Goal: Task Accomplishment & Management: Manage account settings

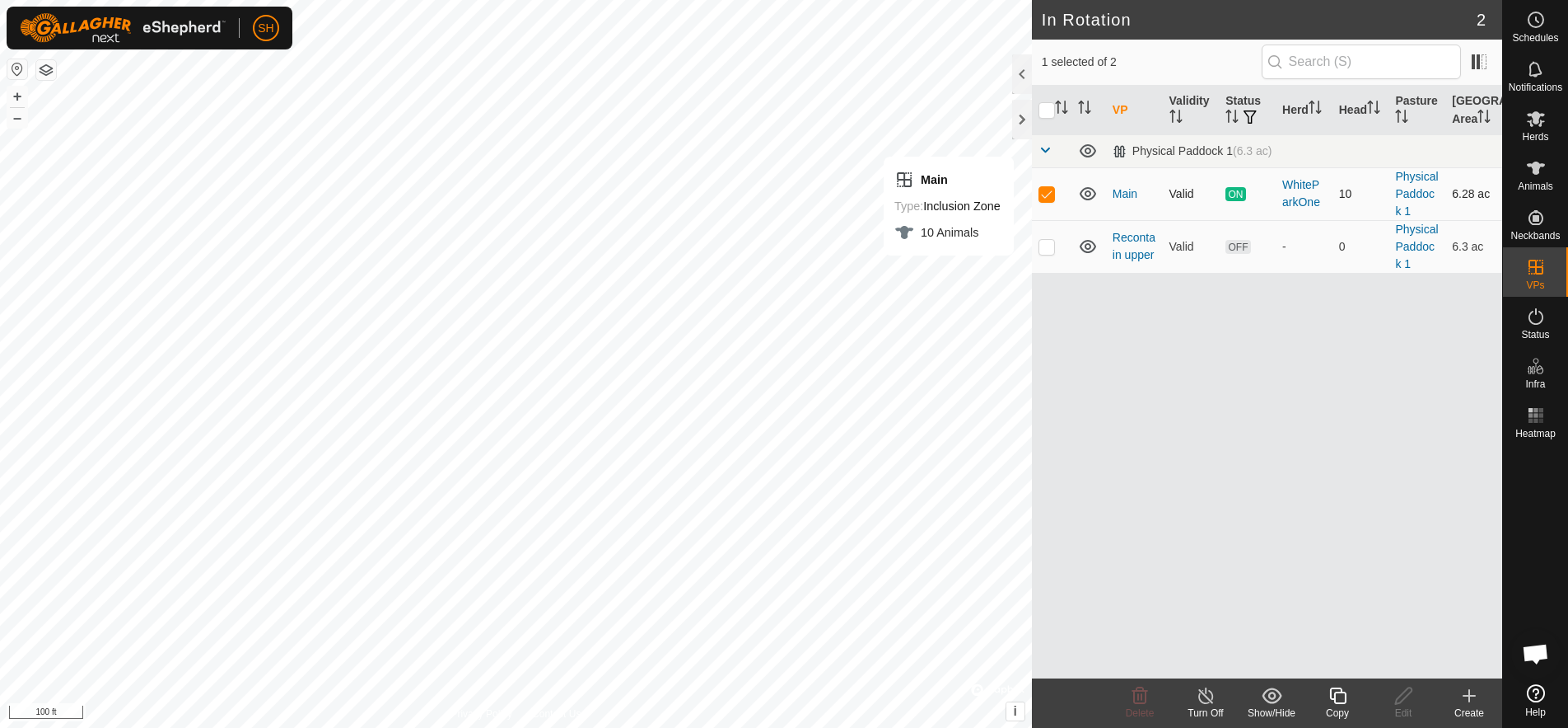
click at [1235, 193] on span "ON" at bounding box center [1236, 194] width 20 height 14
click at [1127, 194] on link "Main" at bounding box center [1125, 193] width 24 height 13
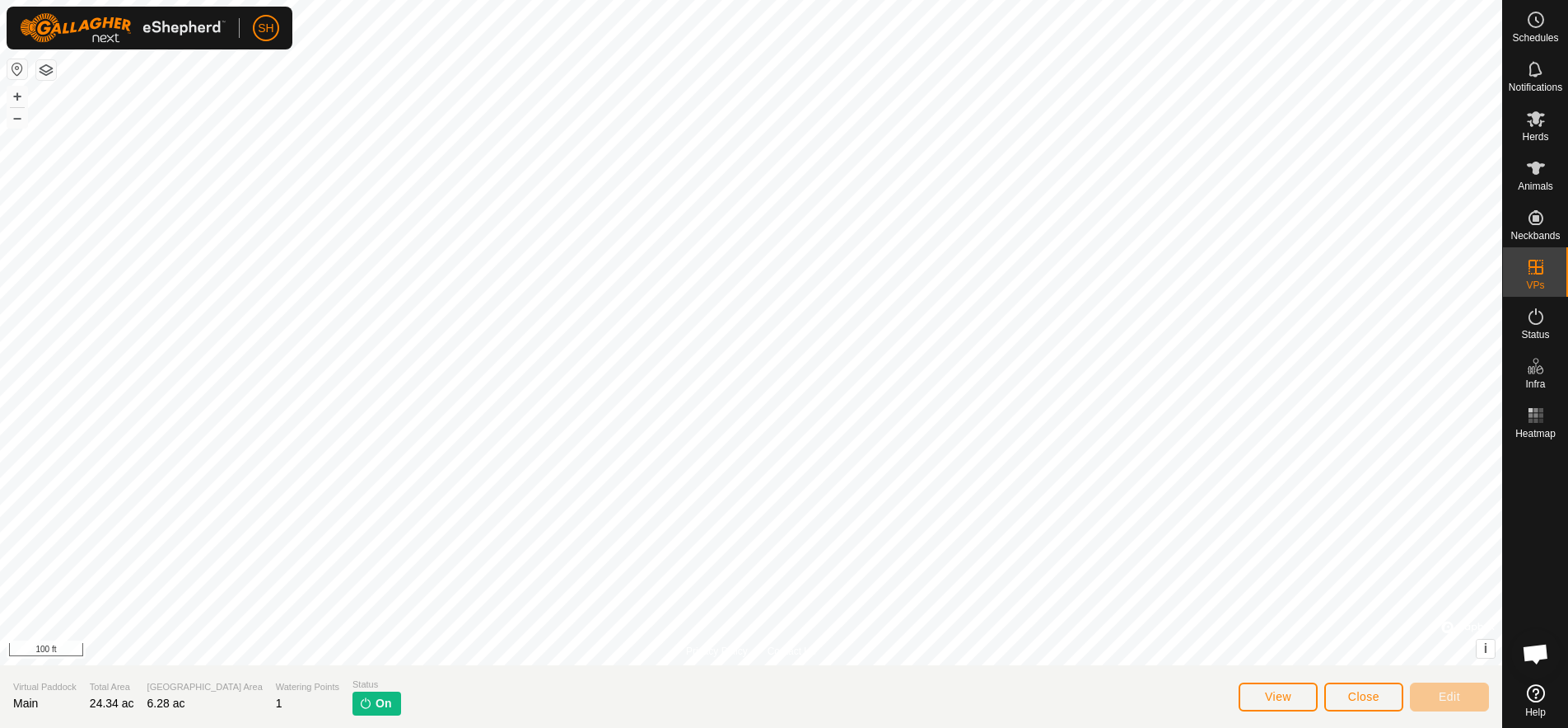
click at [359, 701] on img at bounding box center [366, 703] width 13 height 13
click at [376, 704] on span "On" at bounding box center [384, 704] width 16 height 18
click at [376, 704] on span "On" at bounding box center [384, 704] width 16 height 18
click at [1534, 13] on icon at bounding box center [1536, 19] width 20 height 20
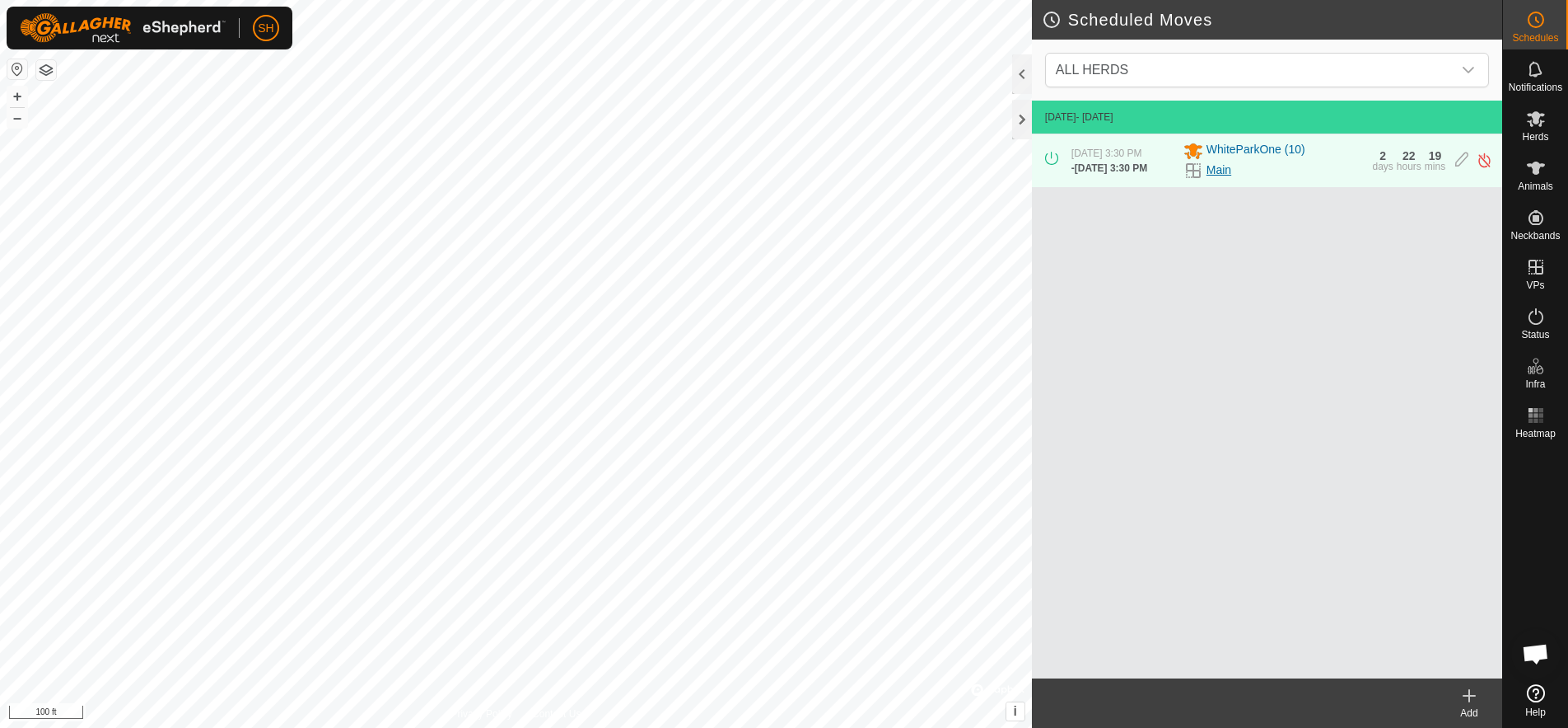
click at [1216, 170] on link "Main" at bounding box center [1219, 171] width 24 height 18
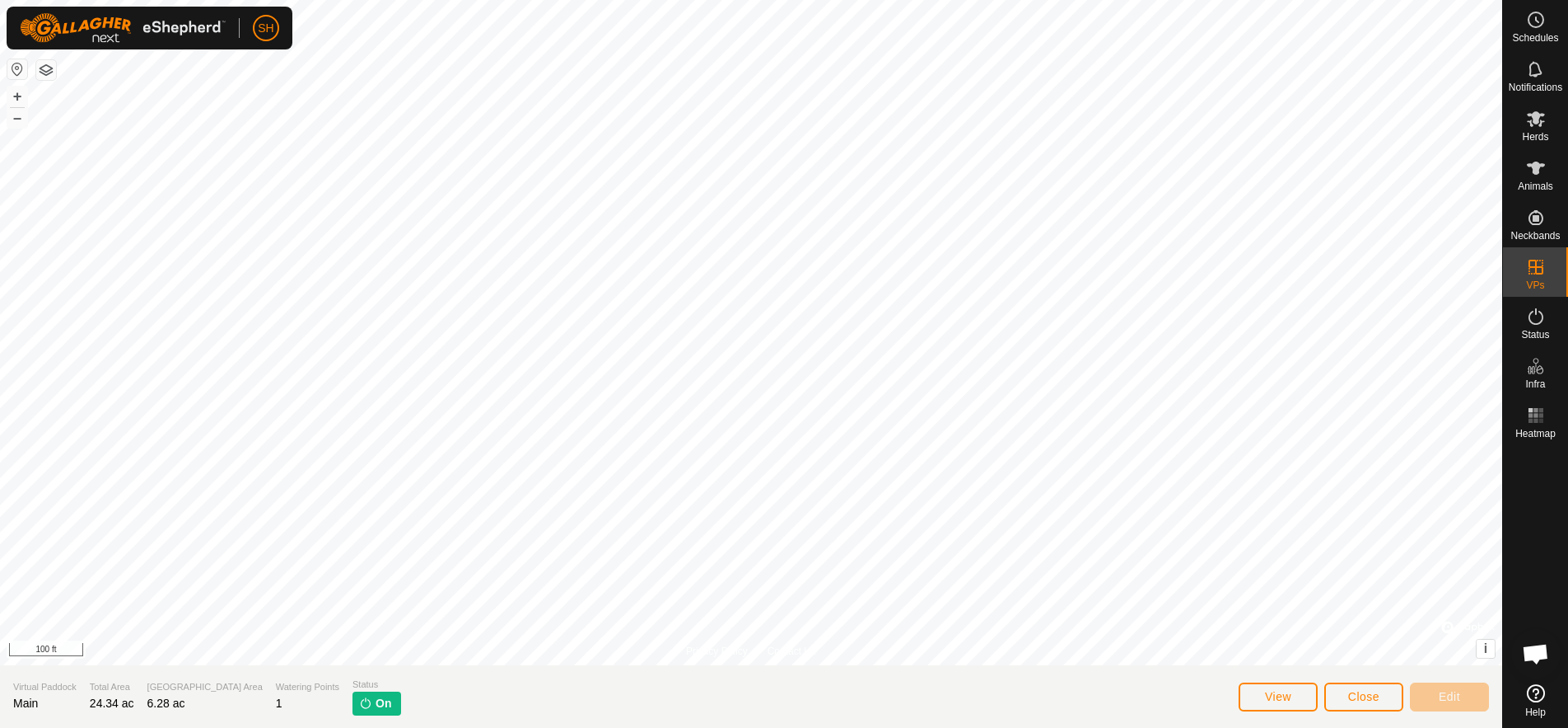
click at [376, 702] on span "On" at bounding box center [384, 704] width 16 height 18
click at [1538, 20] on icon at bounding box center [1536, 19] width 20 height 20
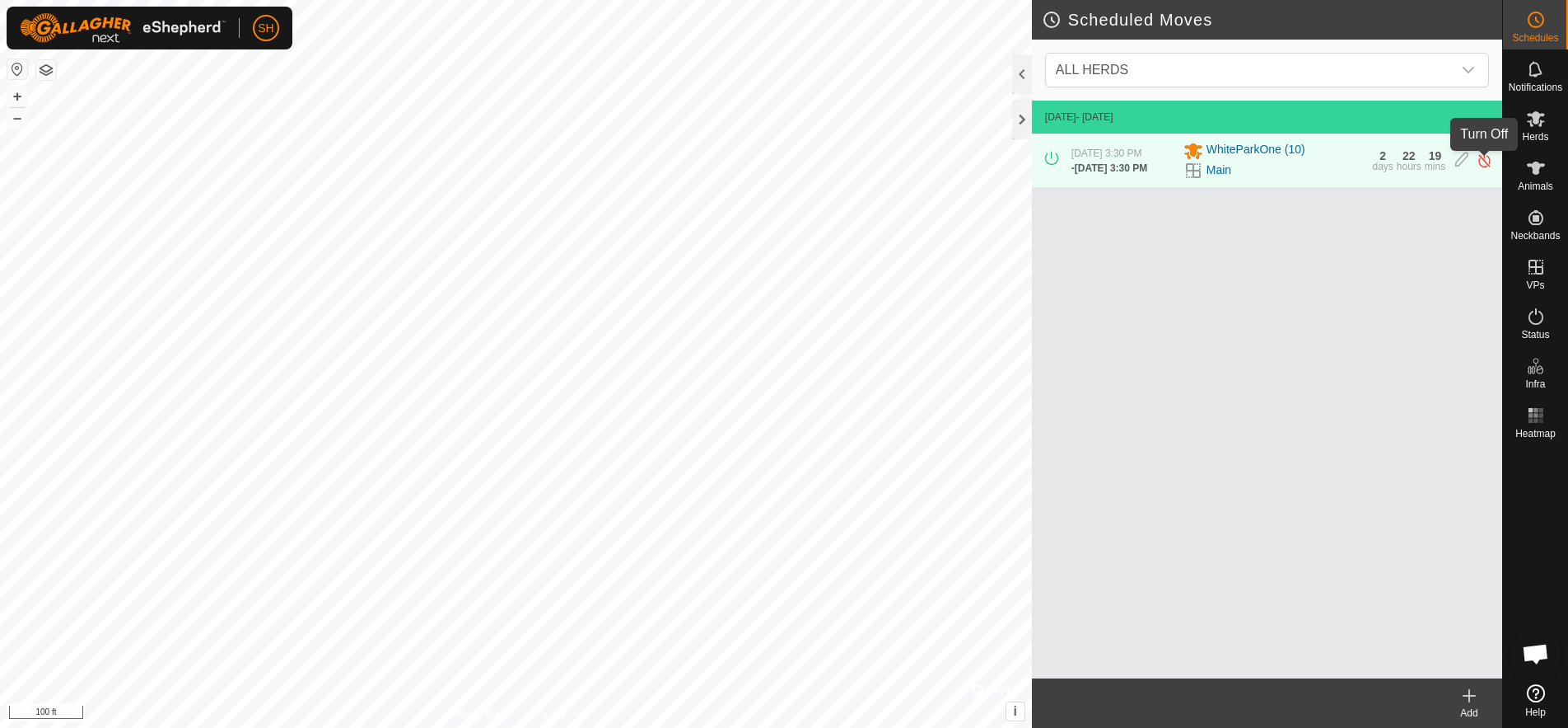
click at [1483, 161] on img at bounding box center [1485, 160] width 16 height 18
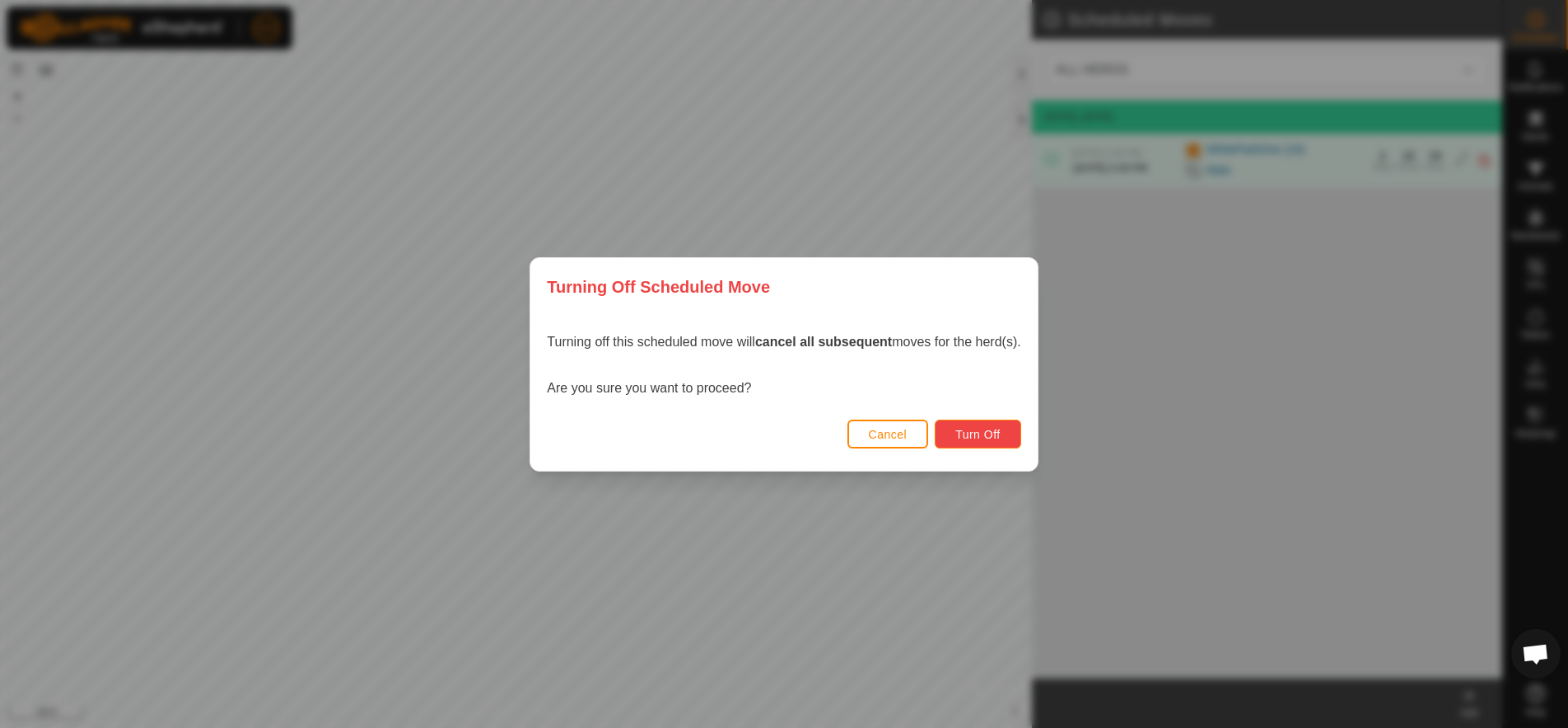
click at [979, 438] on span "Turn Off" at bounding box center [979, 434] width 45 height 13
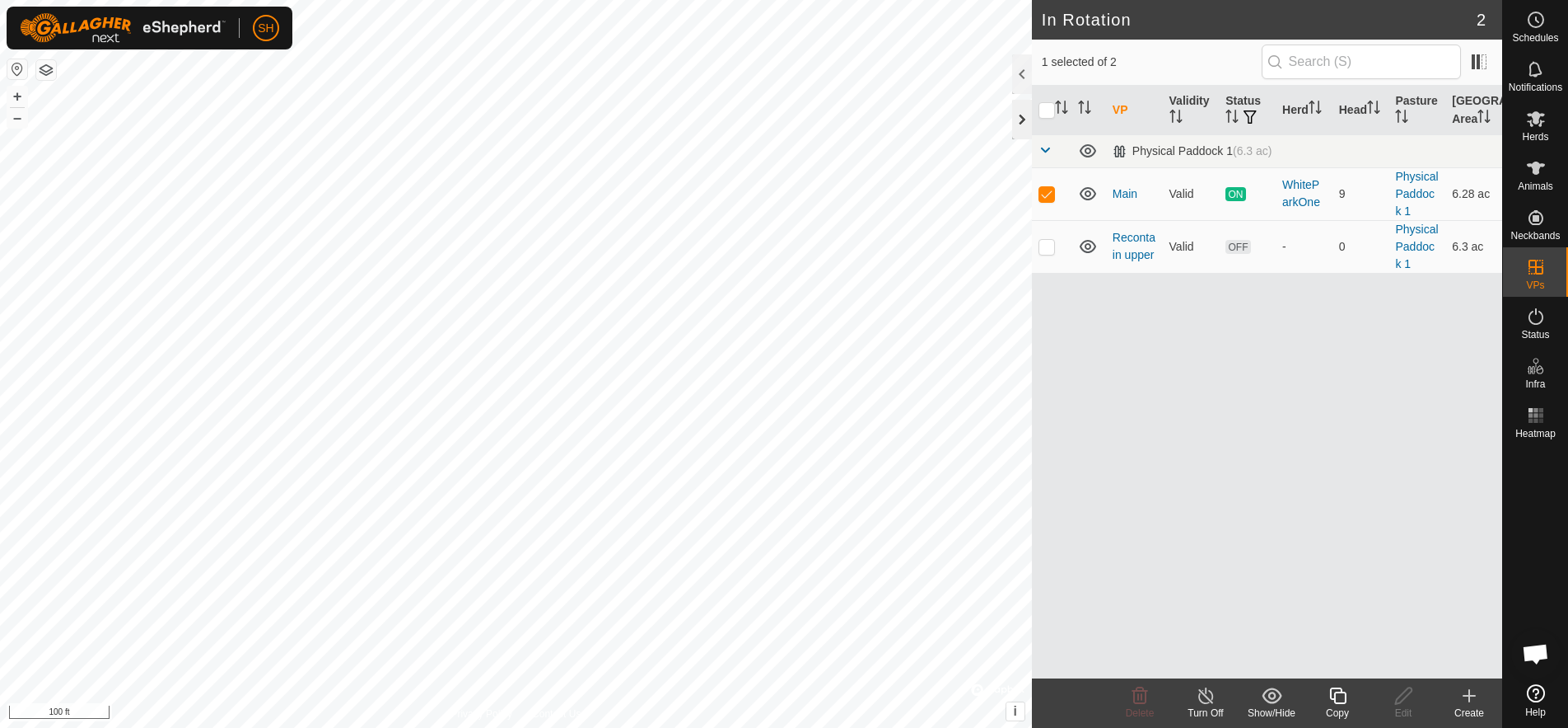
click at [1019, 116] on div at bounding box center [1022, 119] width 20 height 39
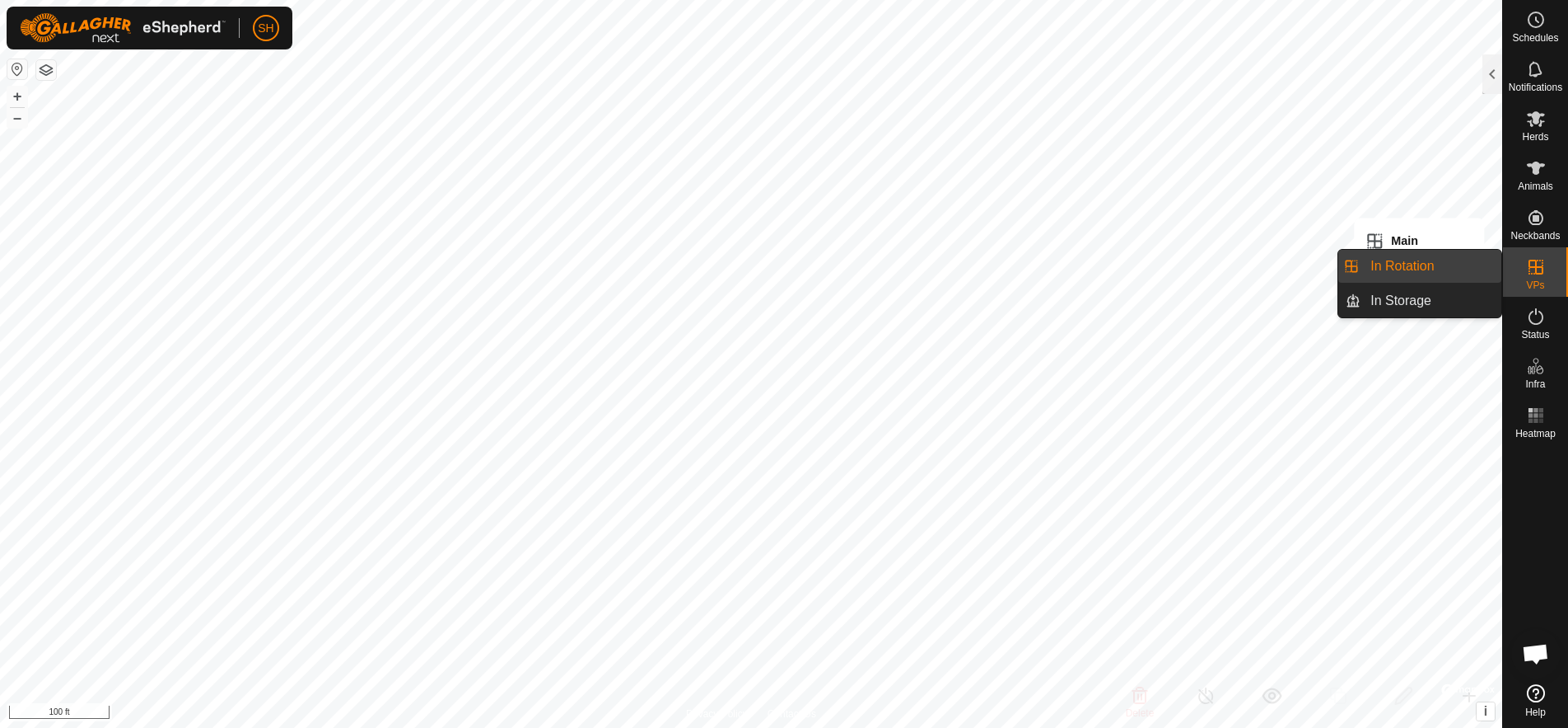
click at [1537, 261] on icon at bounding box center [1536, 267] width 15 height 15
click at [1436, 262] on link "In Rotation" at bounding box center [1431, 266] width 141 height 33
click at [1425, 263] on link "In Rotation" at bounding box center [1431, 266] width 141 height 33
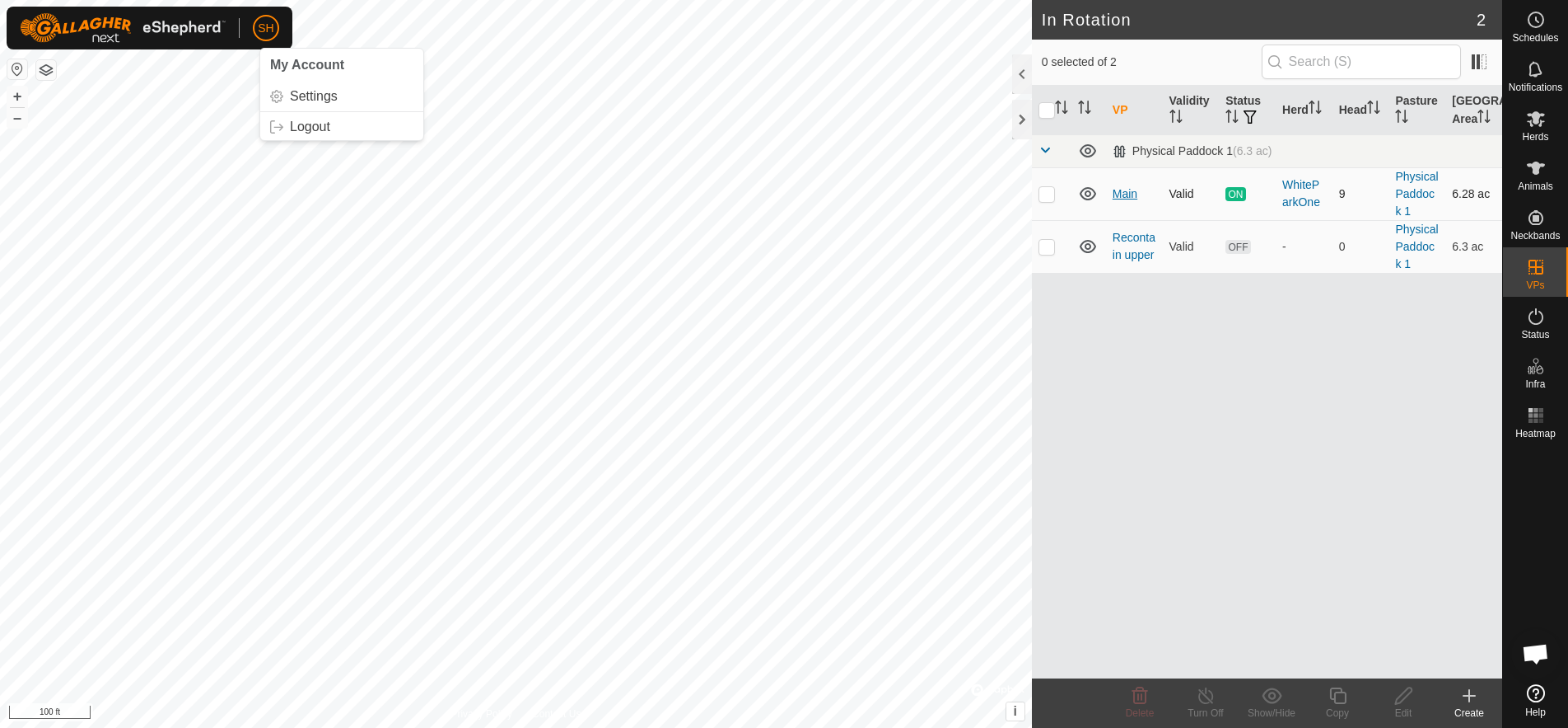
click at [1127, 193] on link "Main" at bounding box center [1125, 193] width 24 height 13
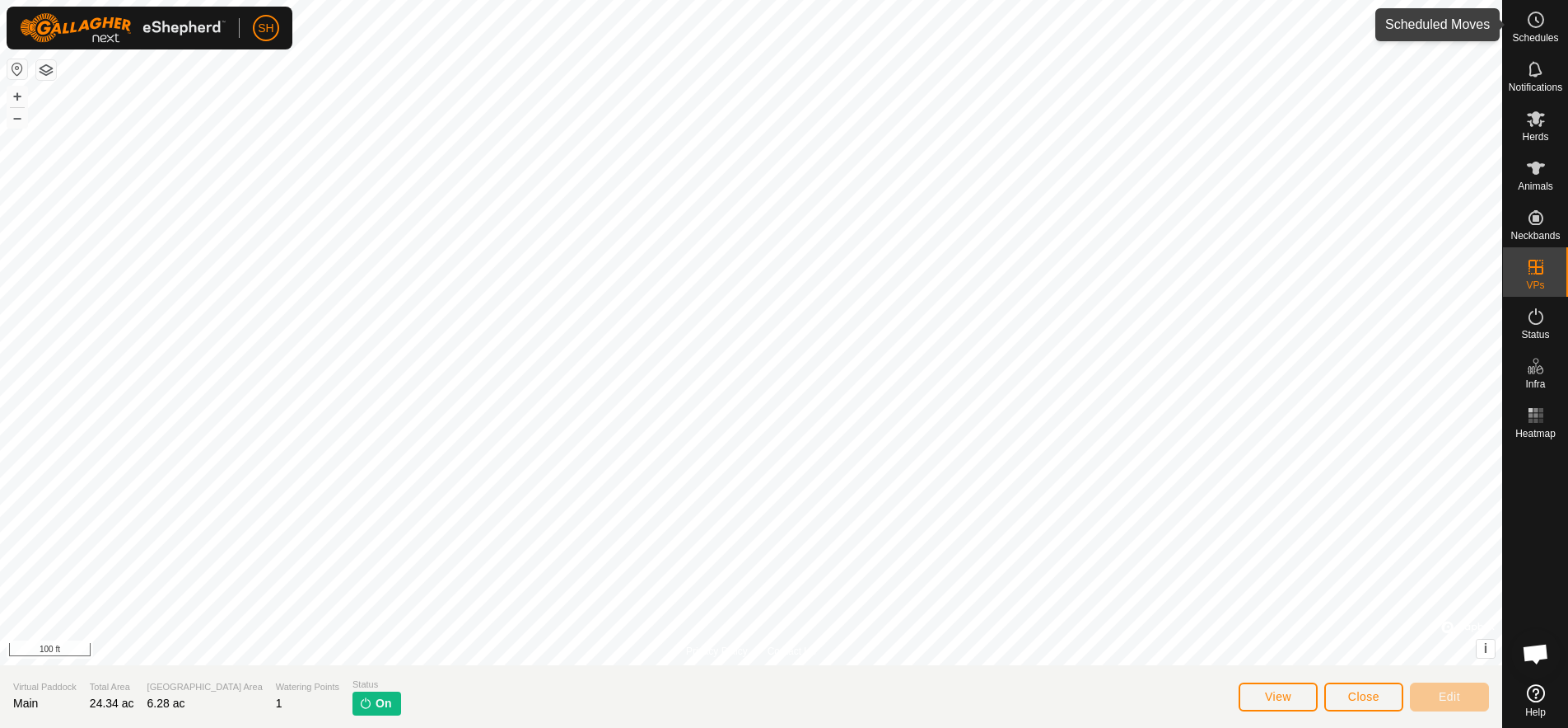
click at [1538, 25] on circle at bounding box center [1536, 19] width 15 height 15
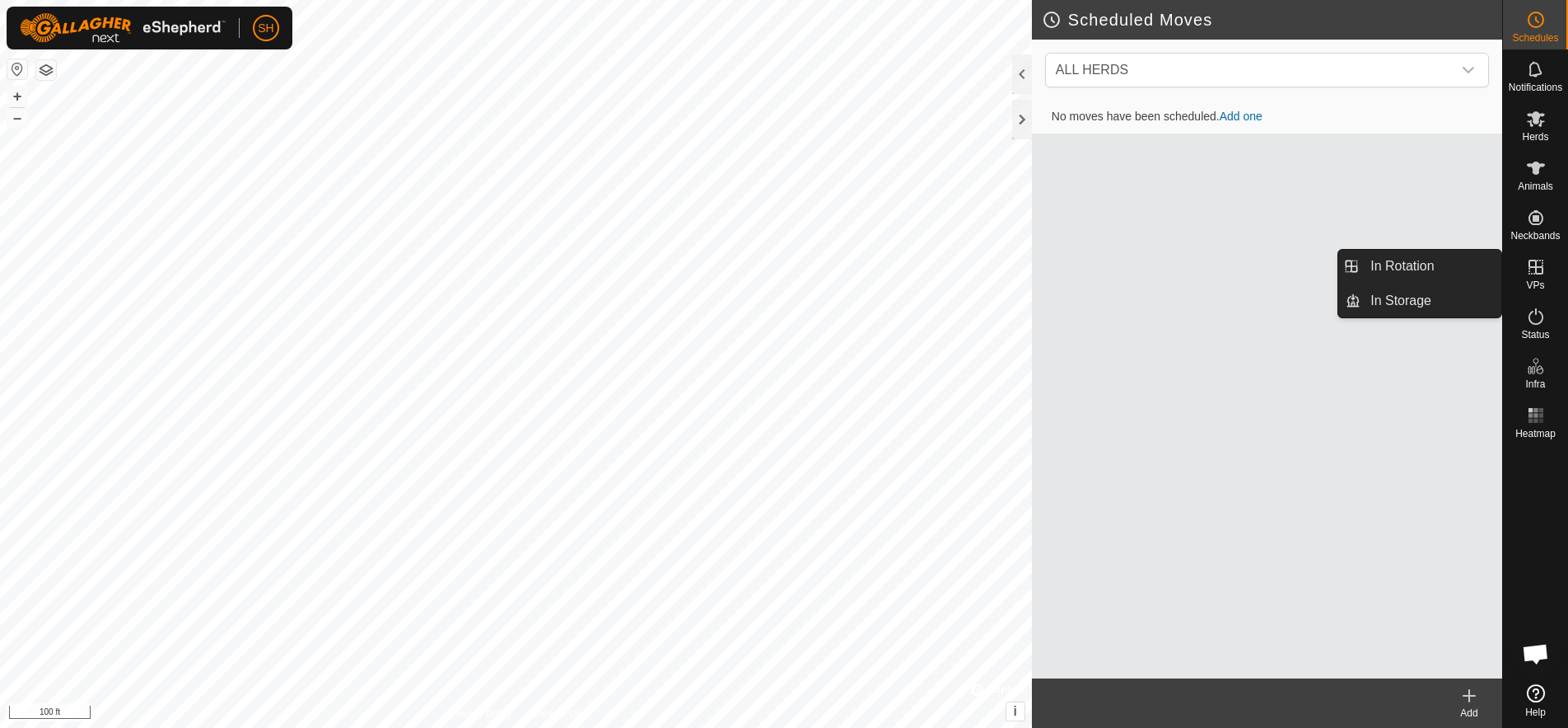
click at [1530, 269] on icon at bounding box center [1536, 267] width 20 height 20
click at [1439, 272] on link "In Rotation" at bounding box center [1431, 266] width 141 height 33
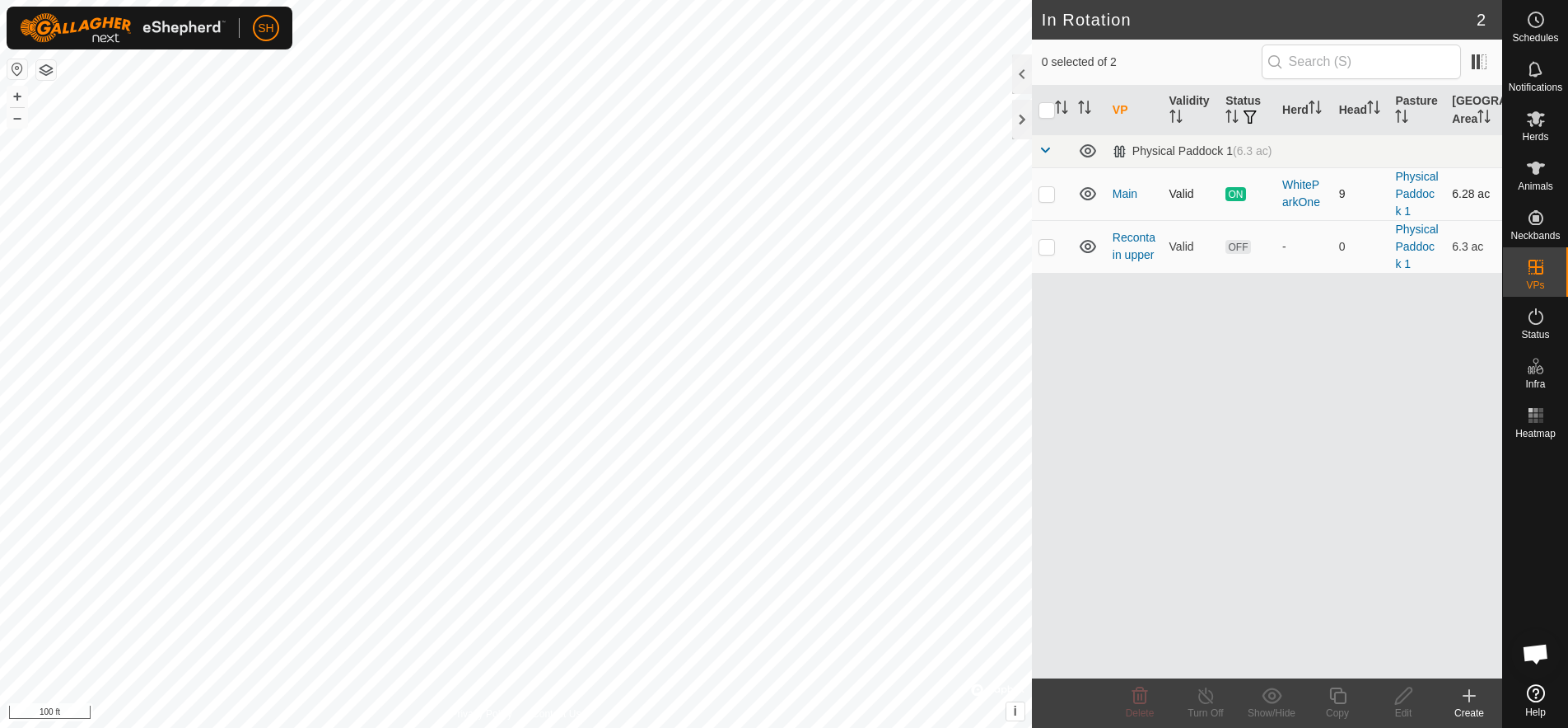
click at [1048, 196] on p-checkbox at bounding box center [1047, 193] width 17 height 13
checkbox input "true"
click at [1230, 199] on span "ON" at bounding box center [1236, 194] width 20 height 14
click at [1233, 195] on span "ON" at bounding box center [1236, 194] width 20 height 14
click at [1203, 697] on icon at bounding box center [1207, 696] width 21 height 20
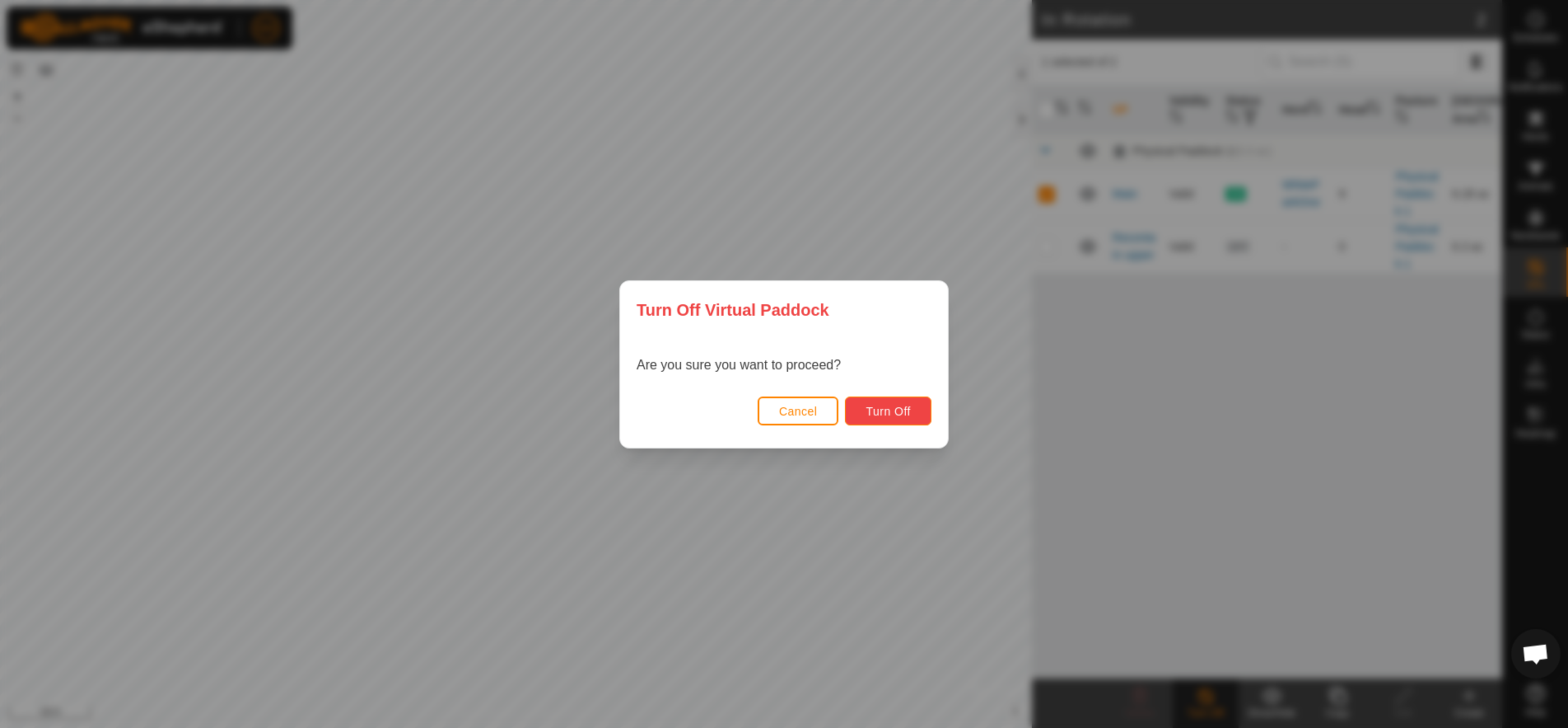
click at [910, 400] on button "Turn Off" at bounding box center [888, 410] width 87 height 29
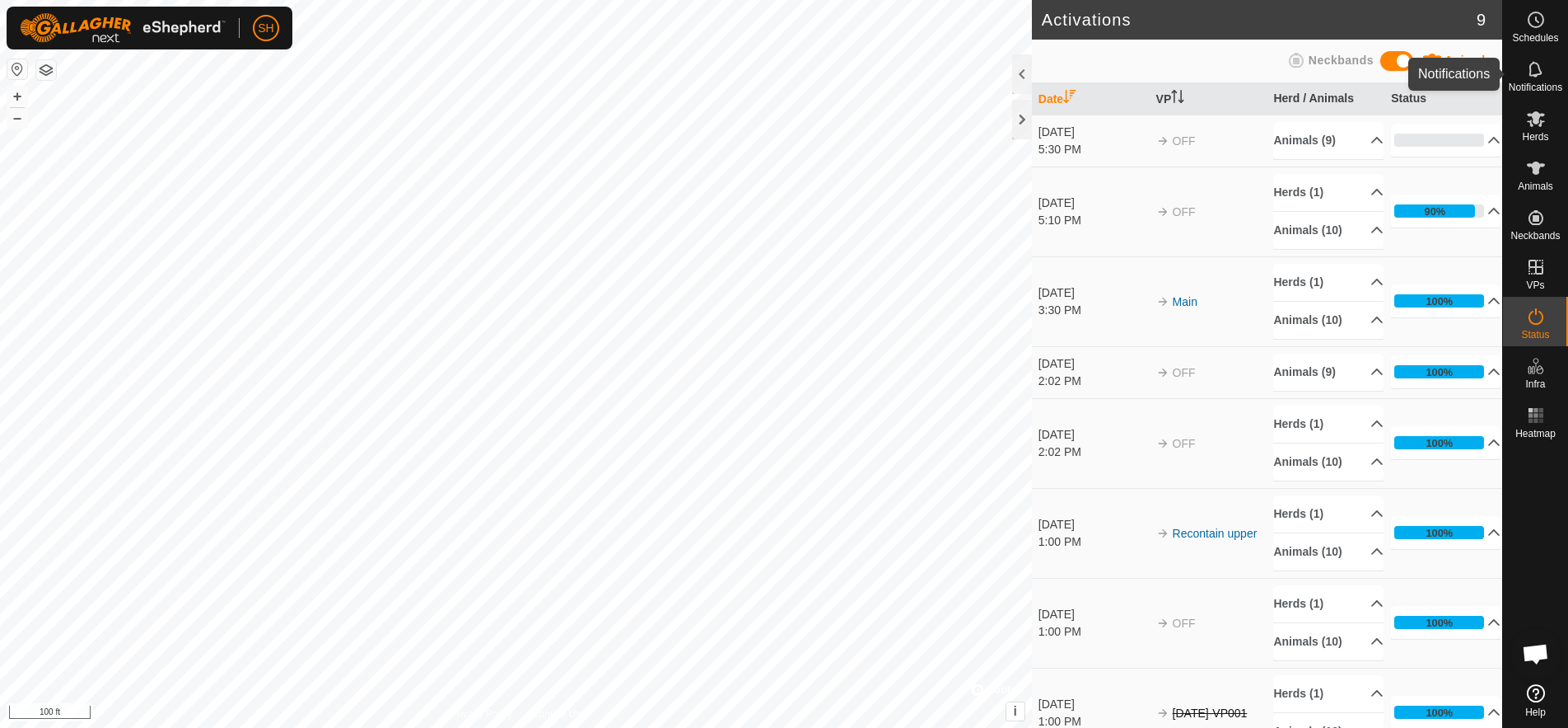
click at [1531, 78] on icon at bounding box center [1536, 69] width 20 height 20
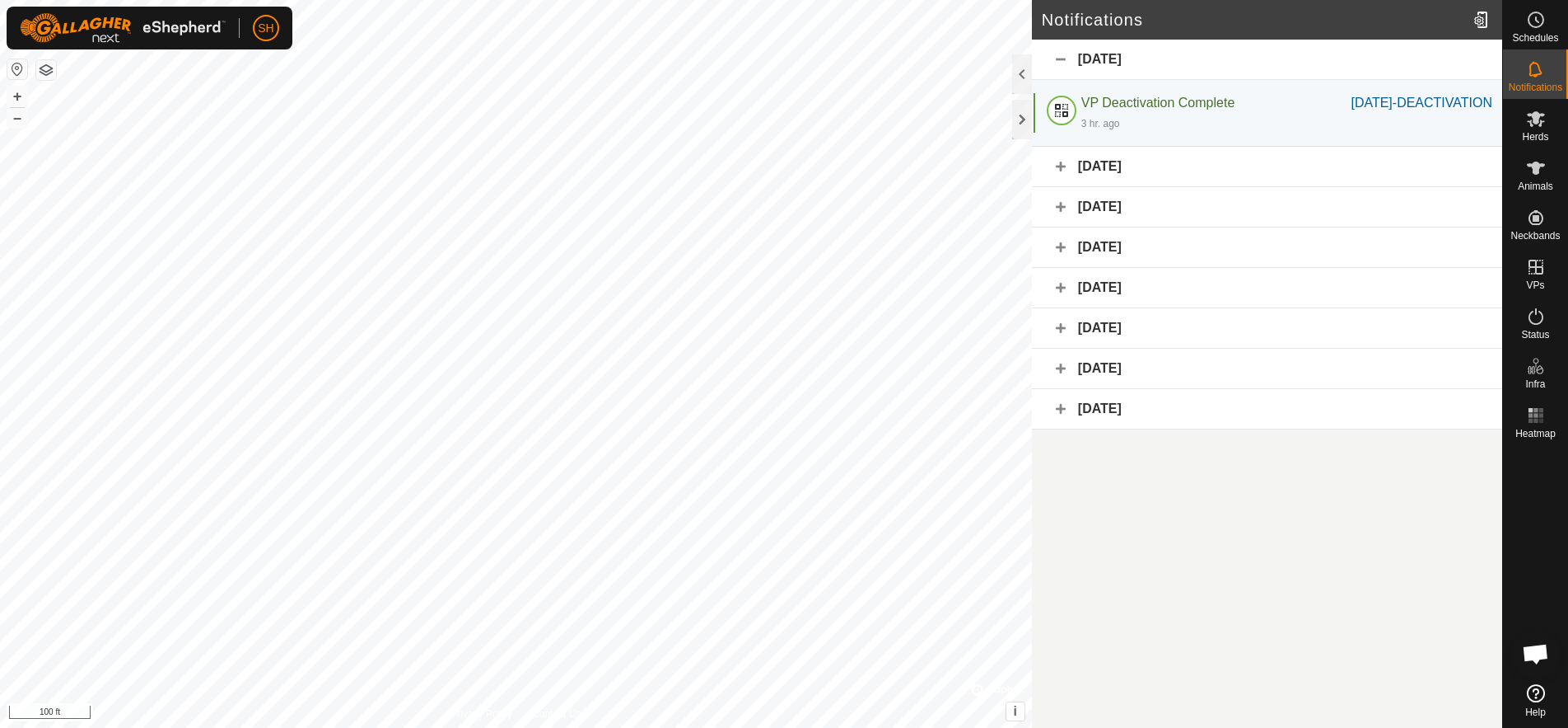
click at [1056, 185] on div "September 16, 2025" at bounding box center [1267, 167] width 470 height 40
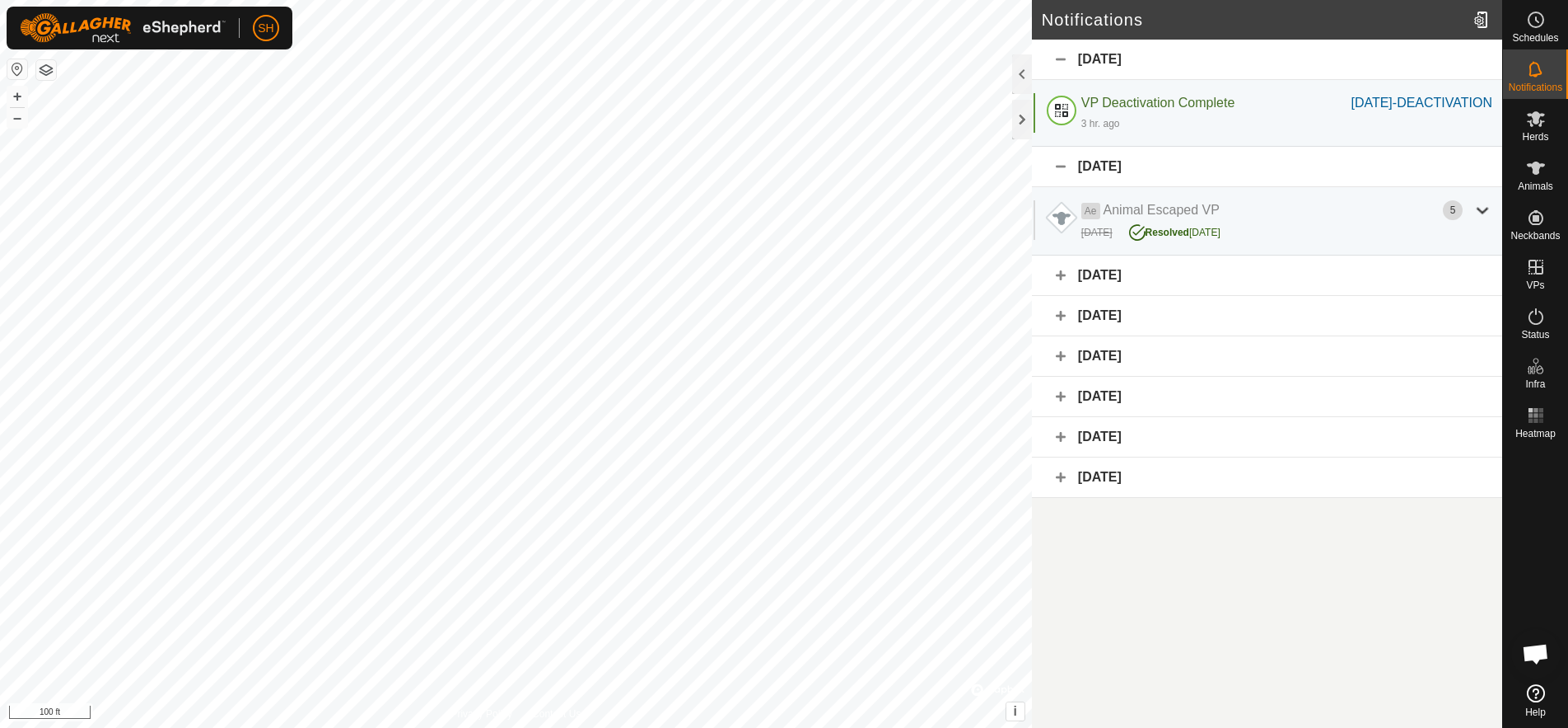
click at [1122, 290] on div "September 3, 2025" at bounding box center [1267, 276] width 470 height 40
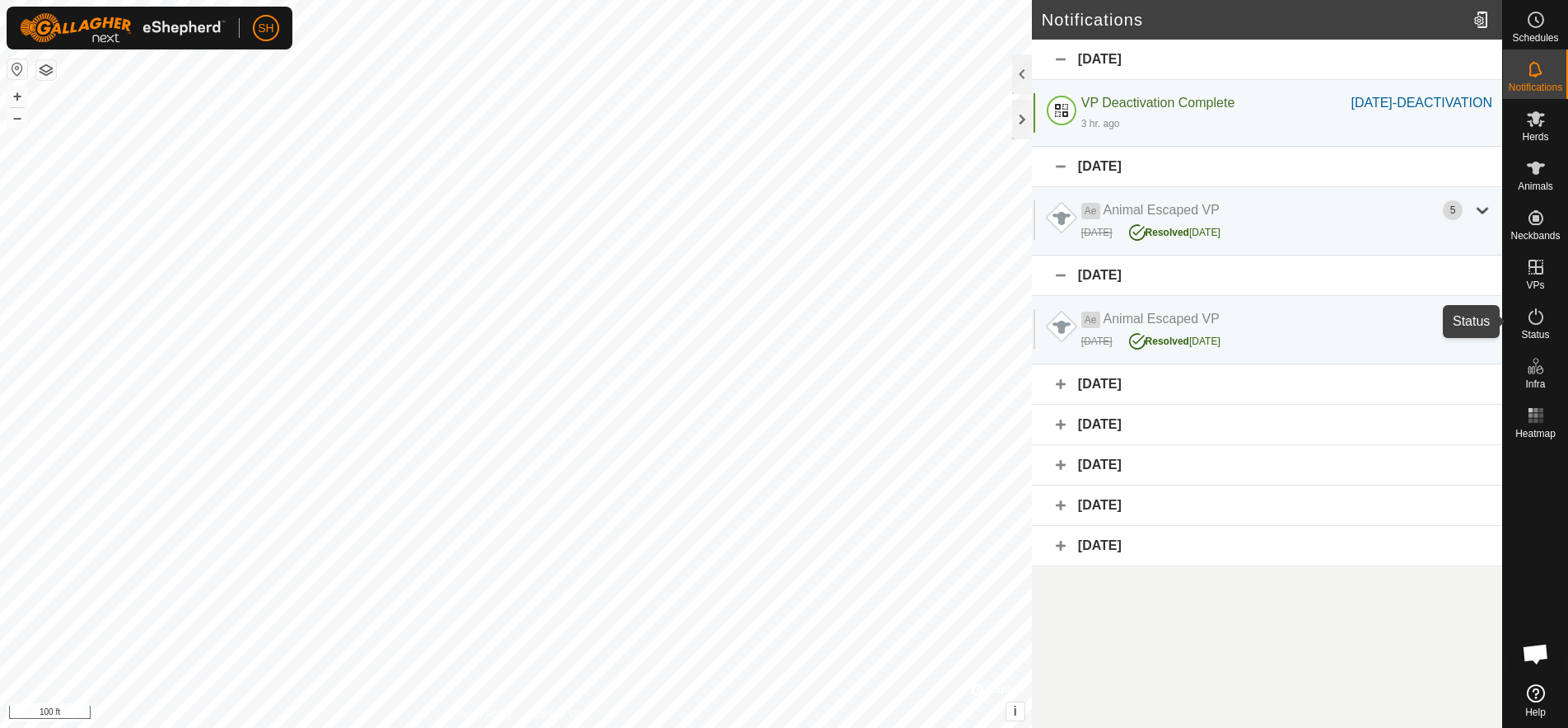
click at [1533, 319] on icon at bounding box center [1536, 316] width 20 height 20
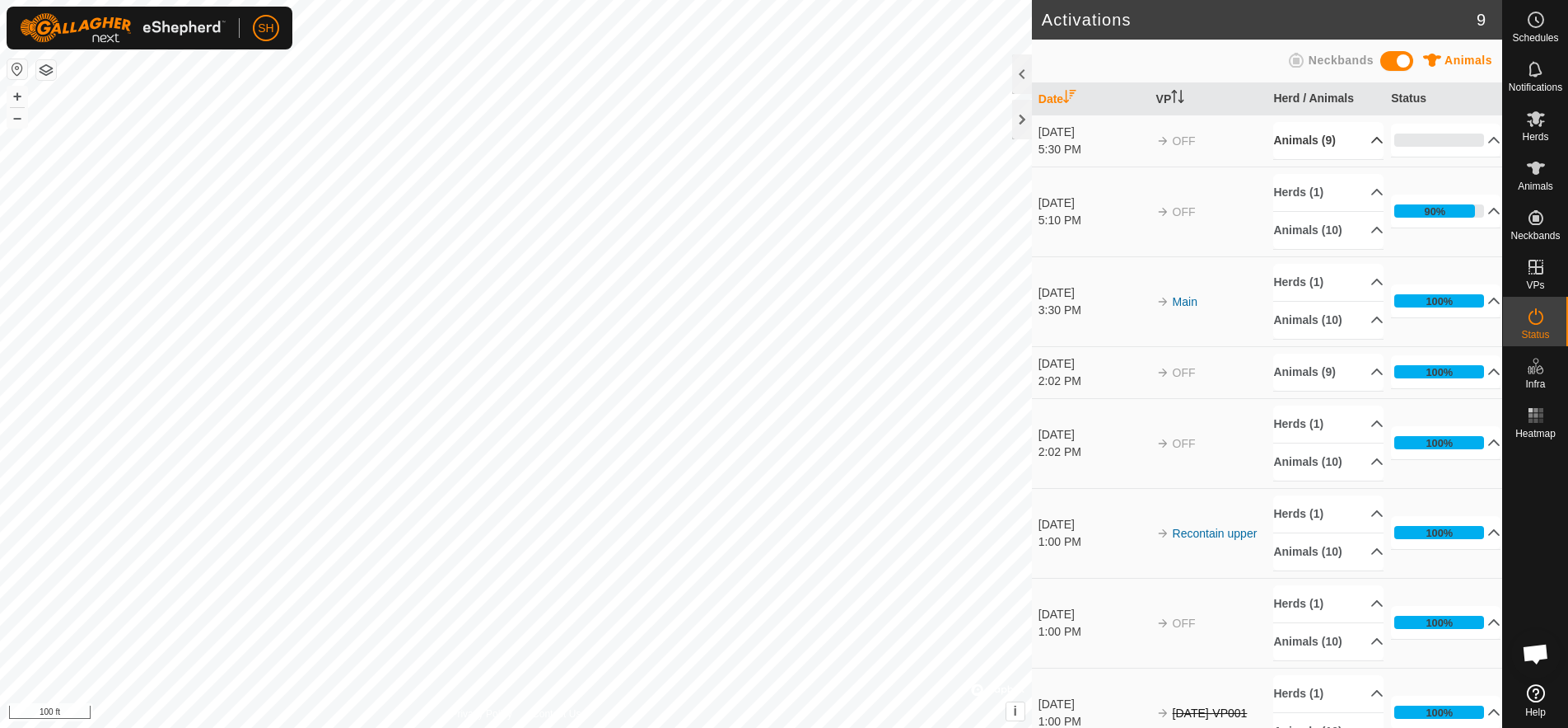
click at [1360, 141] on p-accordion-header "Animals (9)" at bounding box center [1328, 140] width 109 height 37
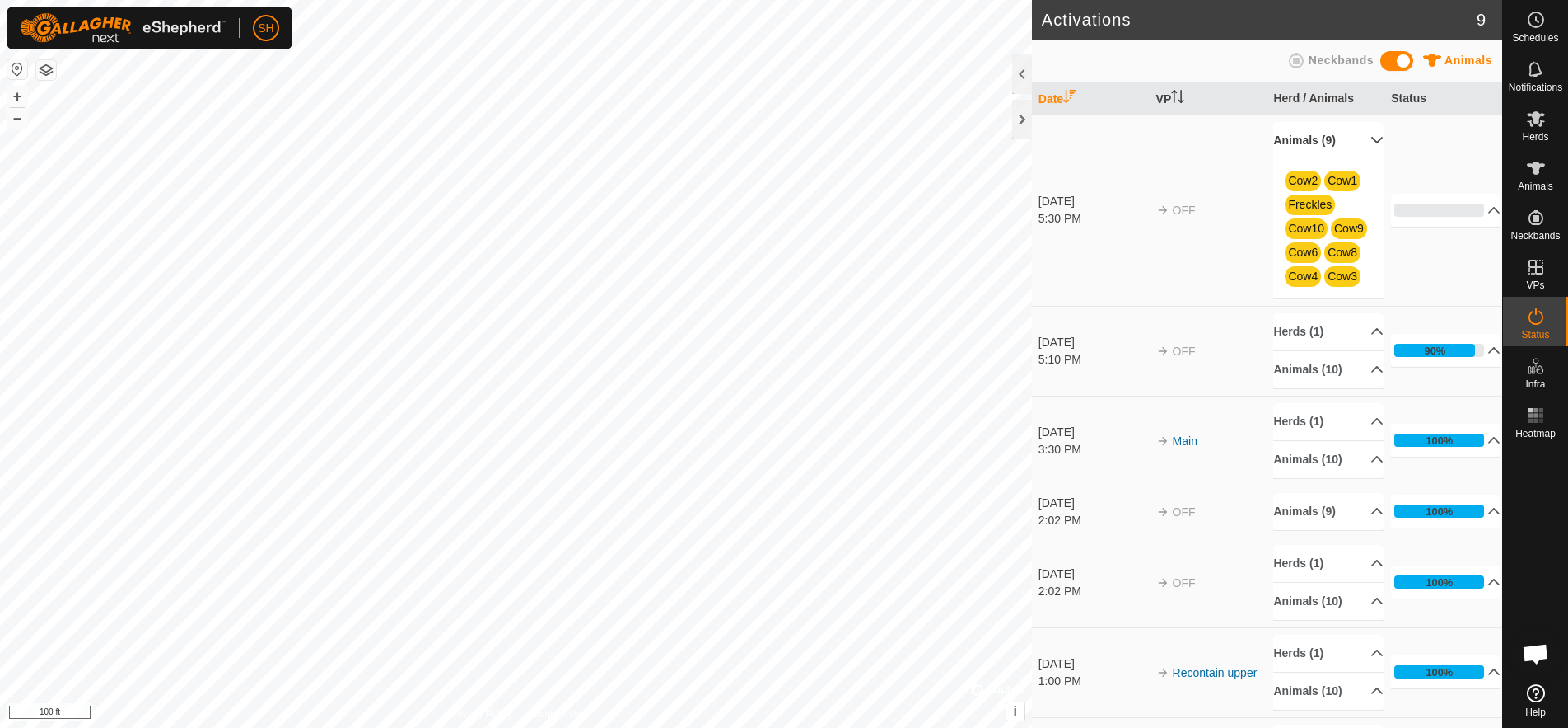
click at [1360, 141] on p-accordion-header "Animals (9)" at bounding box center [1328, 140] width 109 height 37
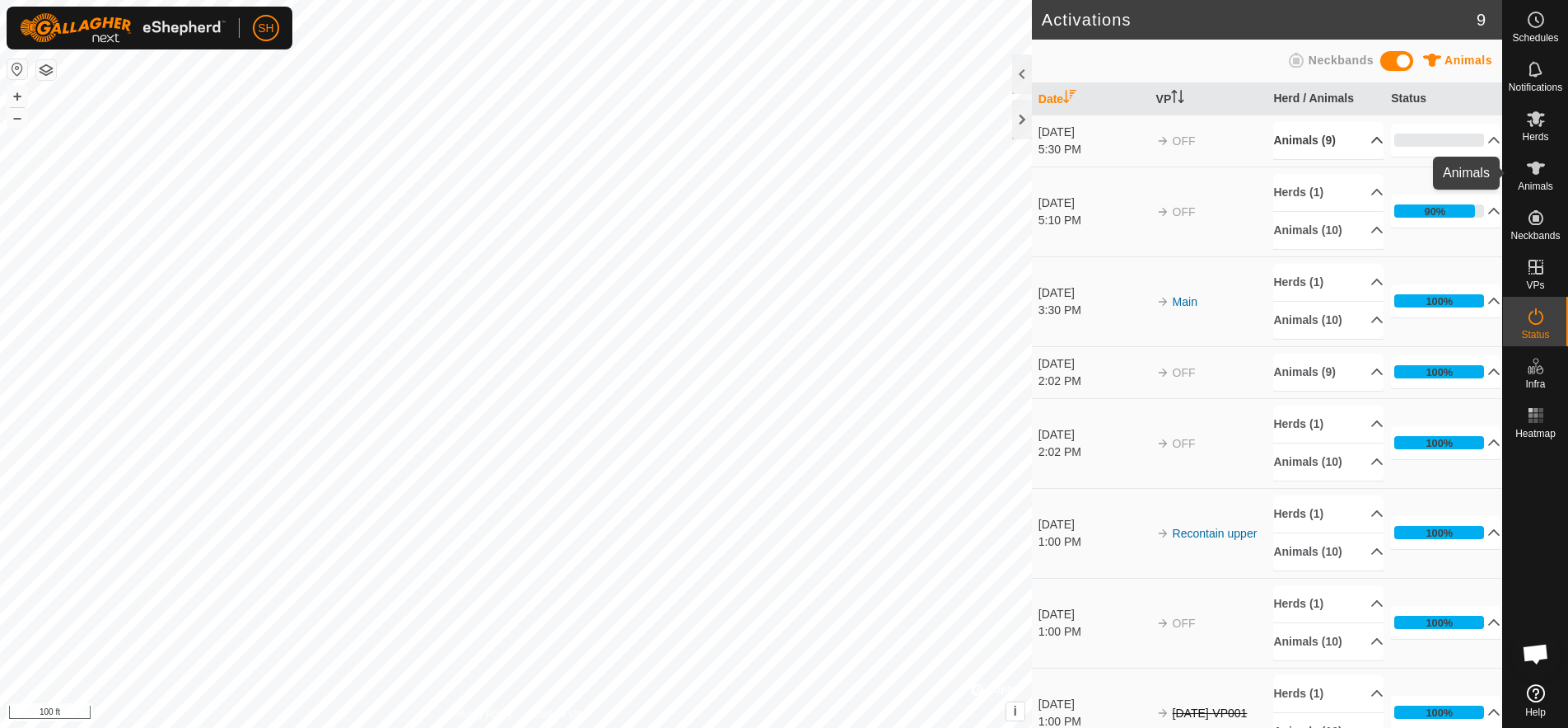
click at [1532, 172] on icon at bounding box center [1536, 168] width 18 height 13
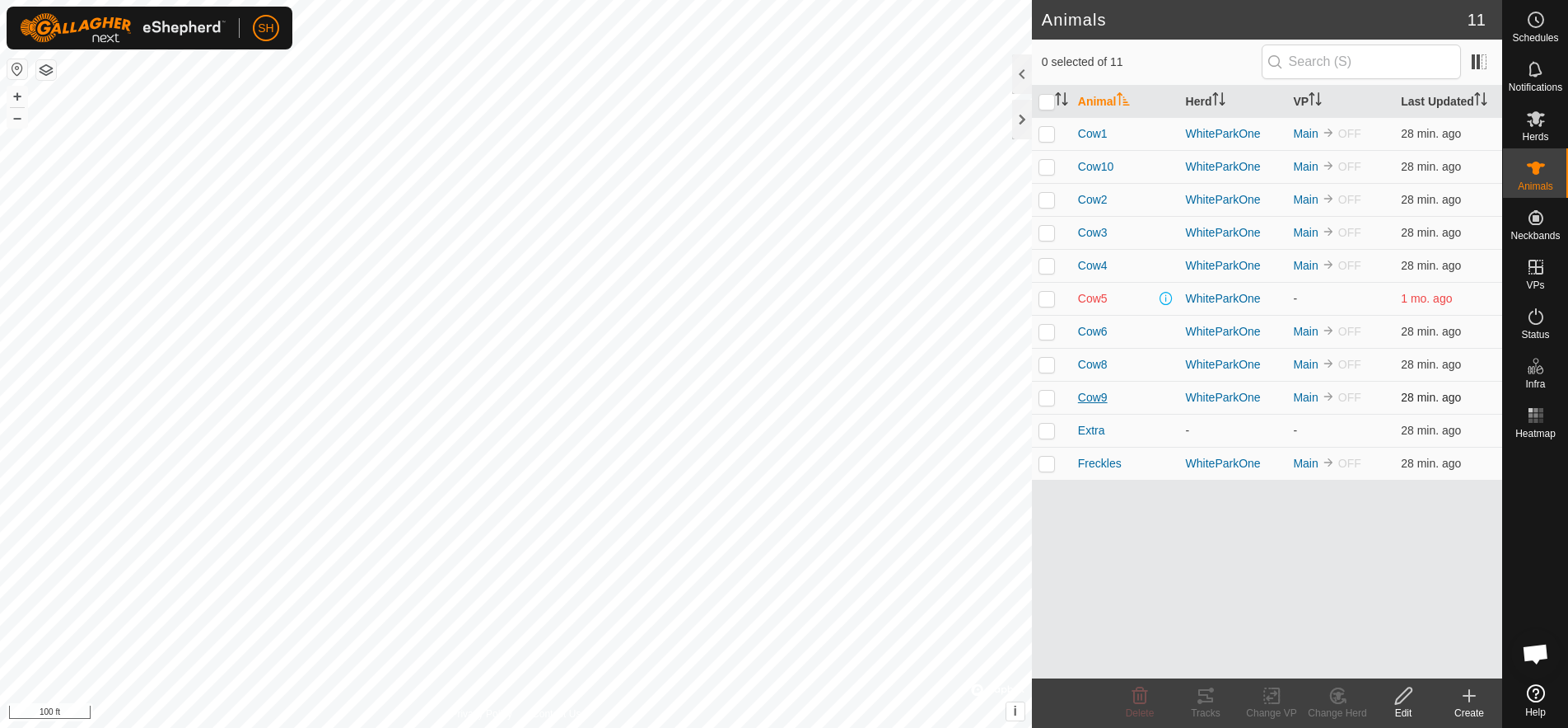
click at [1091, 396] on span "Cow9" at bounding box center [1093, 398] width 30 height 18
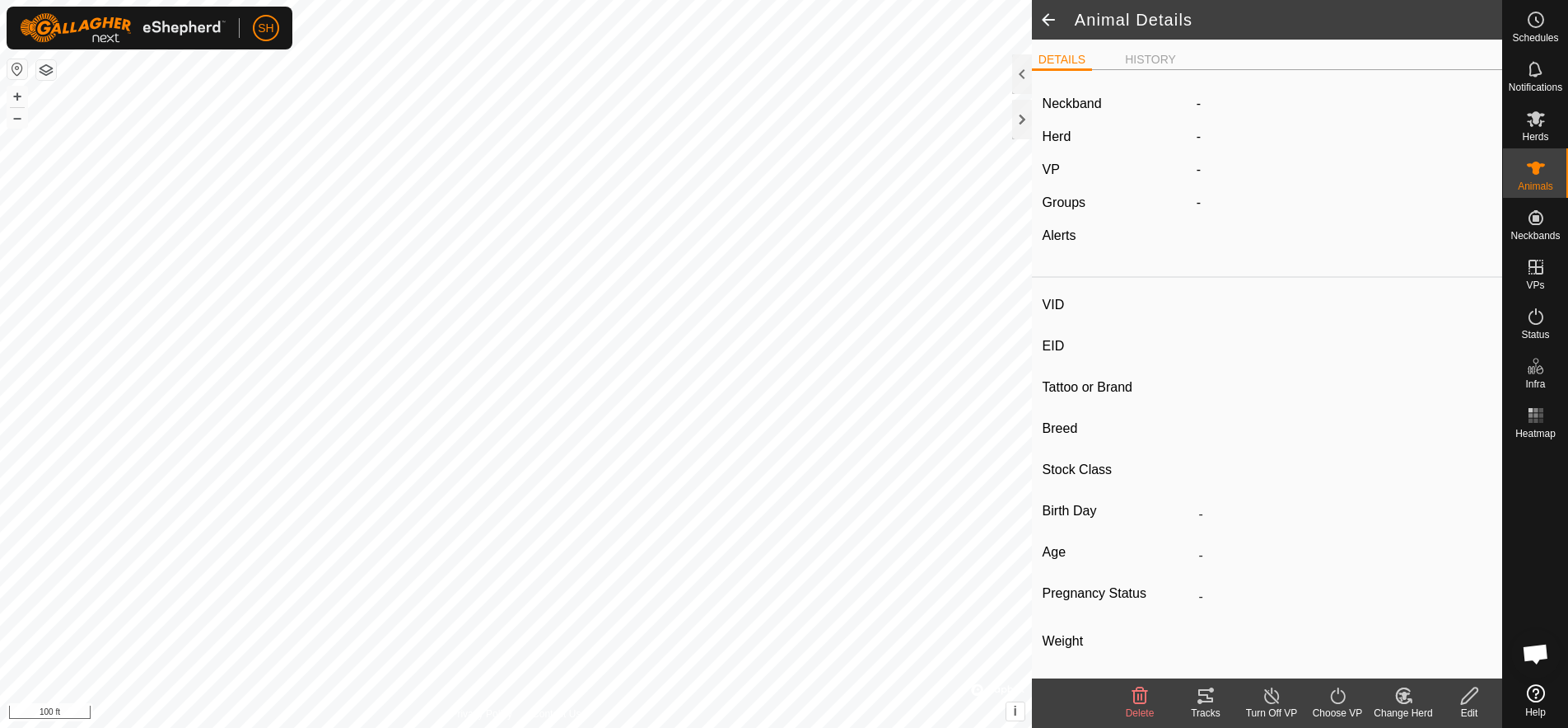
type input "Cow9"
type input "-"
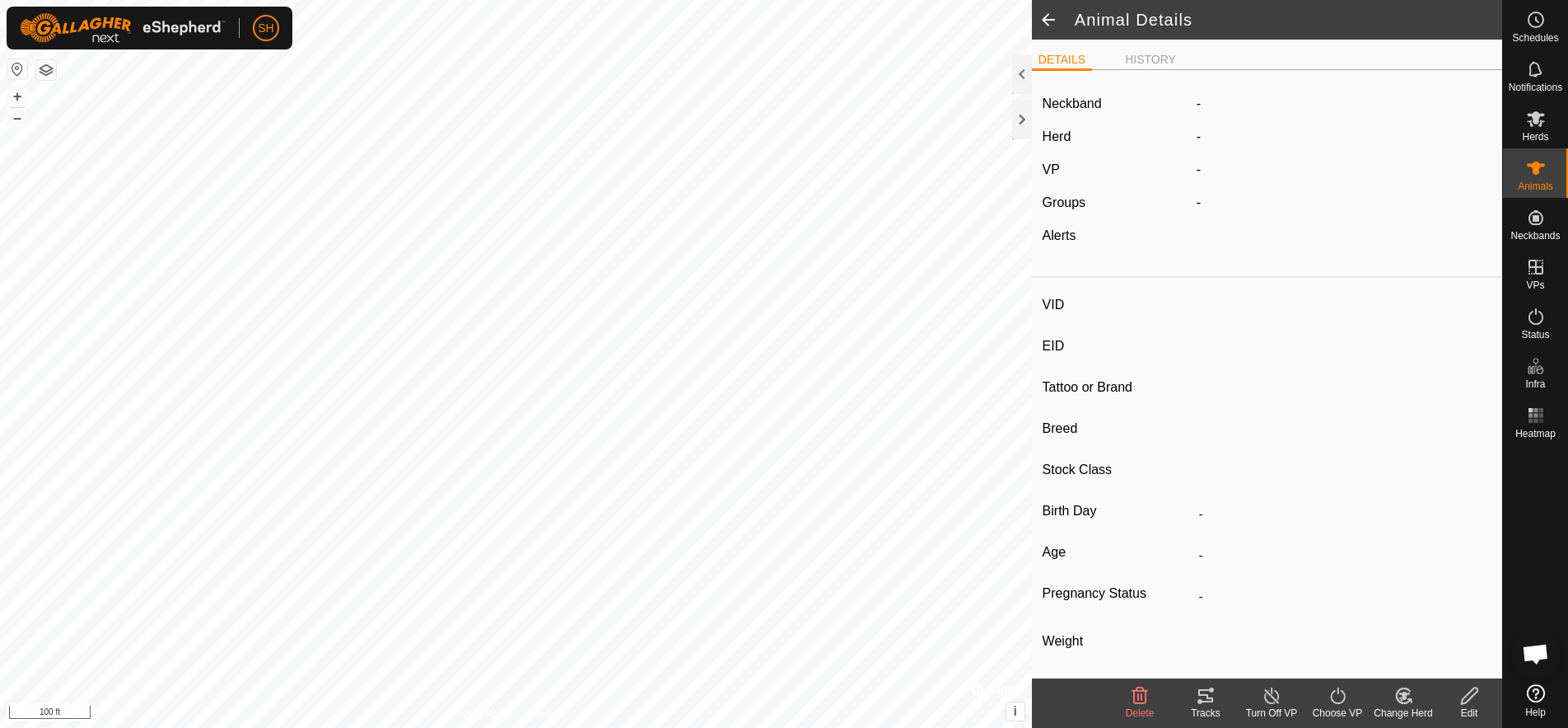
type input "0 kg"
type input "-"
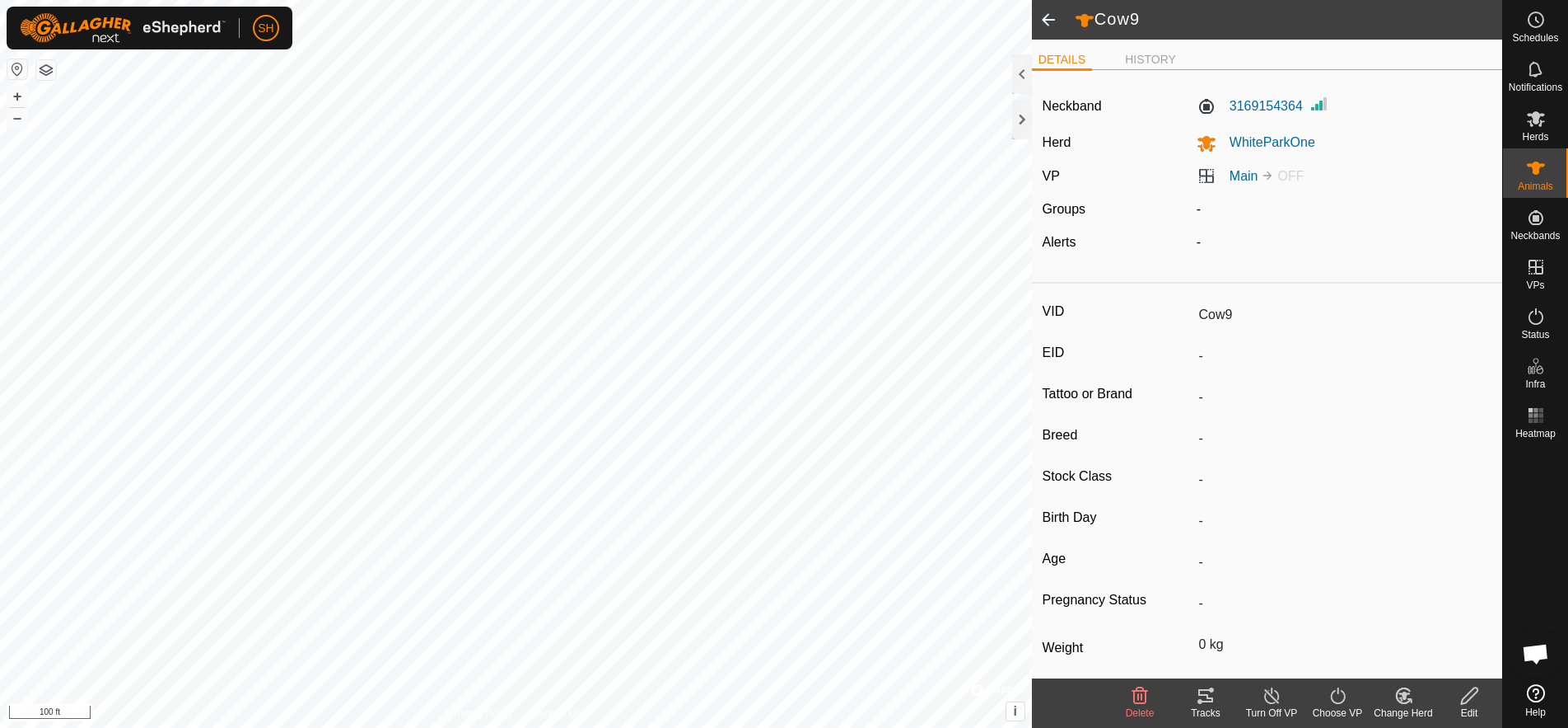
click at [1224, 307] on input "Cow9" at bounding box center [1342, 315] width 300 height 28
click at [1469, 698] on icon at bounding box center [1470, 696] width 21 height 20
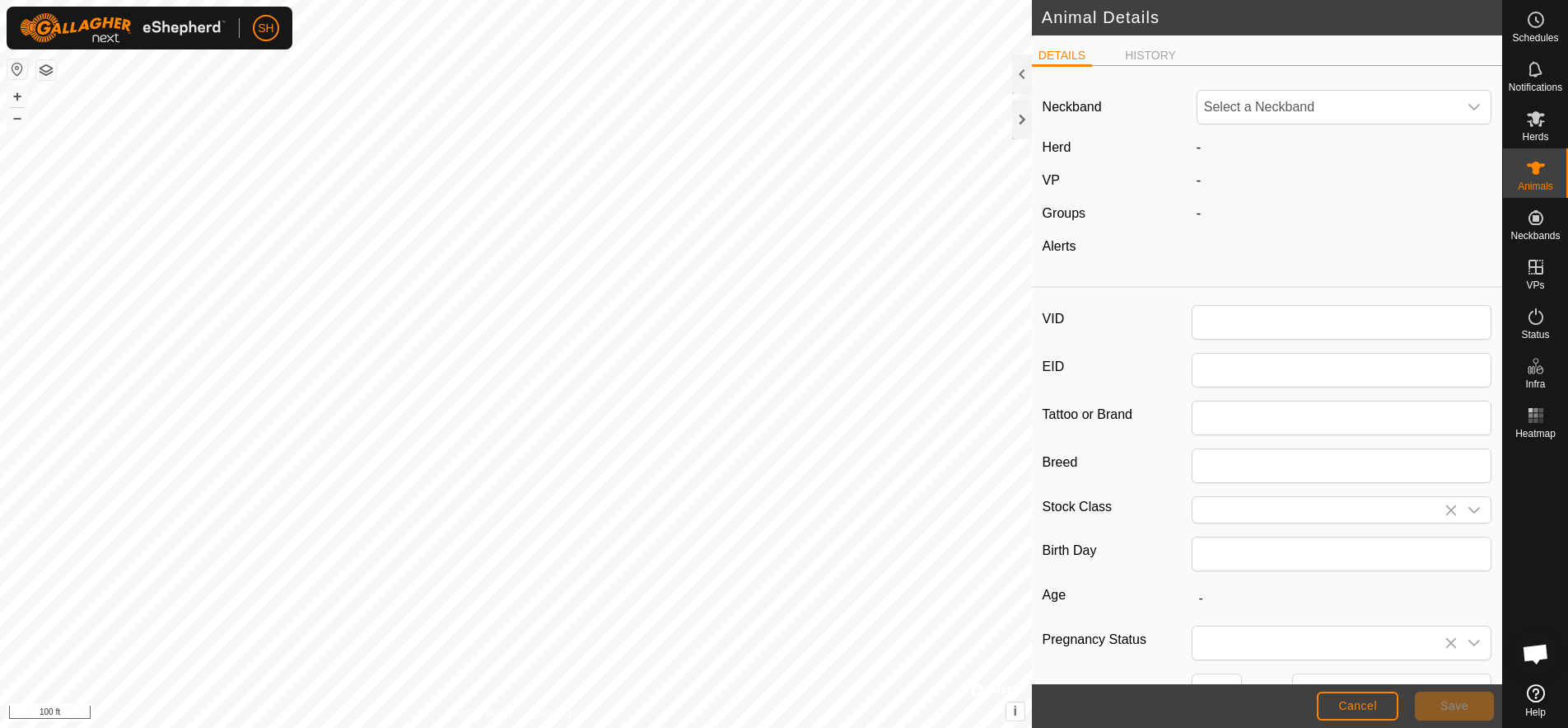
type input "Cow9"
type input "0"
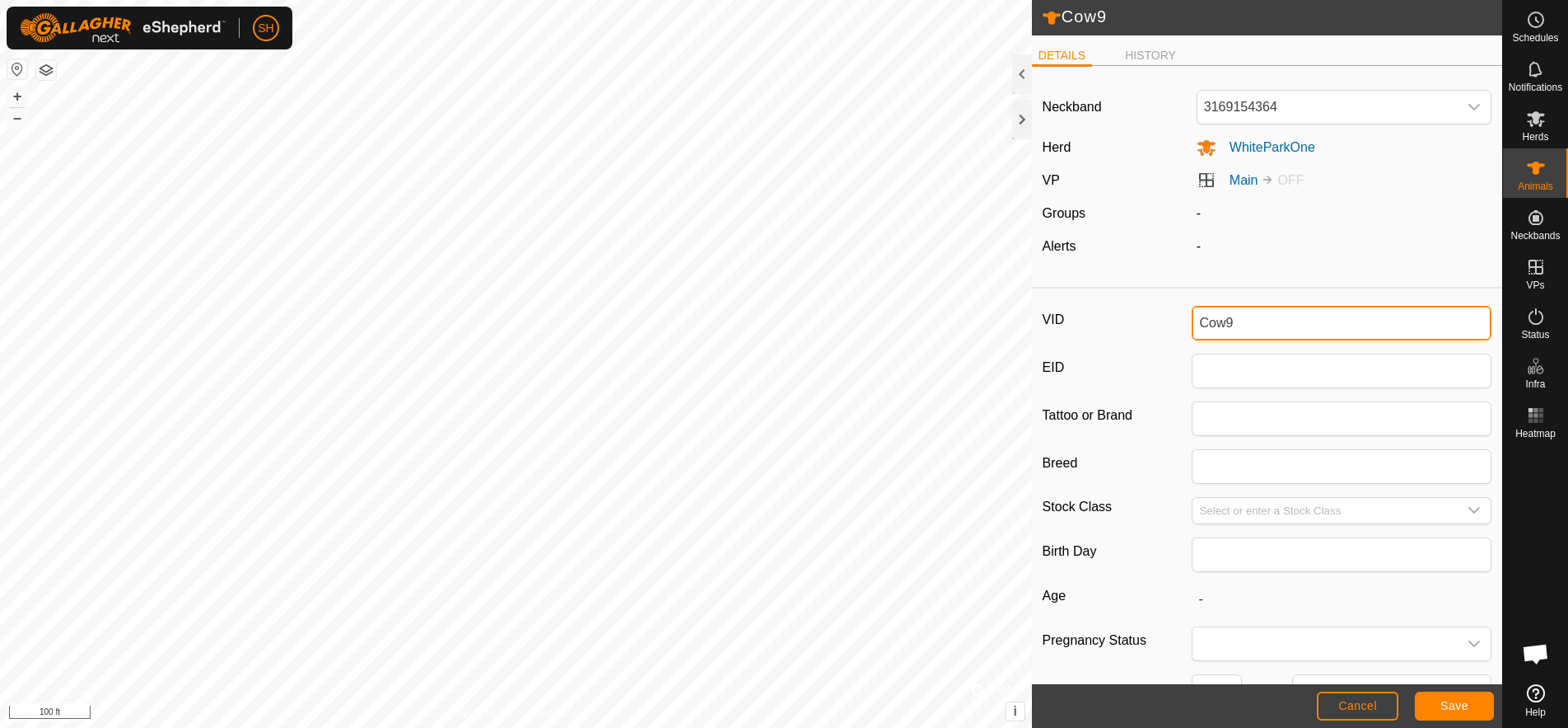
click at [1241, 325] on input "Cow9" at bounding box center [1342, 323] width 300 height 35
click at [1241, 324] on input "Cow9" at bounding box center [1342, 323] width 300 height 35
click at [1241, 323] on input "Cow9" at bounding box center [1342, 323] width 300 height 35
click at [1241, 322] on input "Cow9" at bounding box center [1342, 323] width 300 height 35
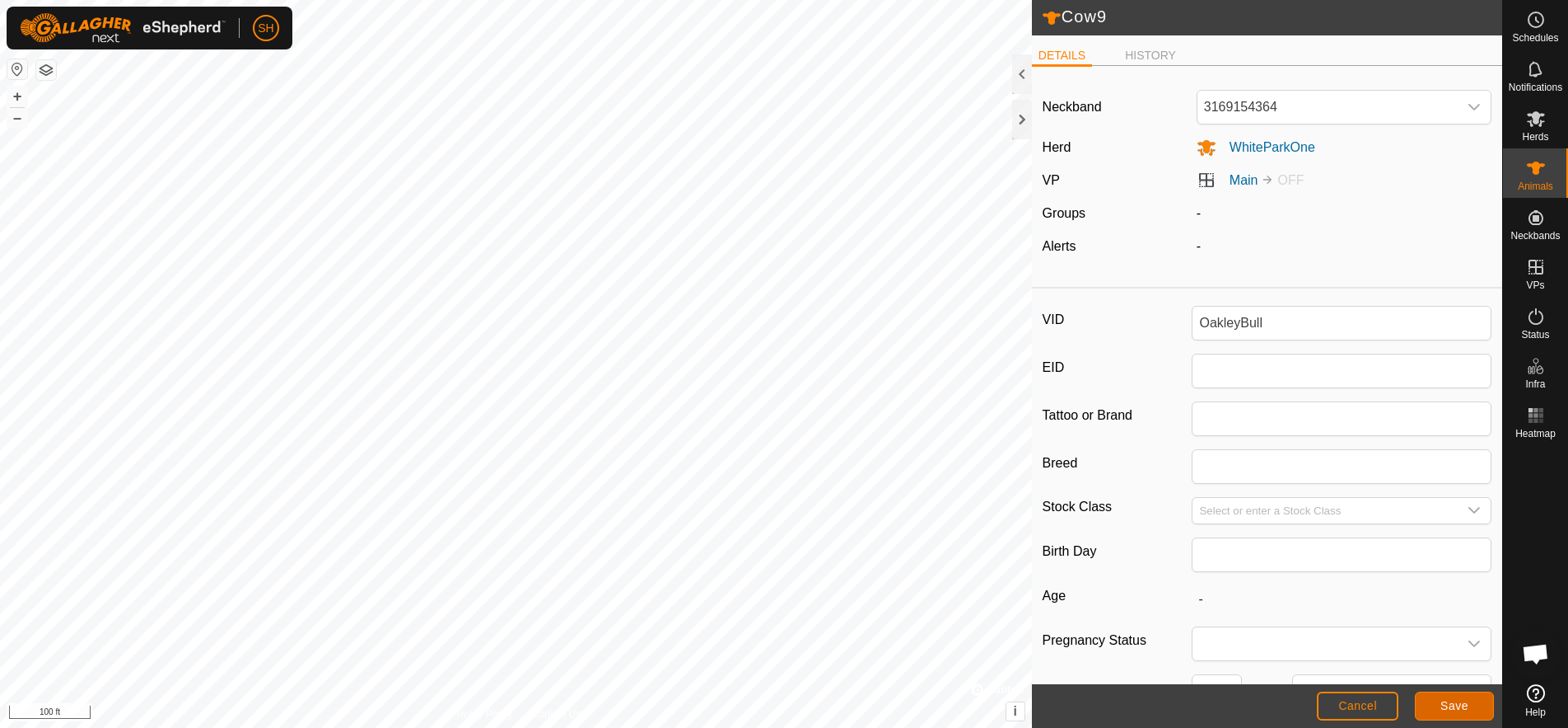
click at [1436, 703] on button "Save" at bounding box center [1454, 705] width 79 height 29
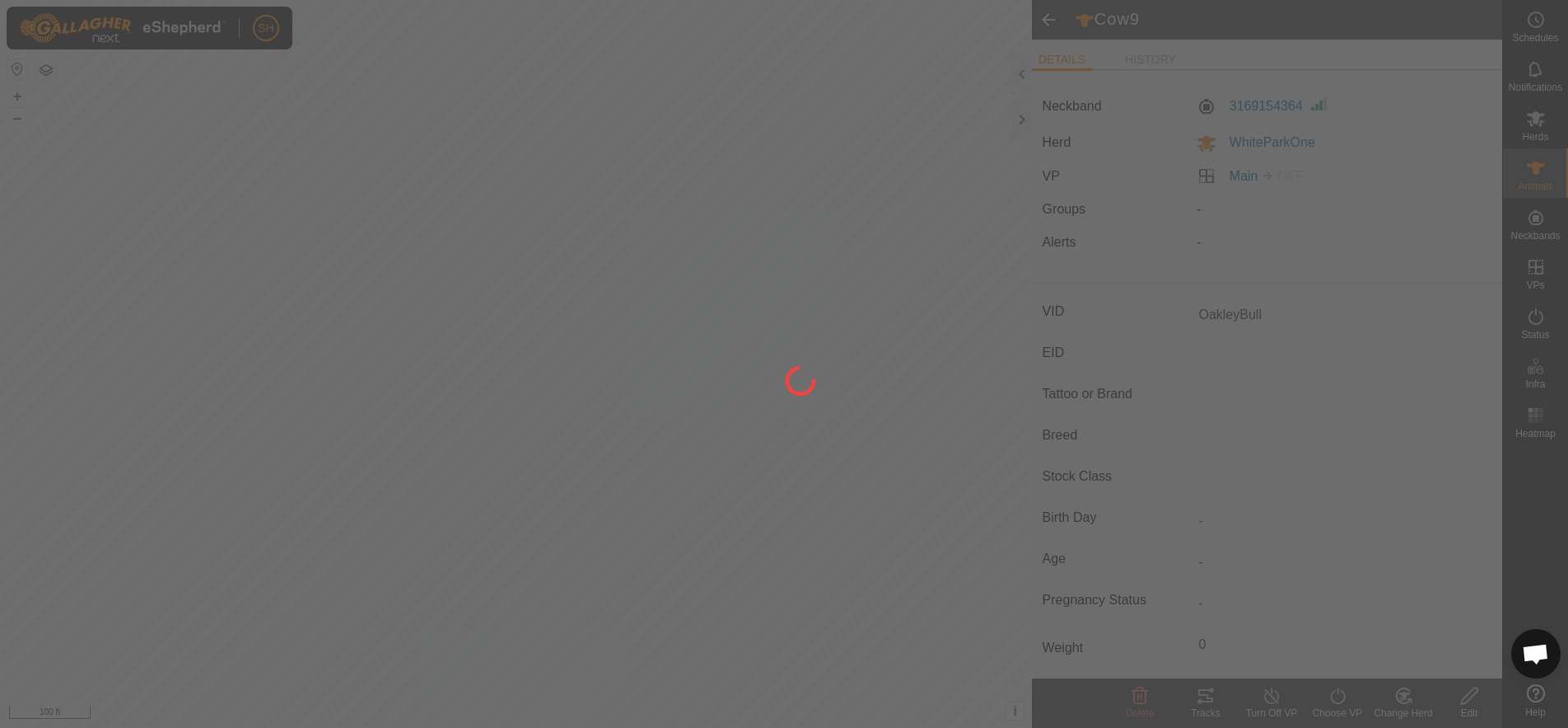
type input "Cow9"
type input "-"
type input "0 kg"
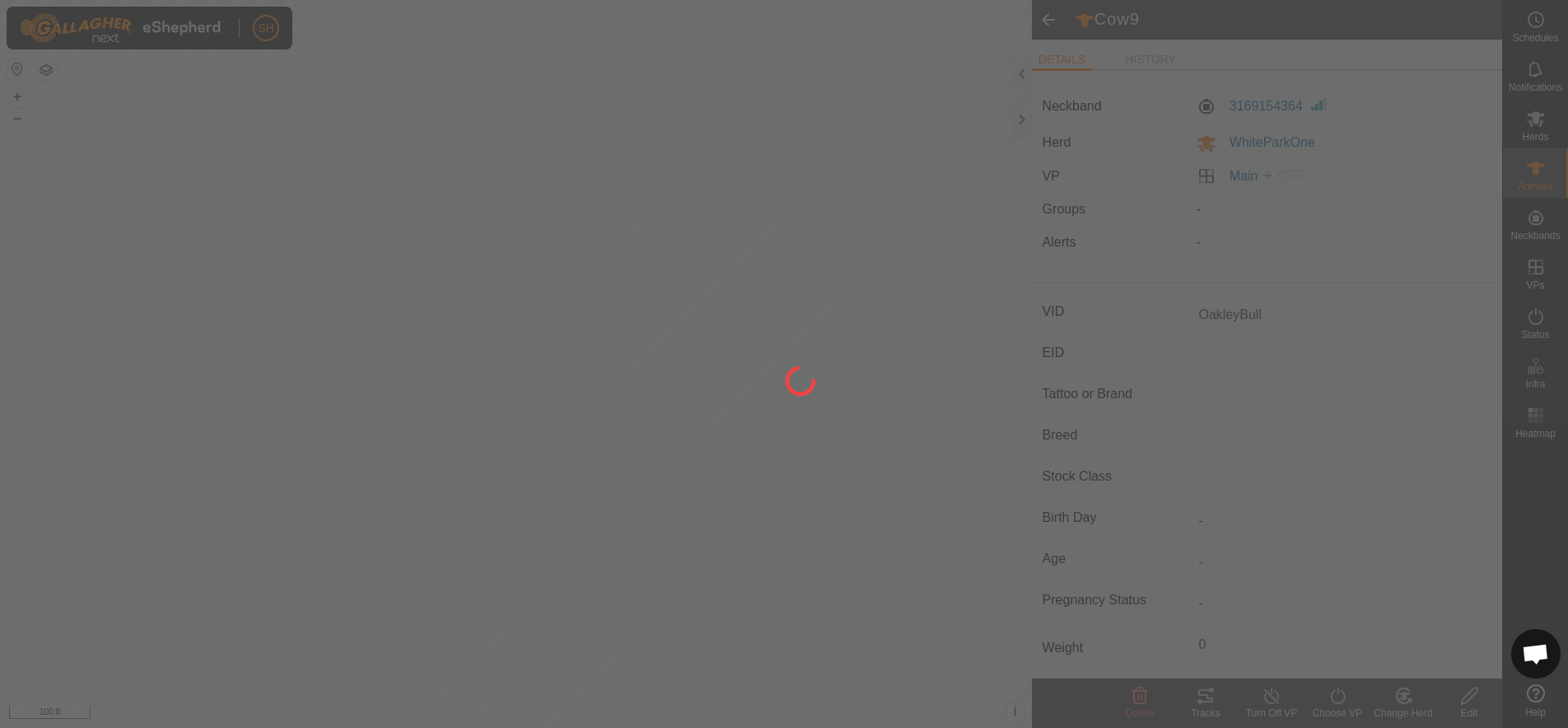
type input "-"
type input "OakleyBull"
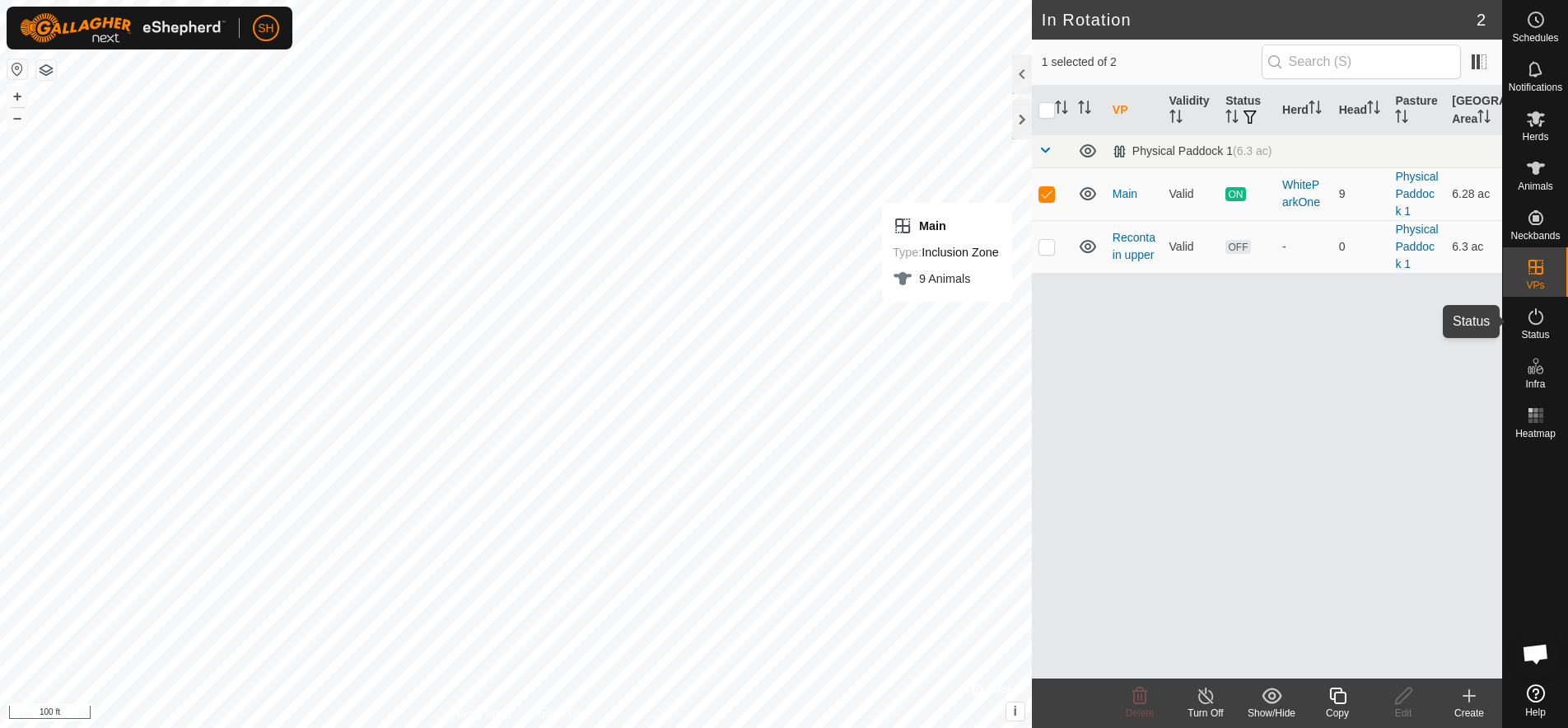
click at [1538, 317] on icon at bounding box center [1536, 316] width 20 height 20
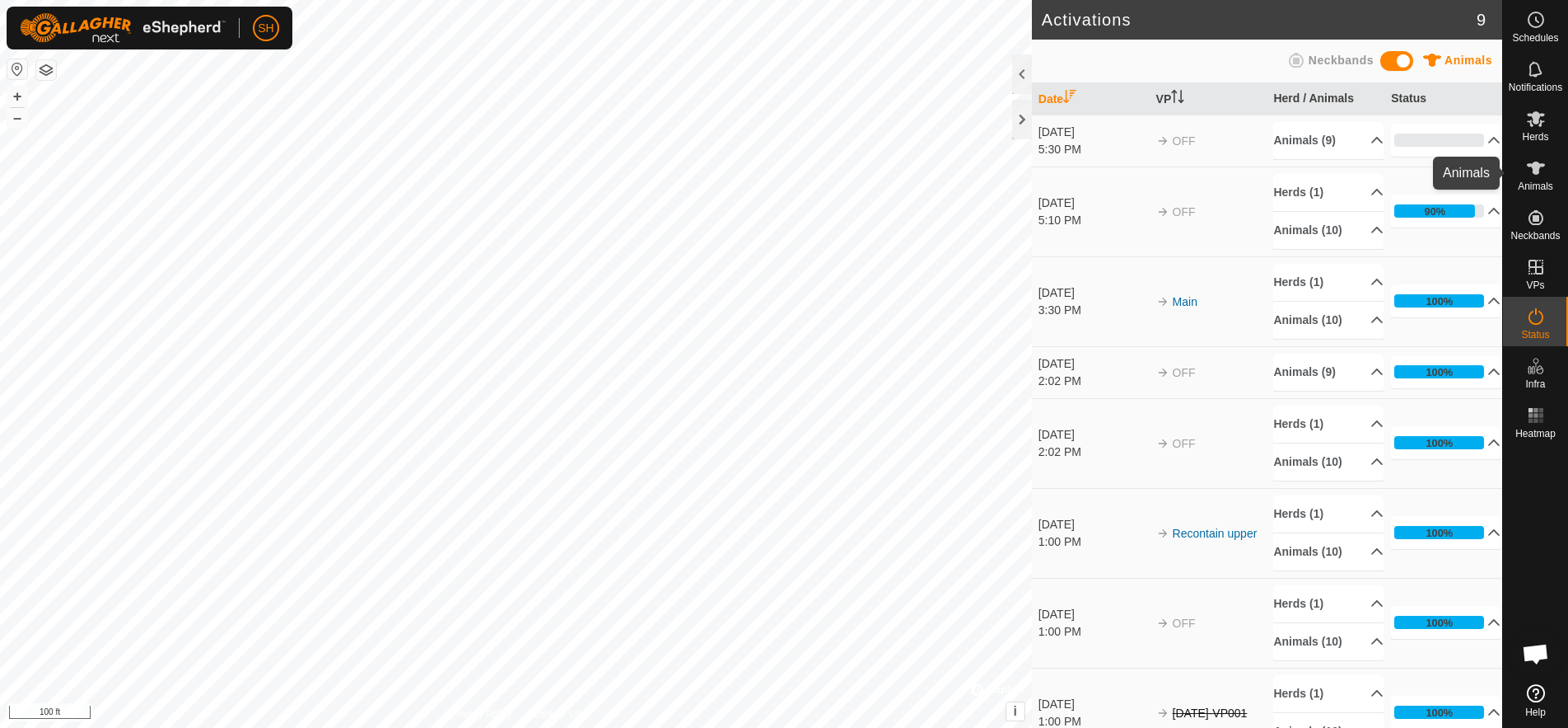
click at [1535, 167] on icon at bounding box center [1536, 168] width 18 height 13
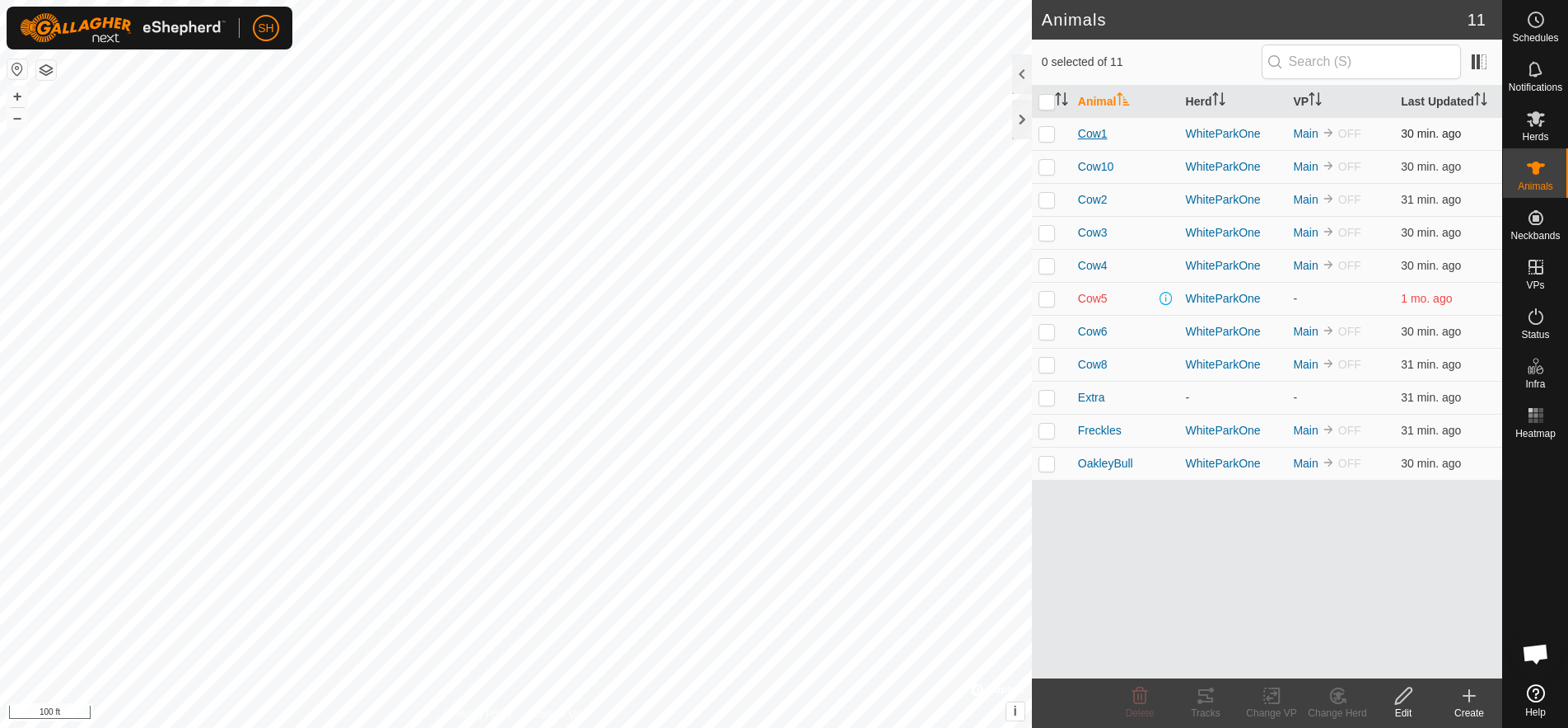
click at [1084, 133] on span "Cow1" at bounding box center [1093, 134] width 30 height 18
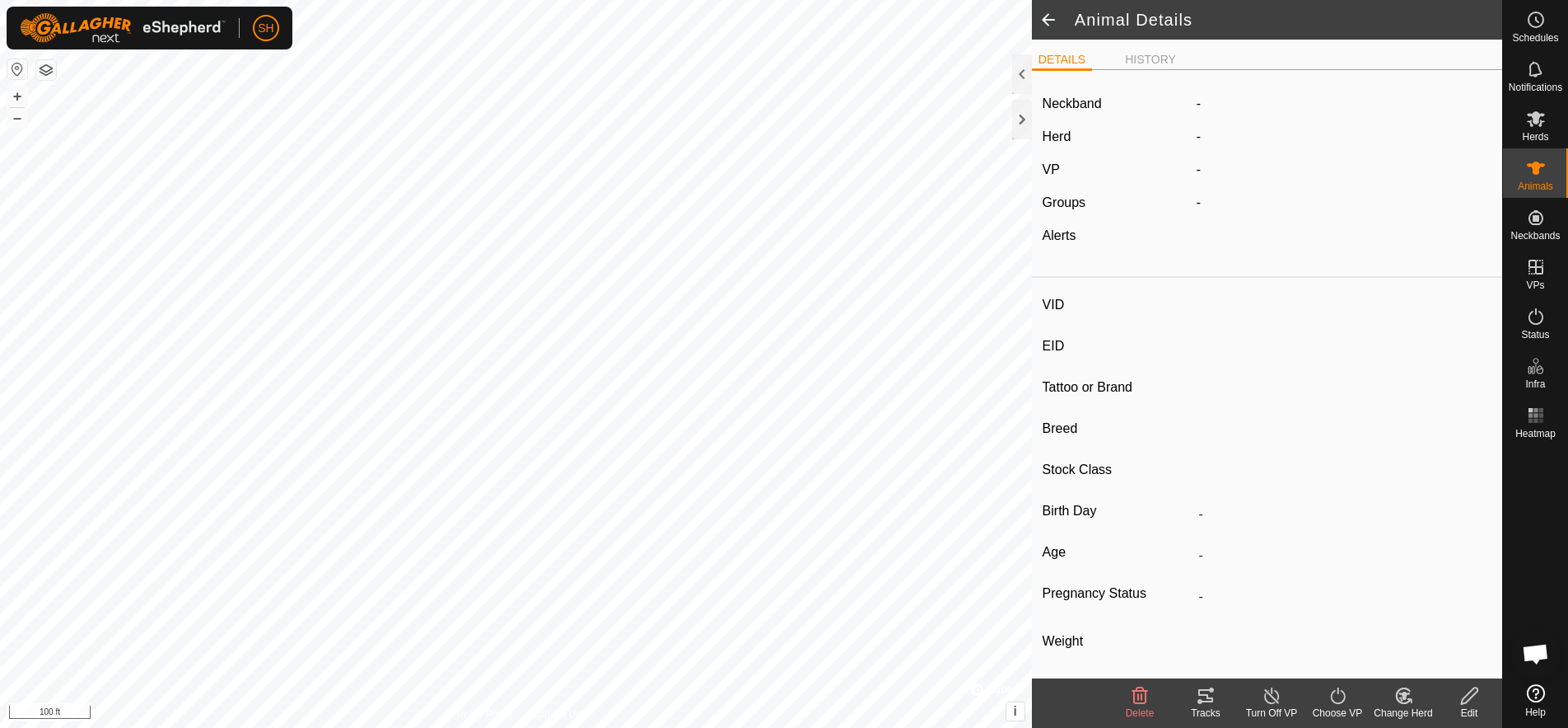
type input "Cow1"
type input "-"
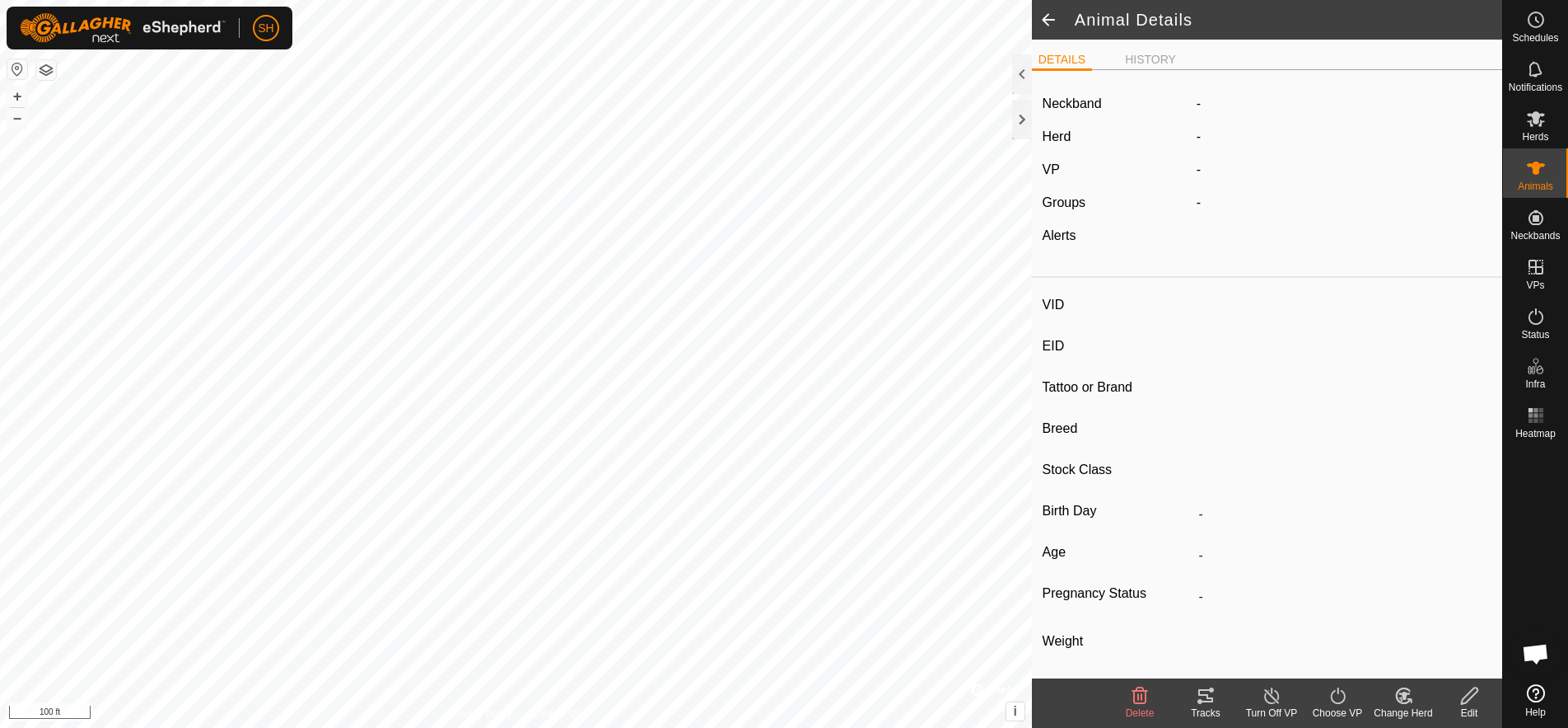
type input "0 kg"
type input "-"
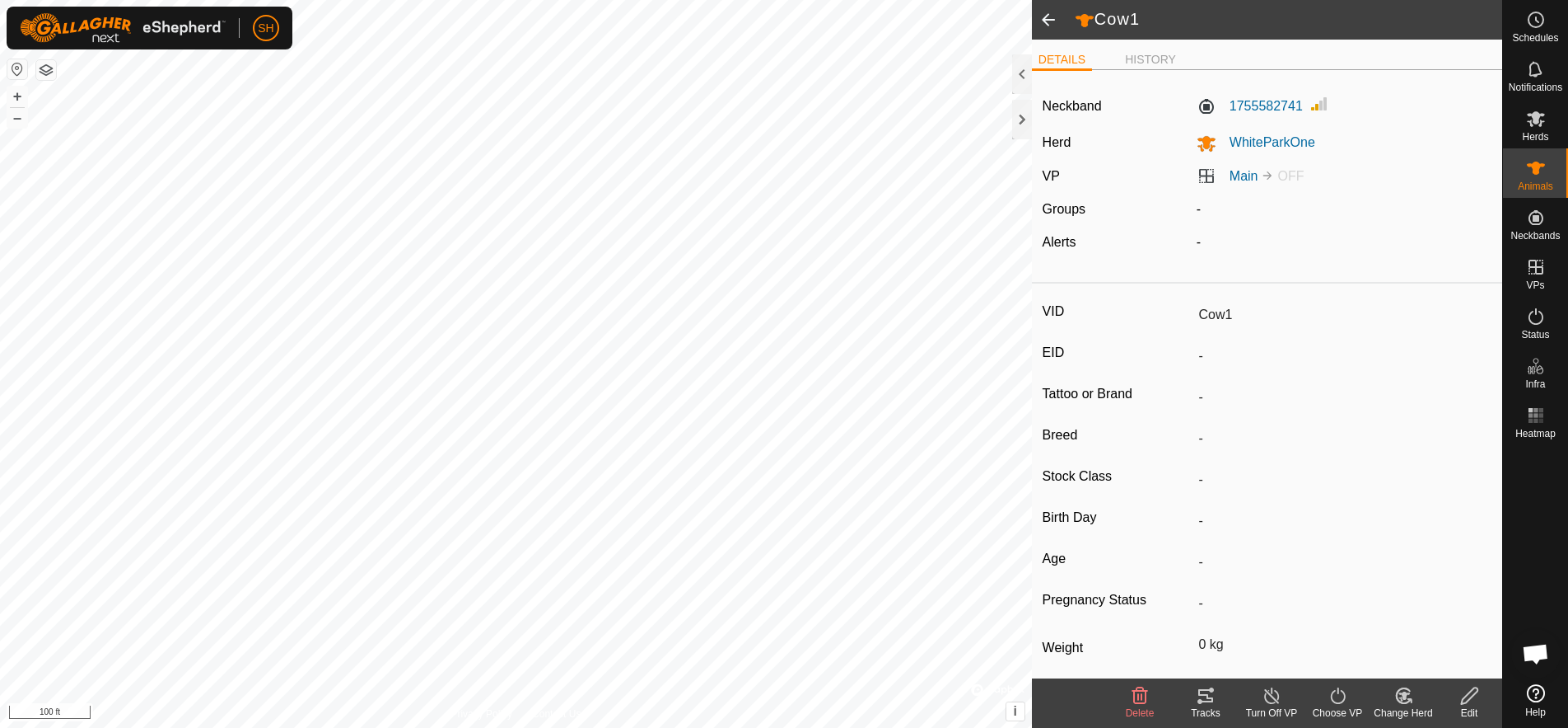
click at [1042, 8] on span at bounding box center [1049, 19] width 33 height 39
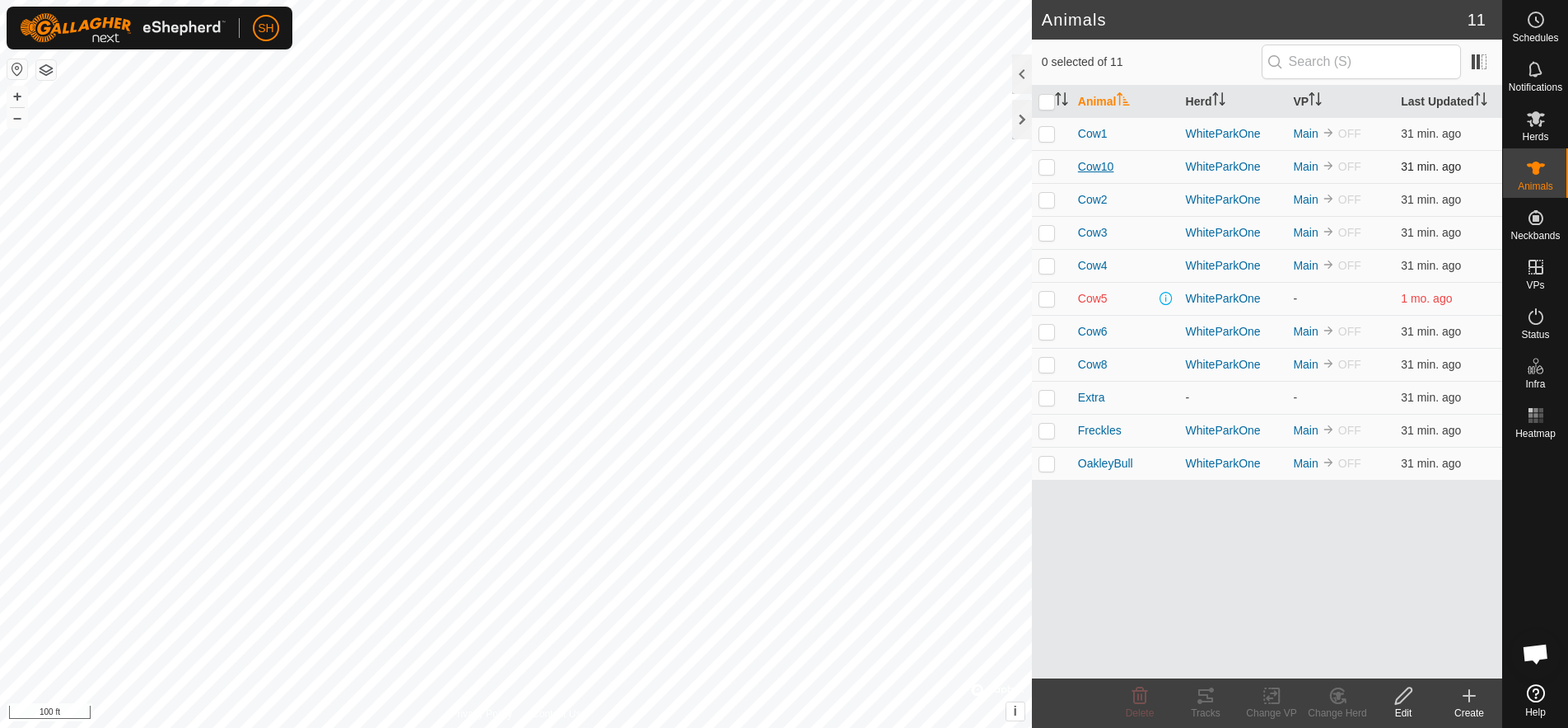
click at [1098, 168] on span "Cow10" at bounding box center [1096, 167] width 36 height 18
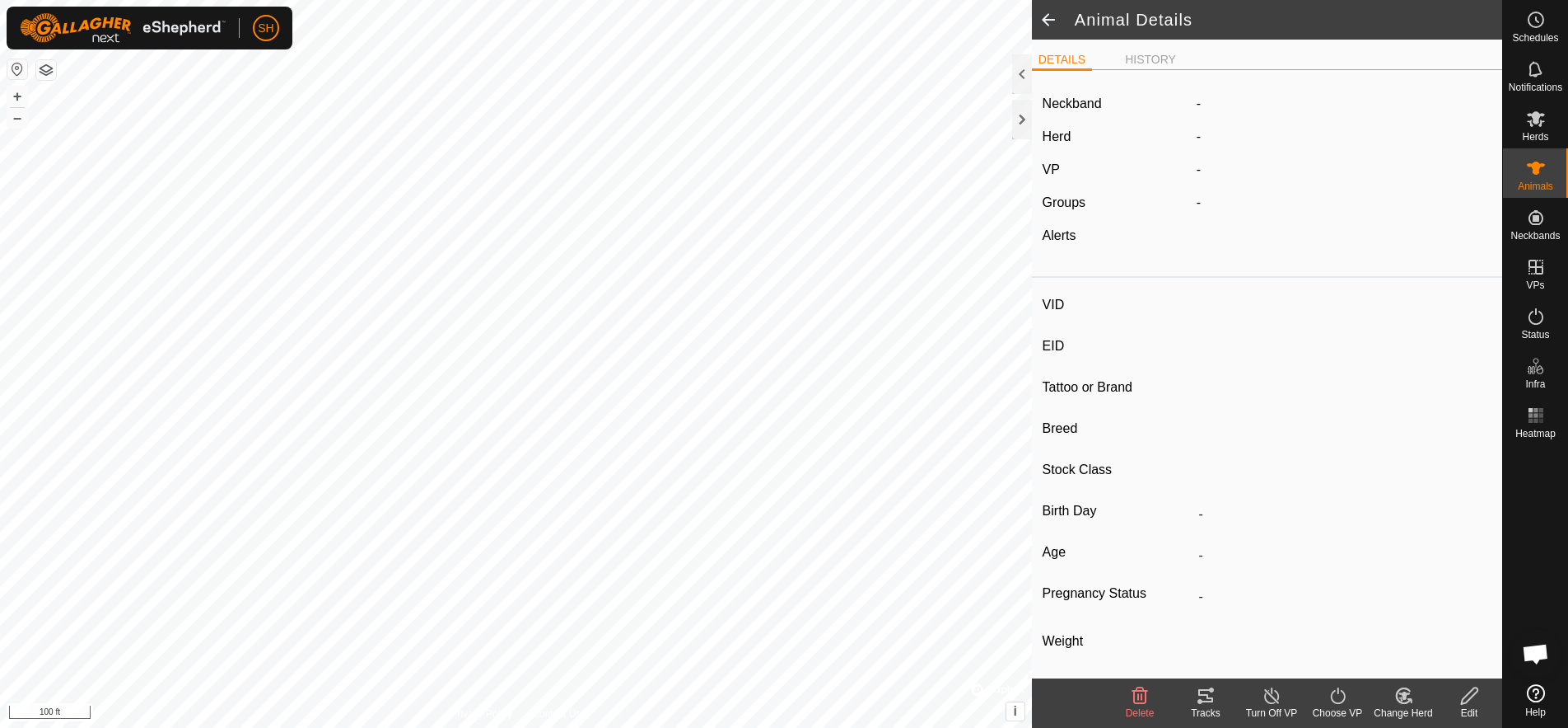
type input "Cow10"
type input "-"
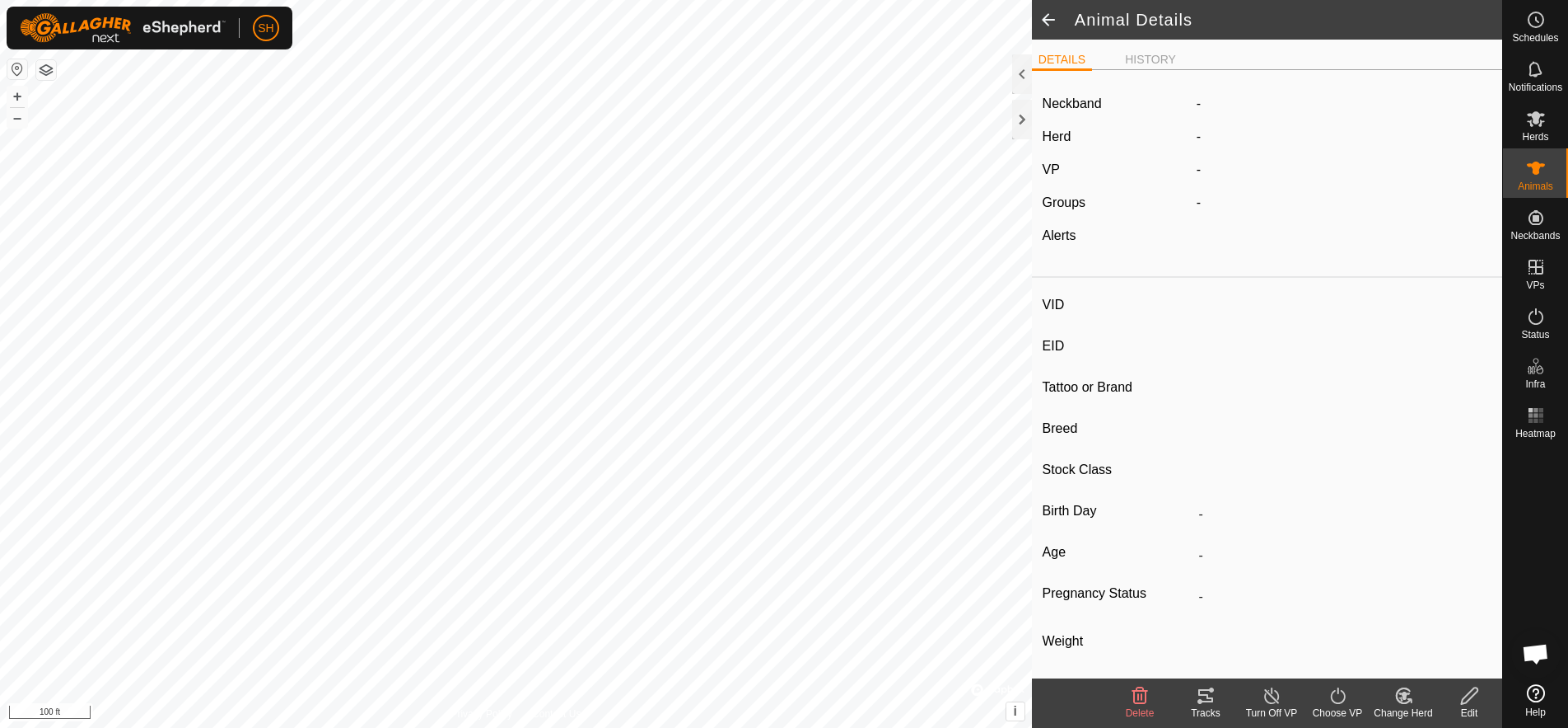
type input "0 kg"
type input "-"
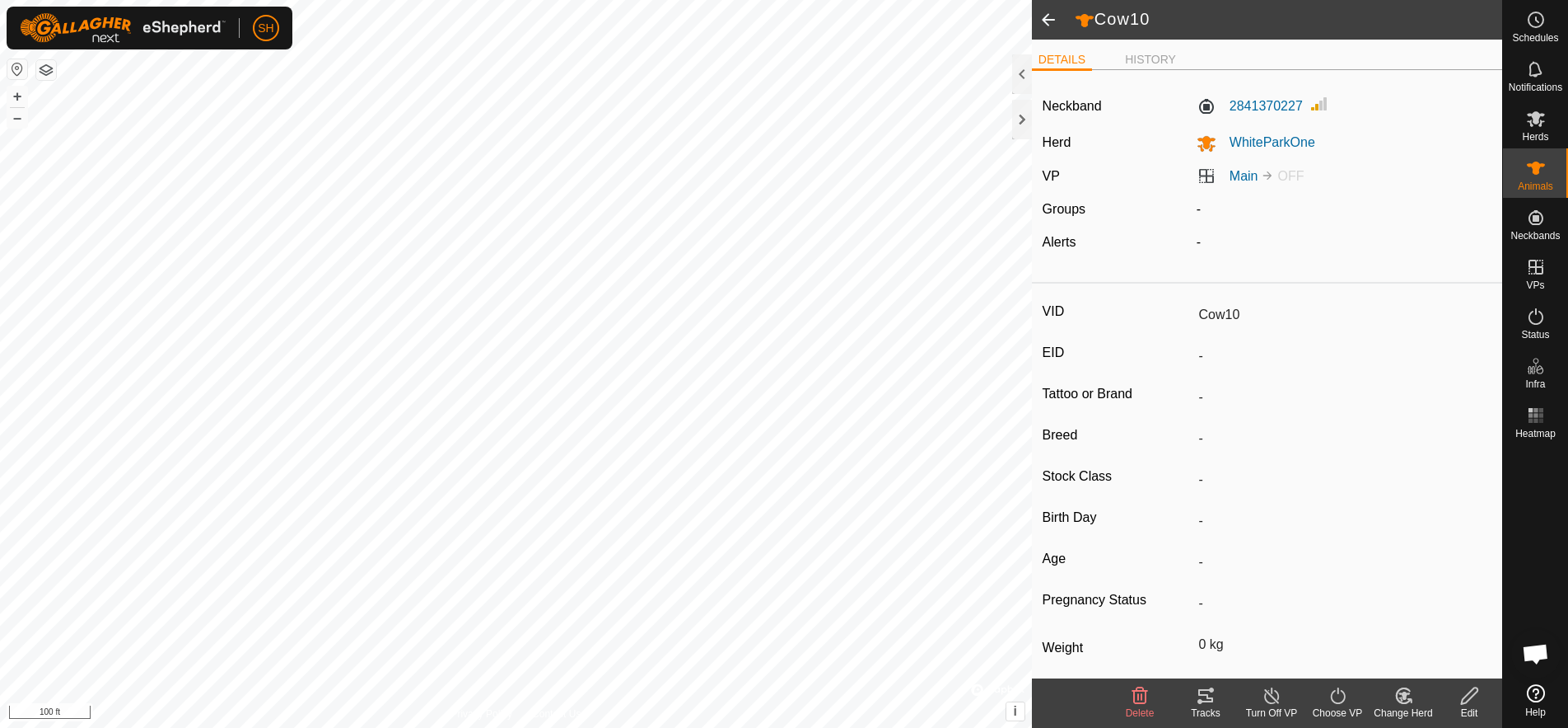
click at [1049, 16] on span at bounding box center [1049, 19] width 33 height 39
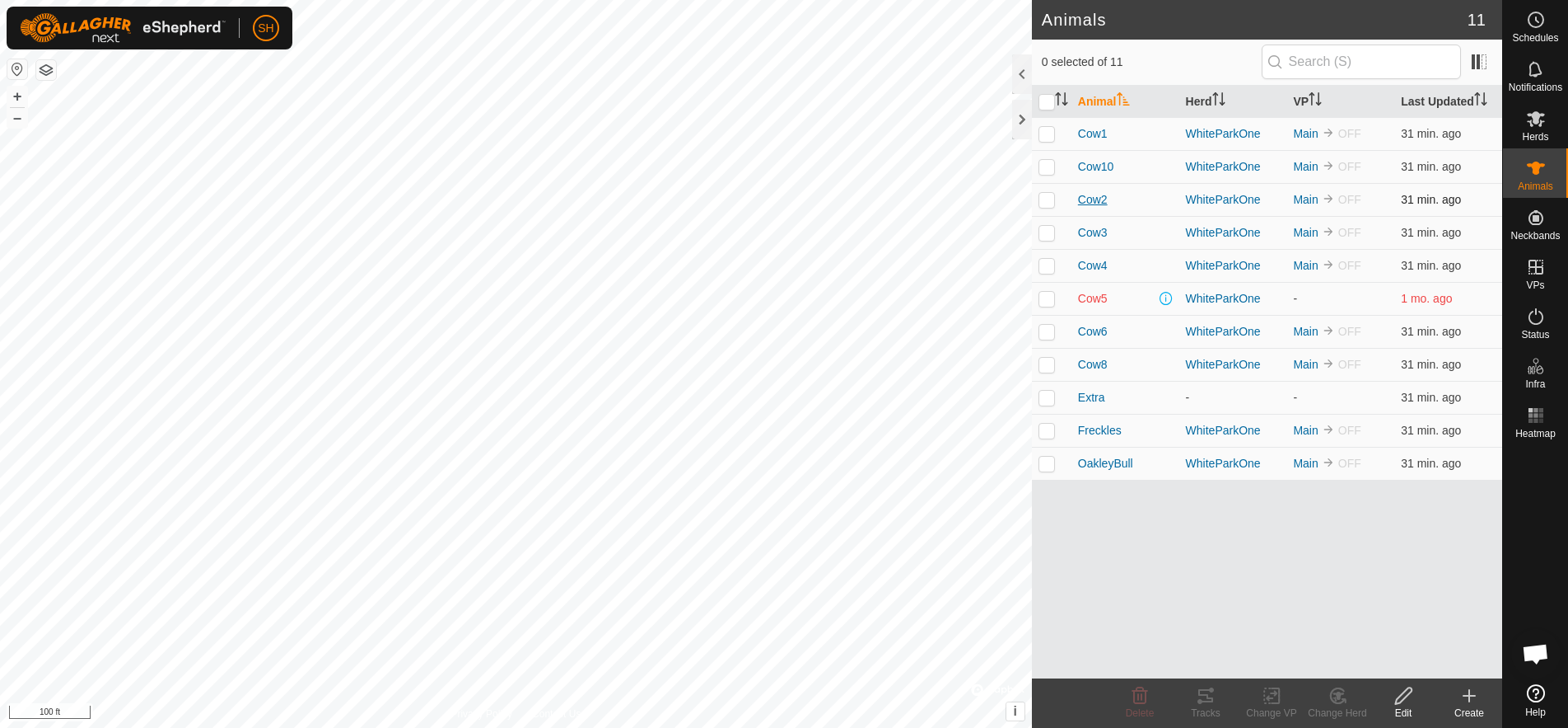
click at [1099, 198] on span "Cow2" at bounding box center [1093, 200] width 30 height 18
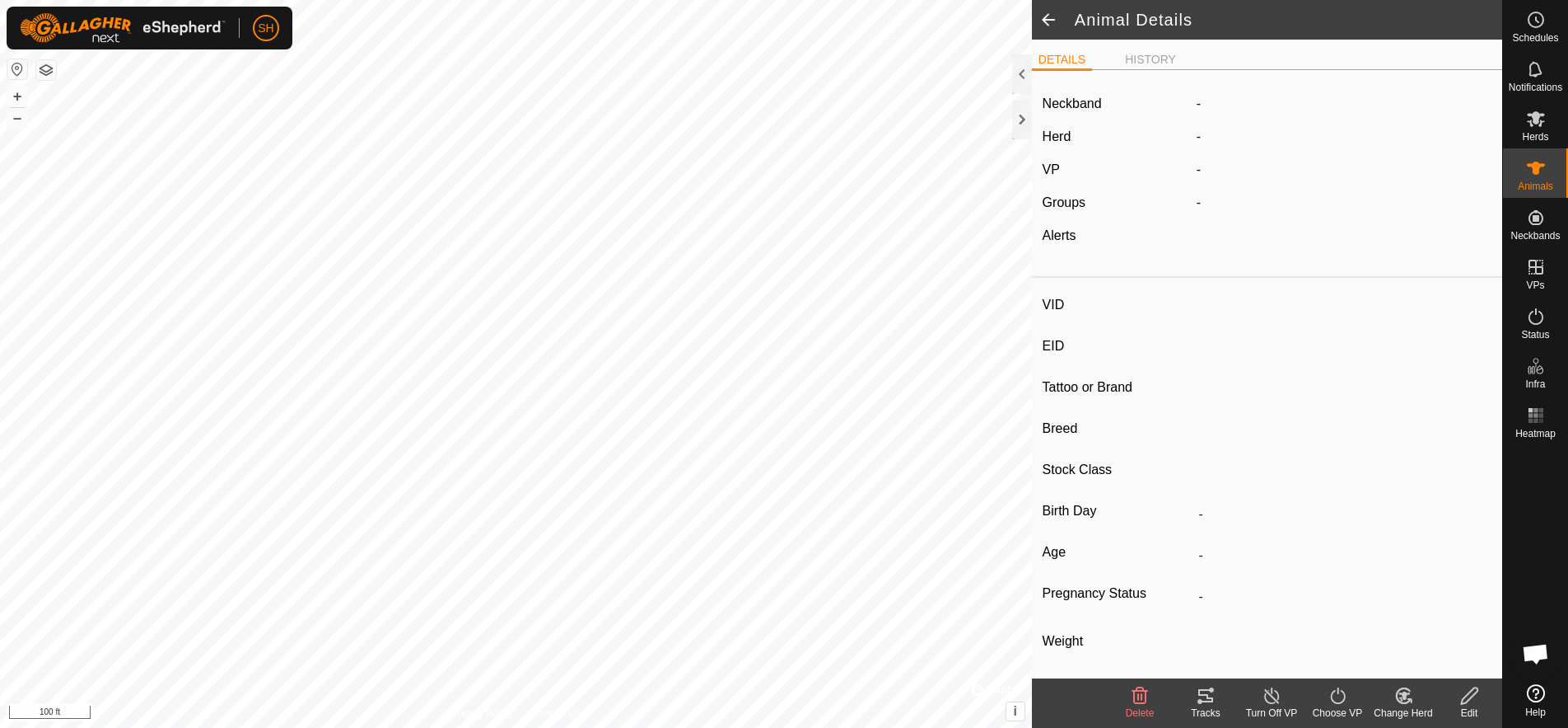
type input "Cow2"
type input "-"
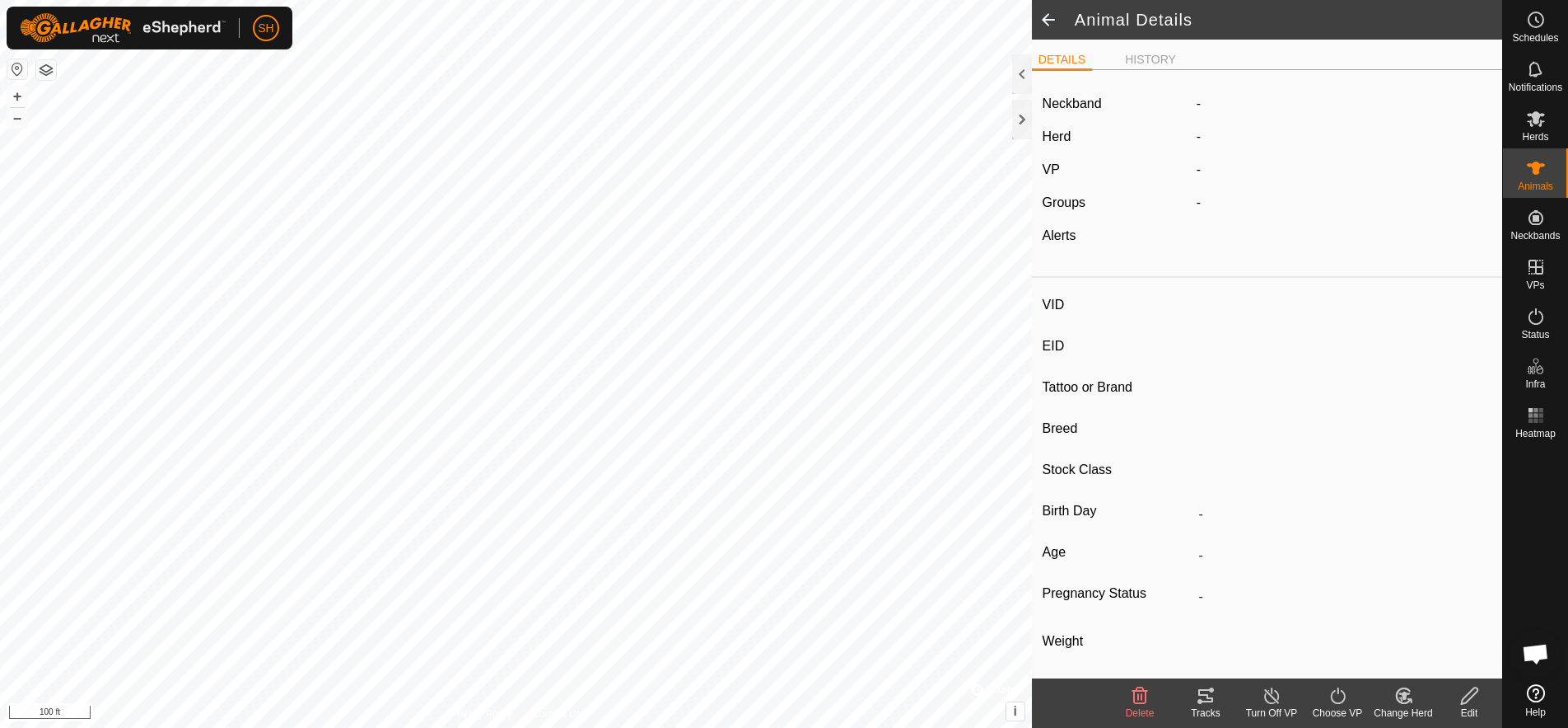
type input "0 kg"
type input "-"
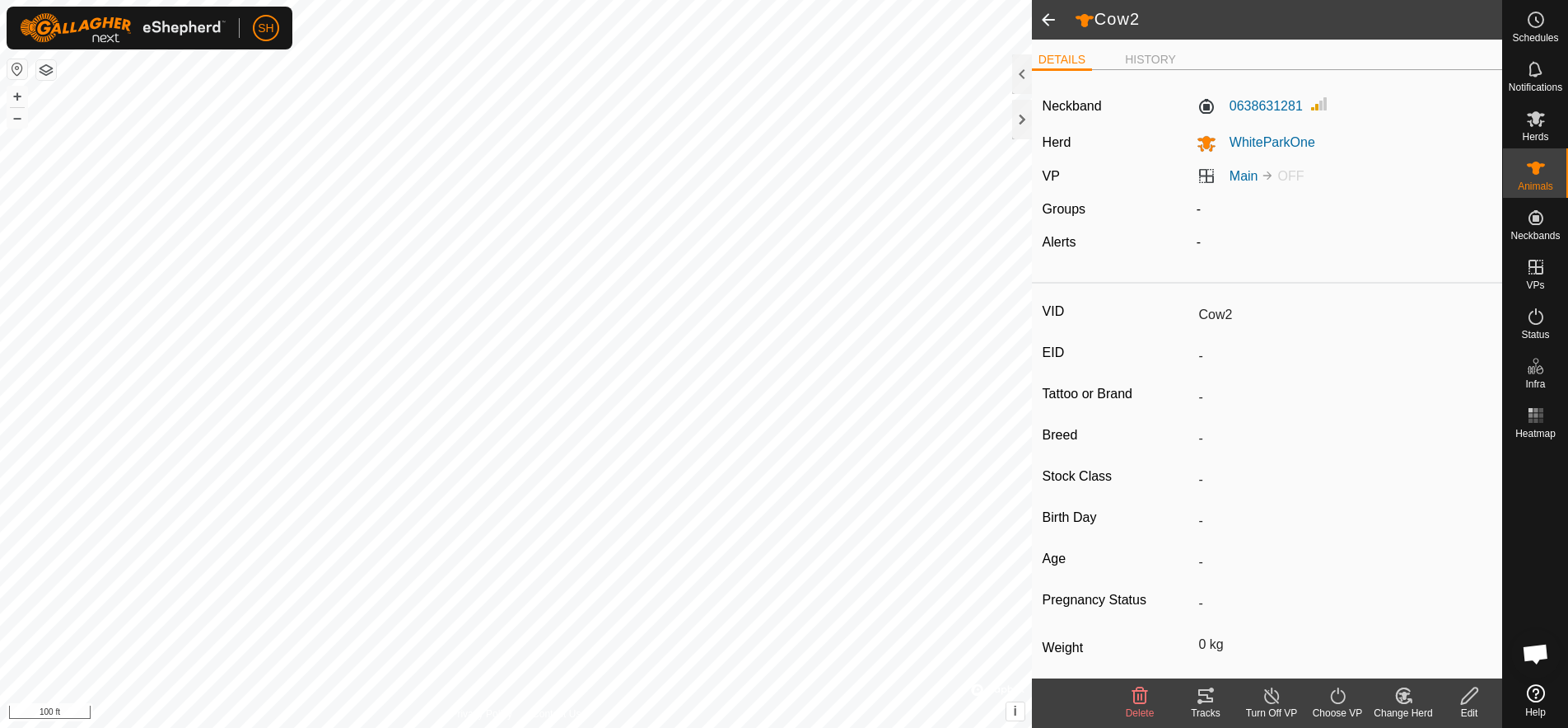
click at [1052, 15] on span at bounding box center [1049, 19] width 33 height 39
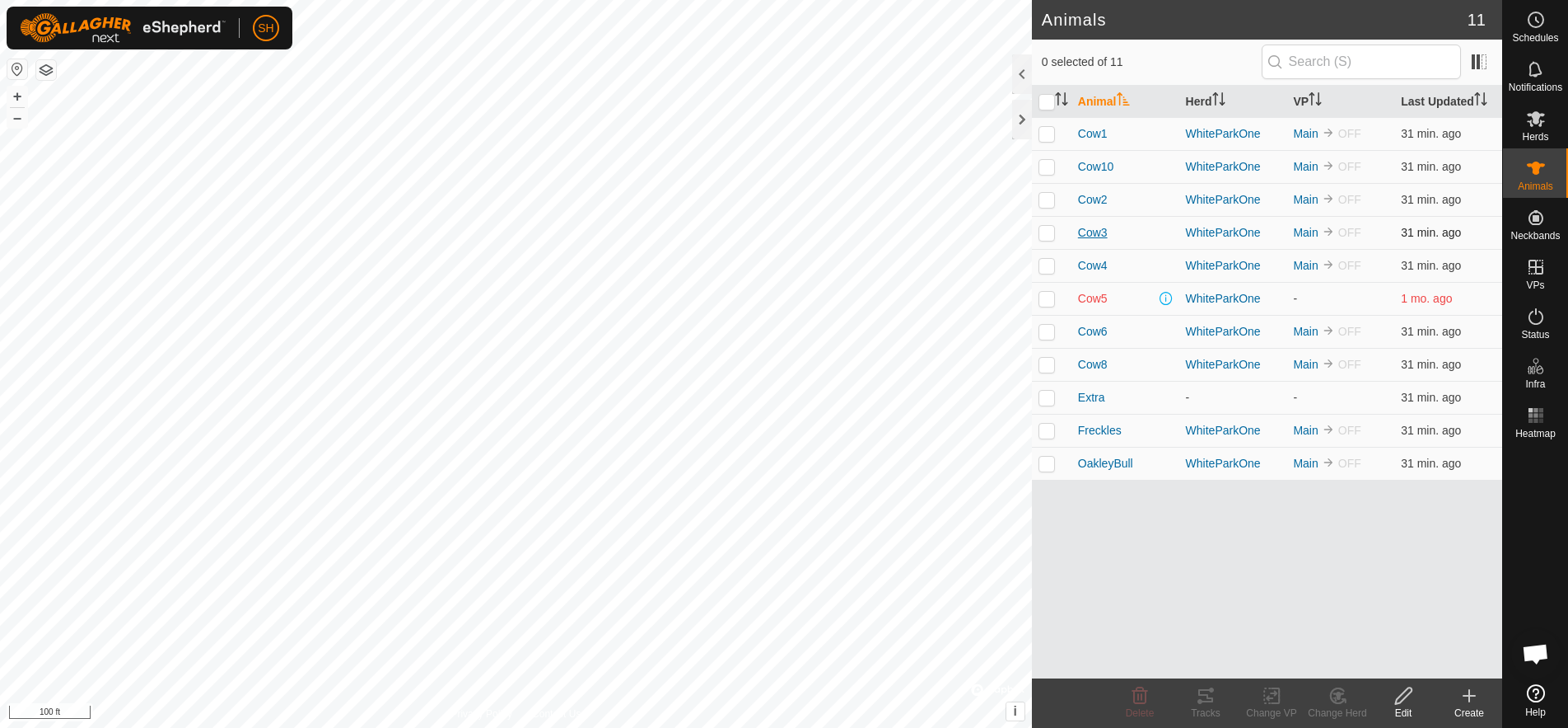
click at [1089, 231] on span "Cow3" at bounding box center [1093, 233] width 30 height 18
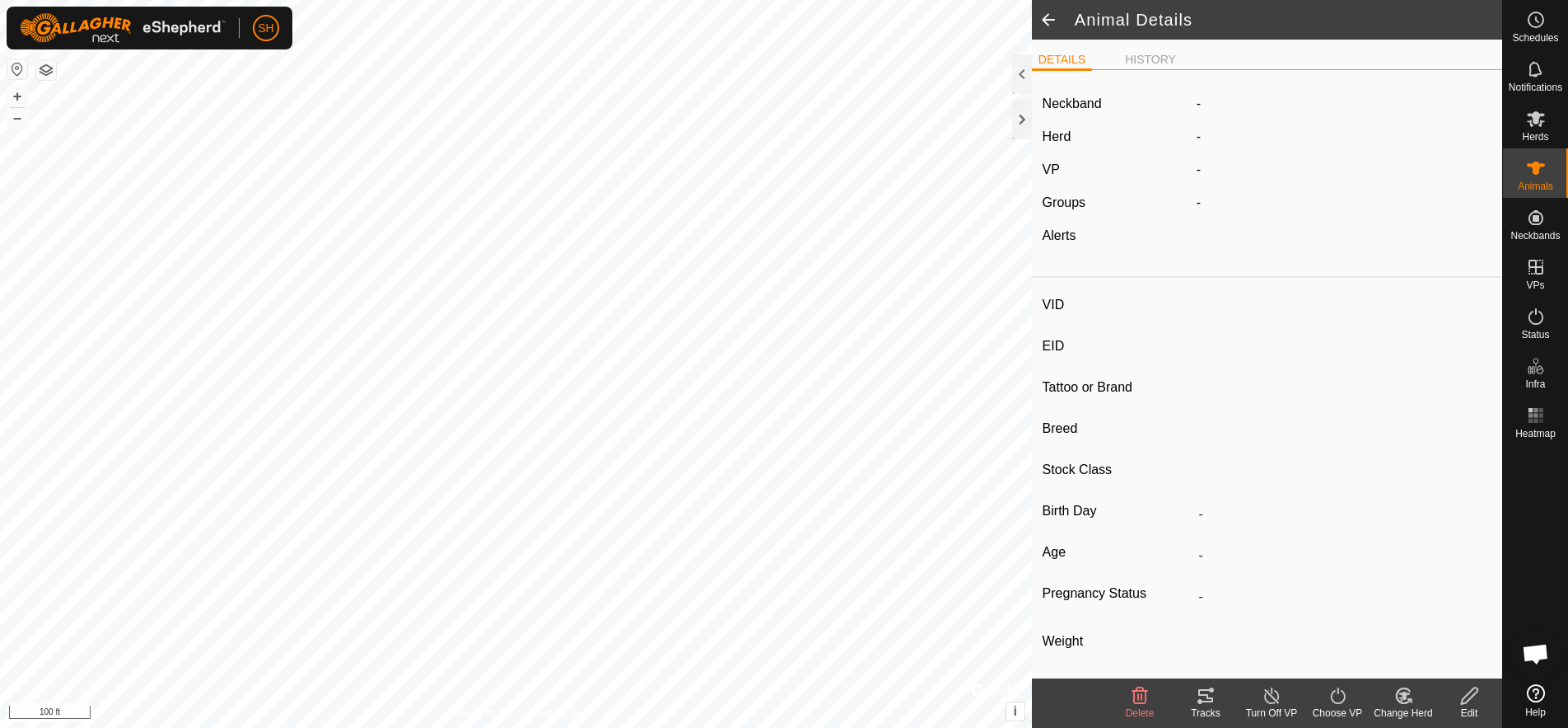
type input "Cow3"
type input "-"
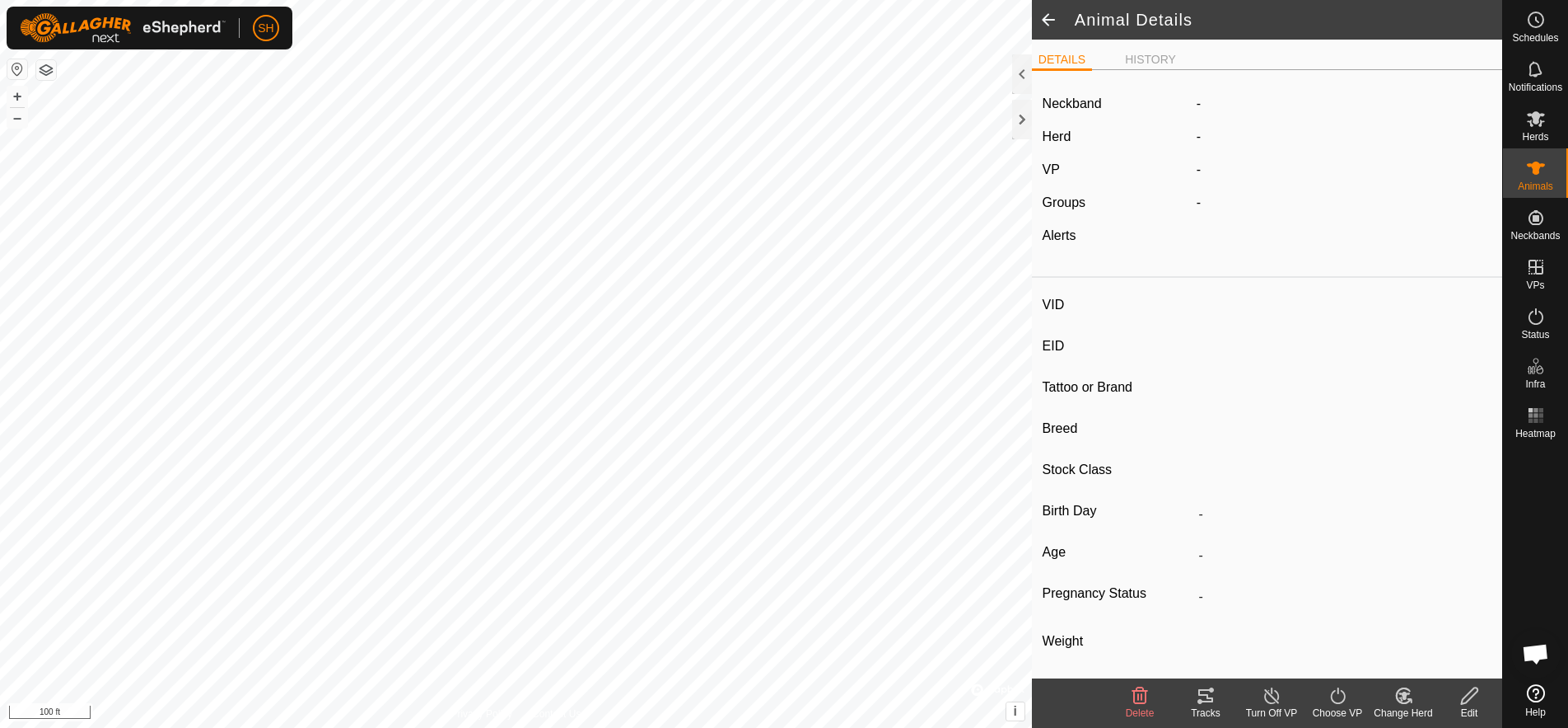
type input "0 kg"
type input "-"
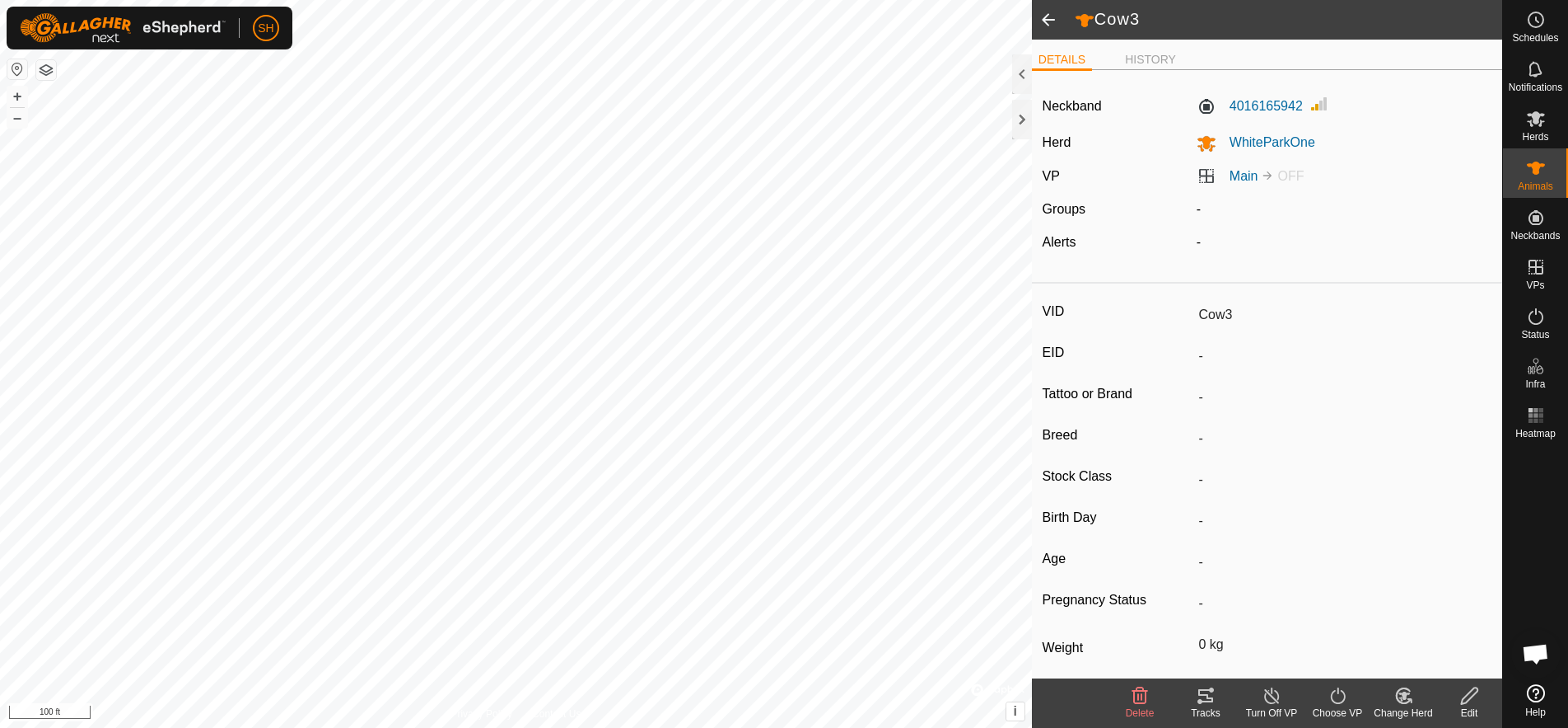
click at [1046, 19] on span at bounding box center [1049, 19] width 33 height 39
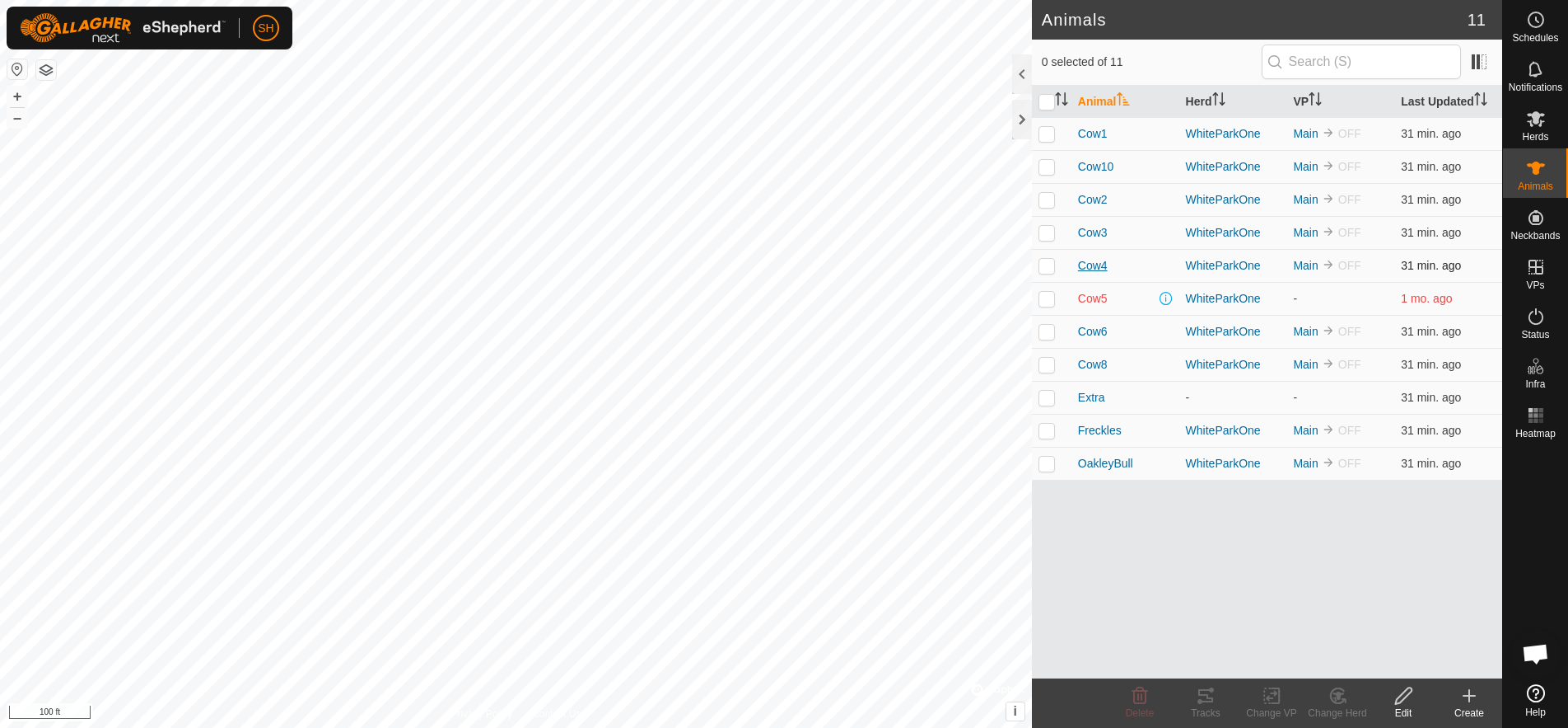
click at [1093, 270] on span "Cow4" at bounding box center [1093, 266] width 30 height 18
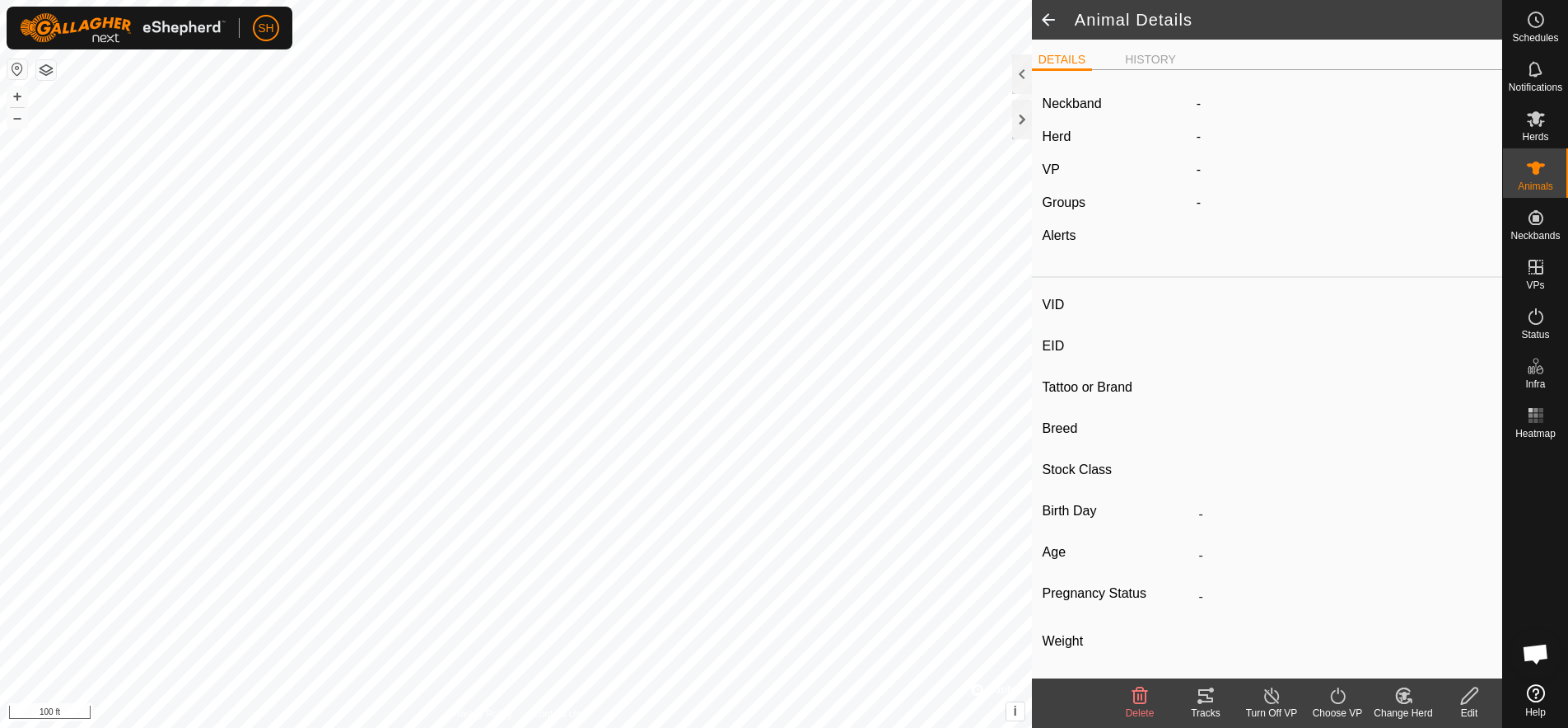
type input "Cow4"
type input "-"
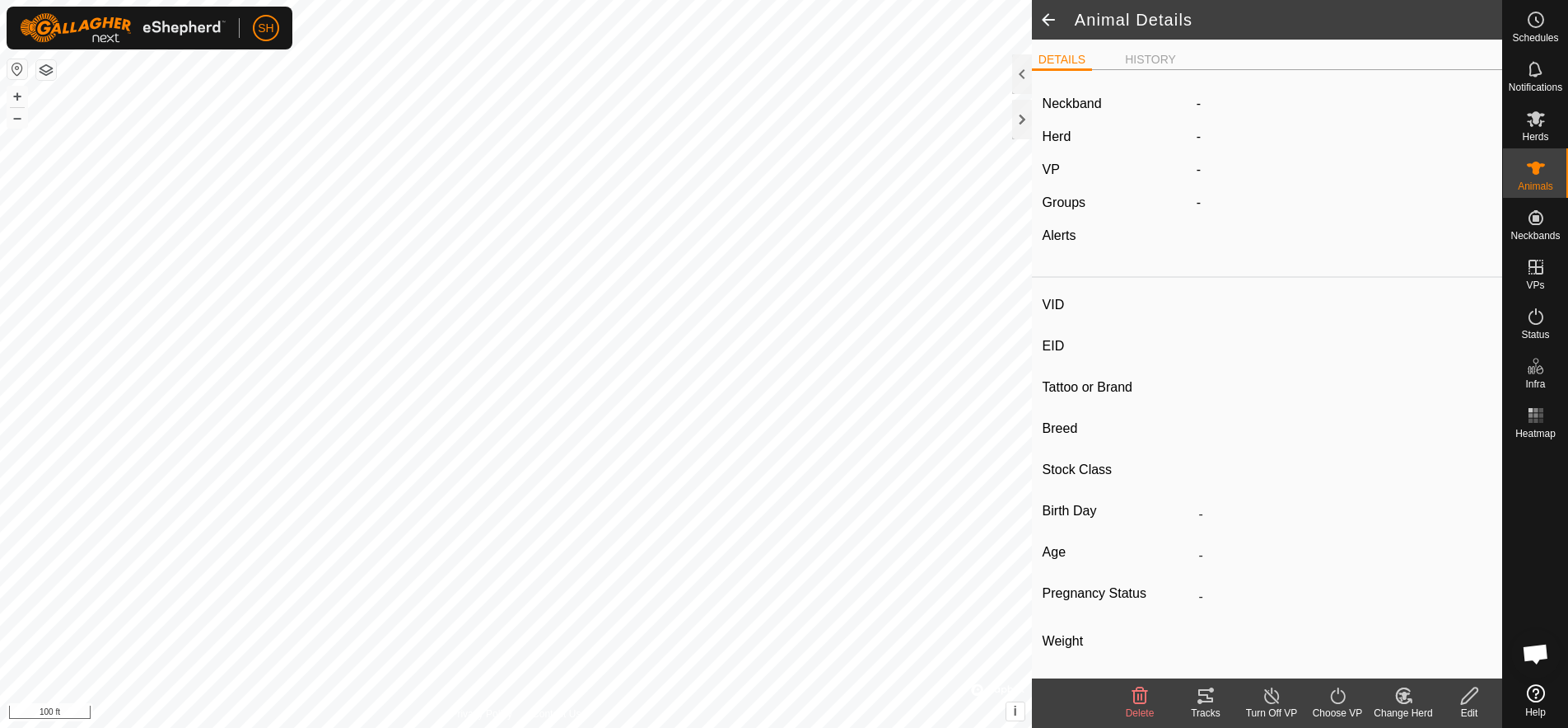
type input "0 kg"
type input "-"
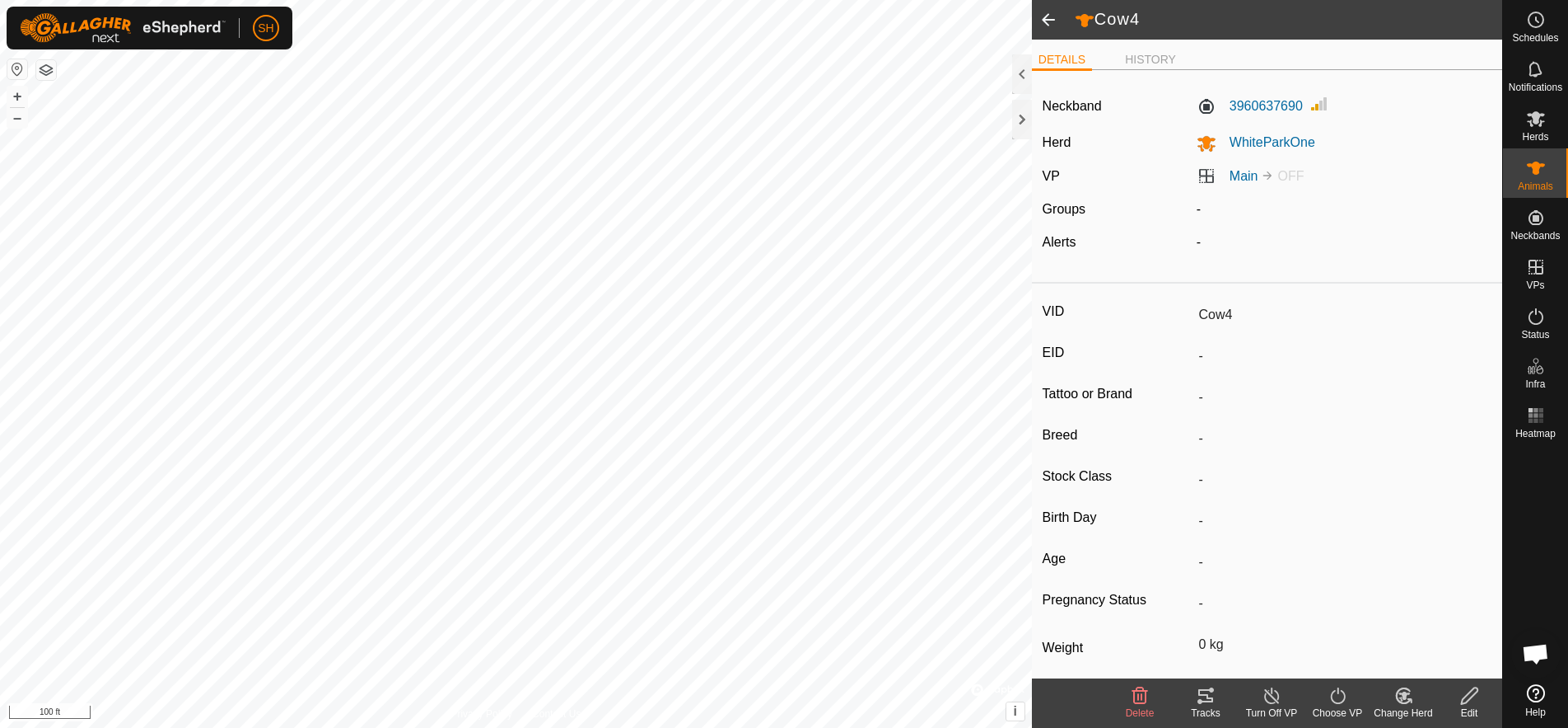
click at [1044, 15] on span at bounding box center [1049, 19] width 33 height 39
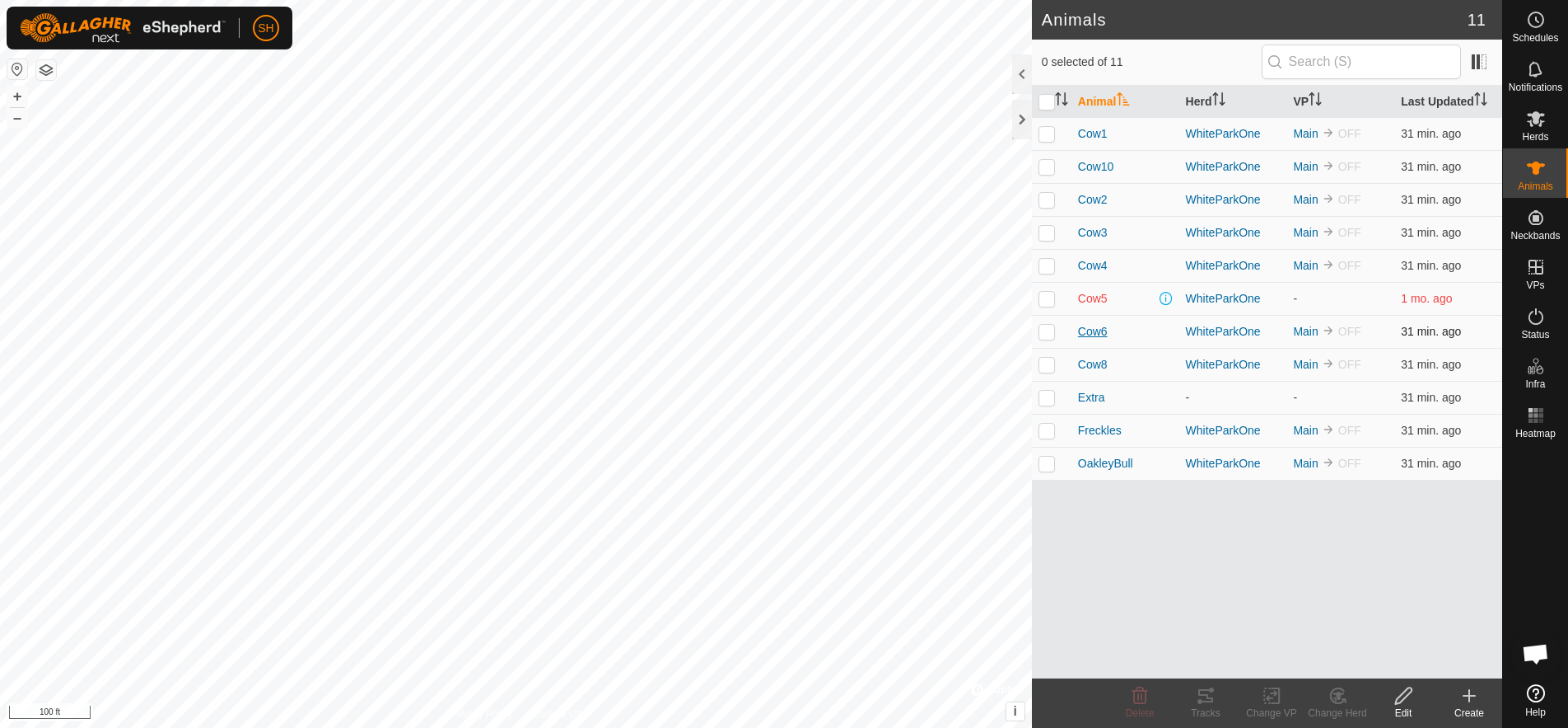
click at [1095, 332] on span "Cow6" at bounding box center [1093, 332] width 30 height 18
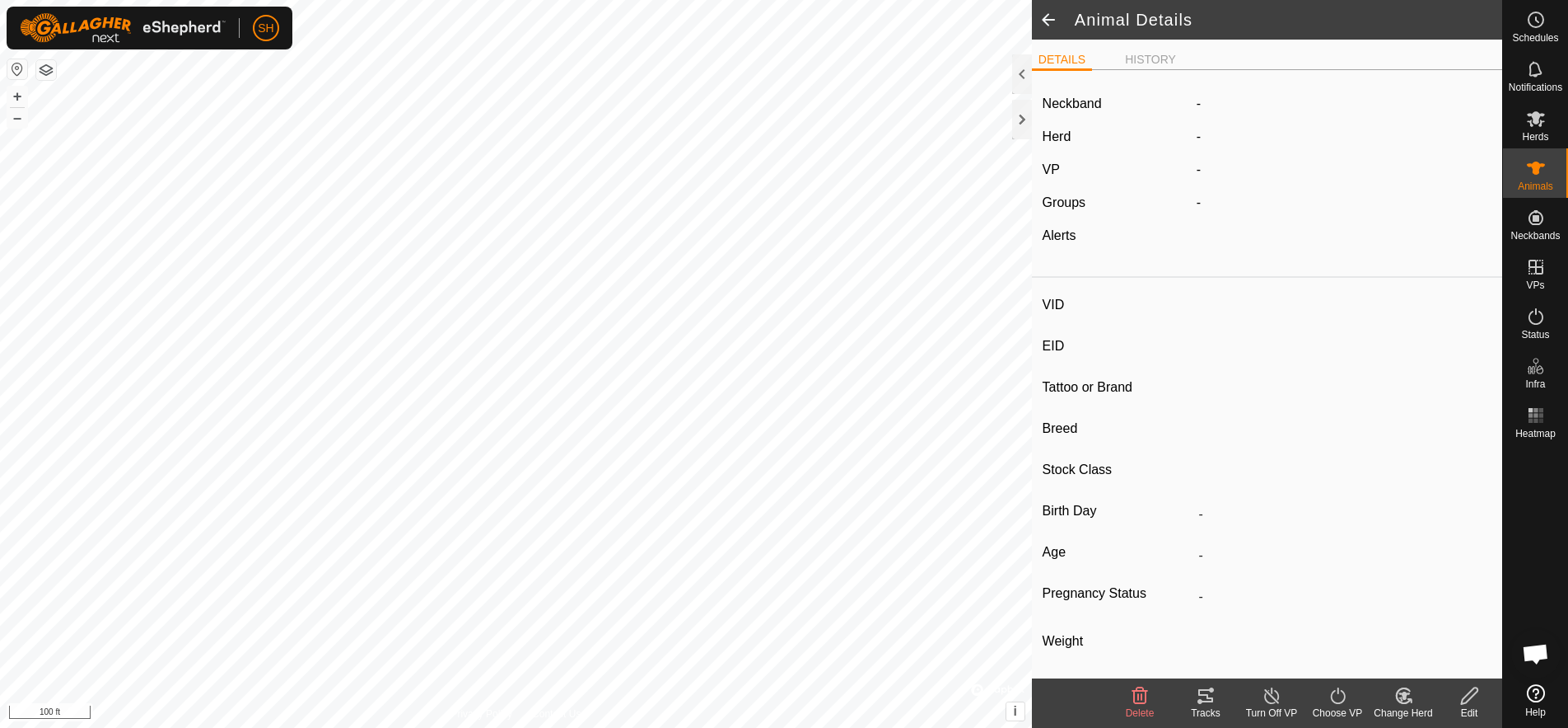
type input "Cow6"
type input "-"
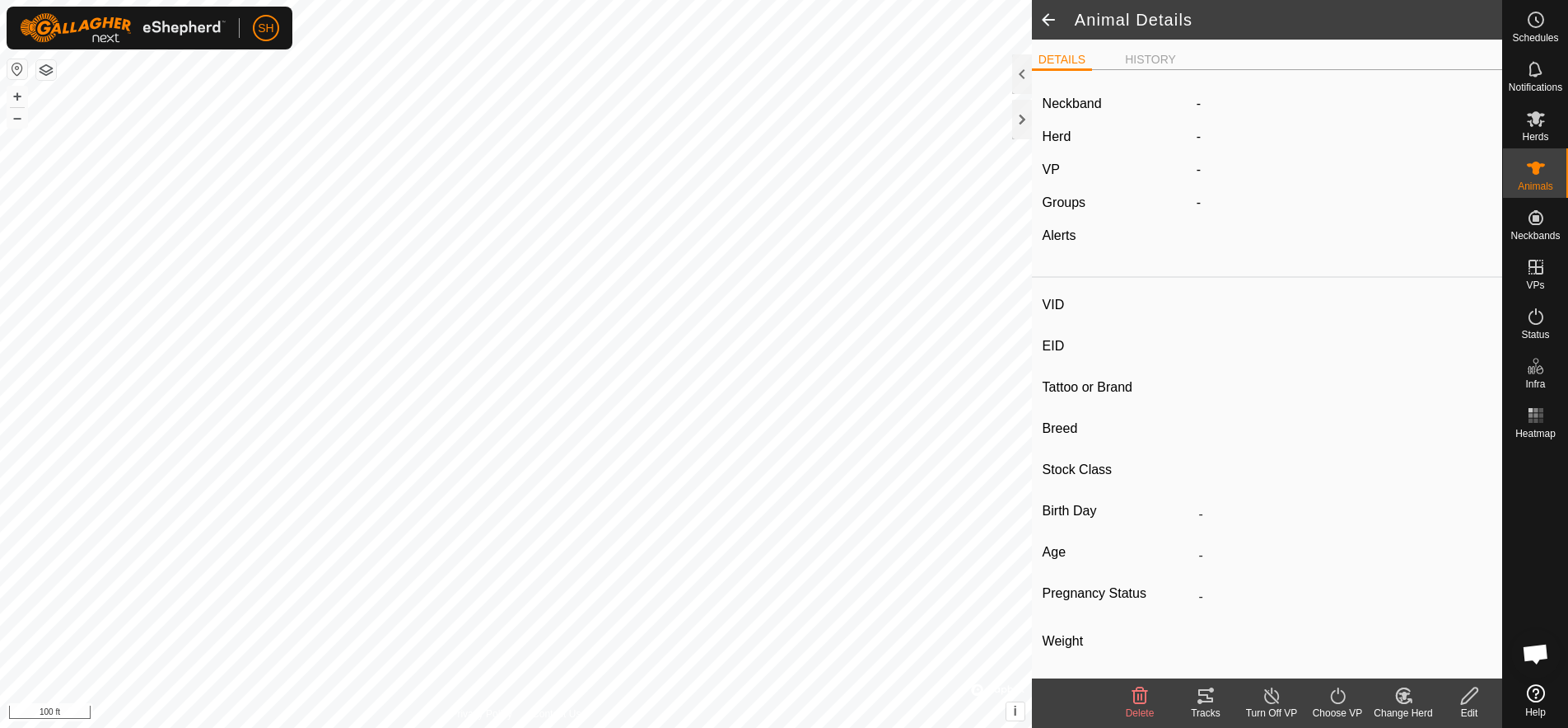
type input "0 kg"
type input "-"
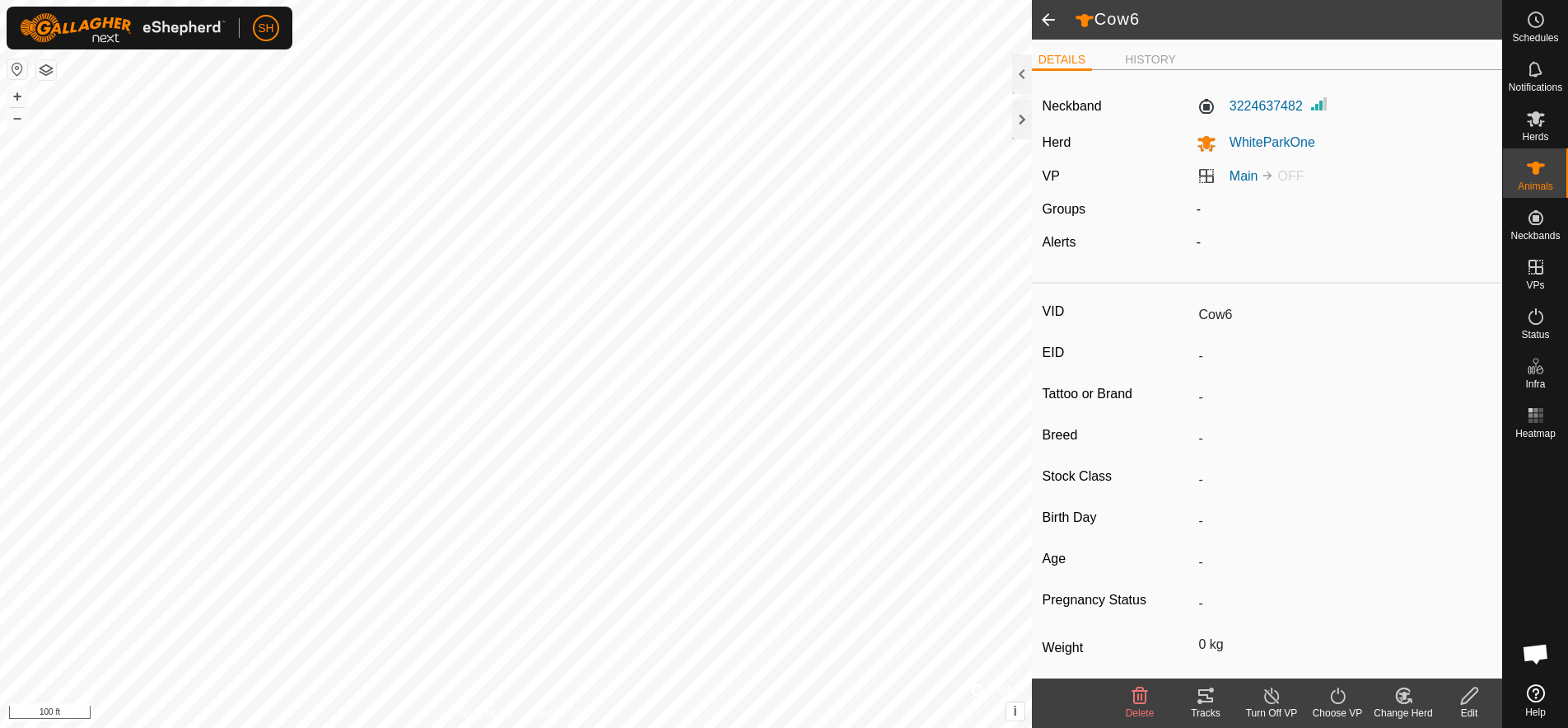
click at [1049, 18] on span at bounding box center [1049, 19] width 33 height 39
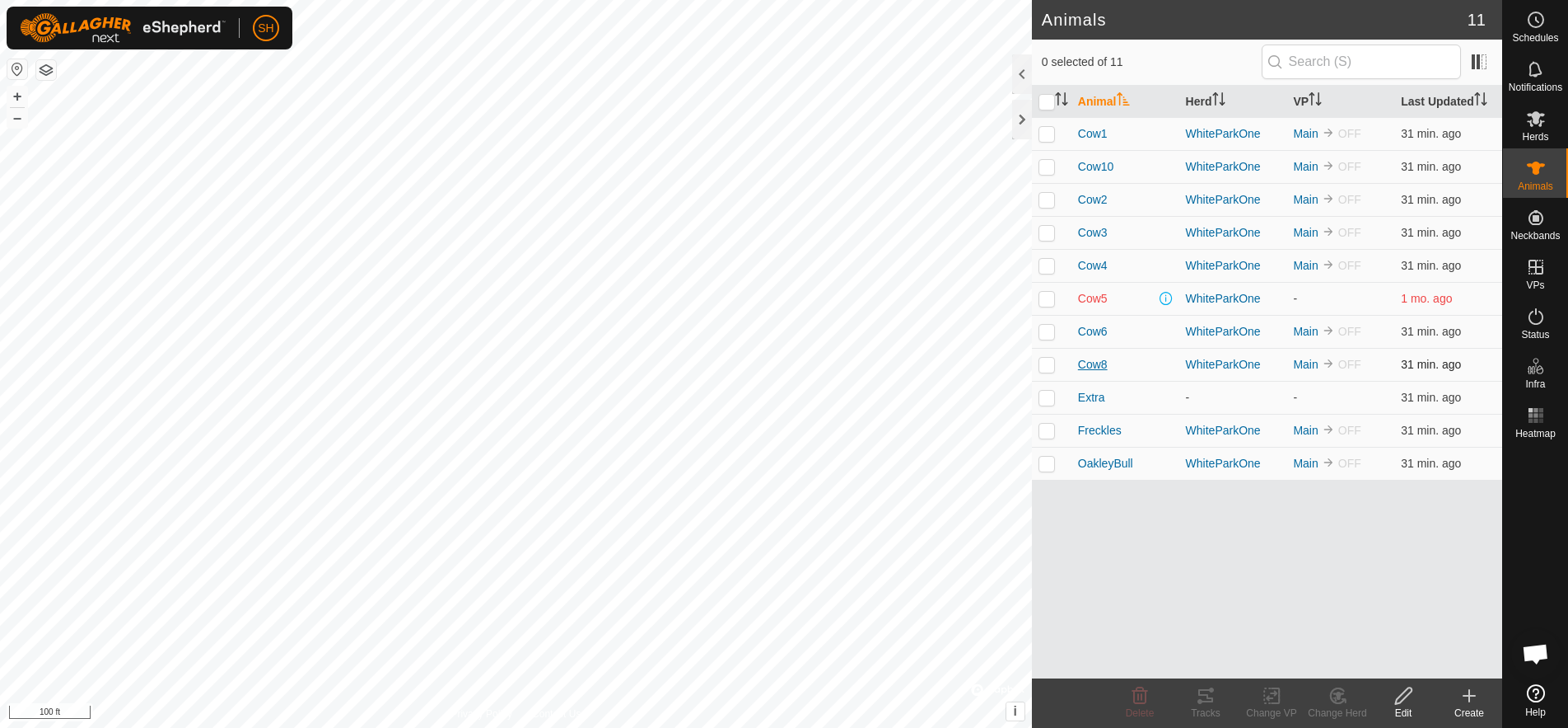
click at [1087, 361] on span "Cow8" at bounding box center [1093, 365] width 30 height 18
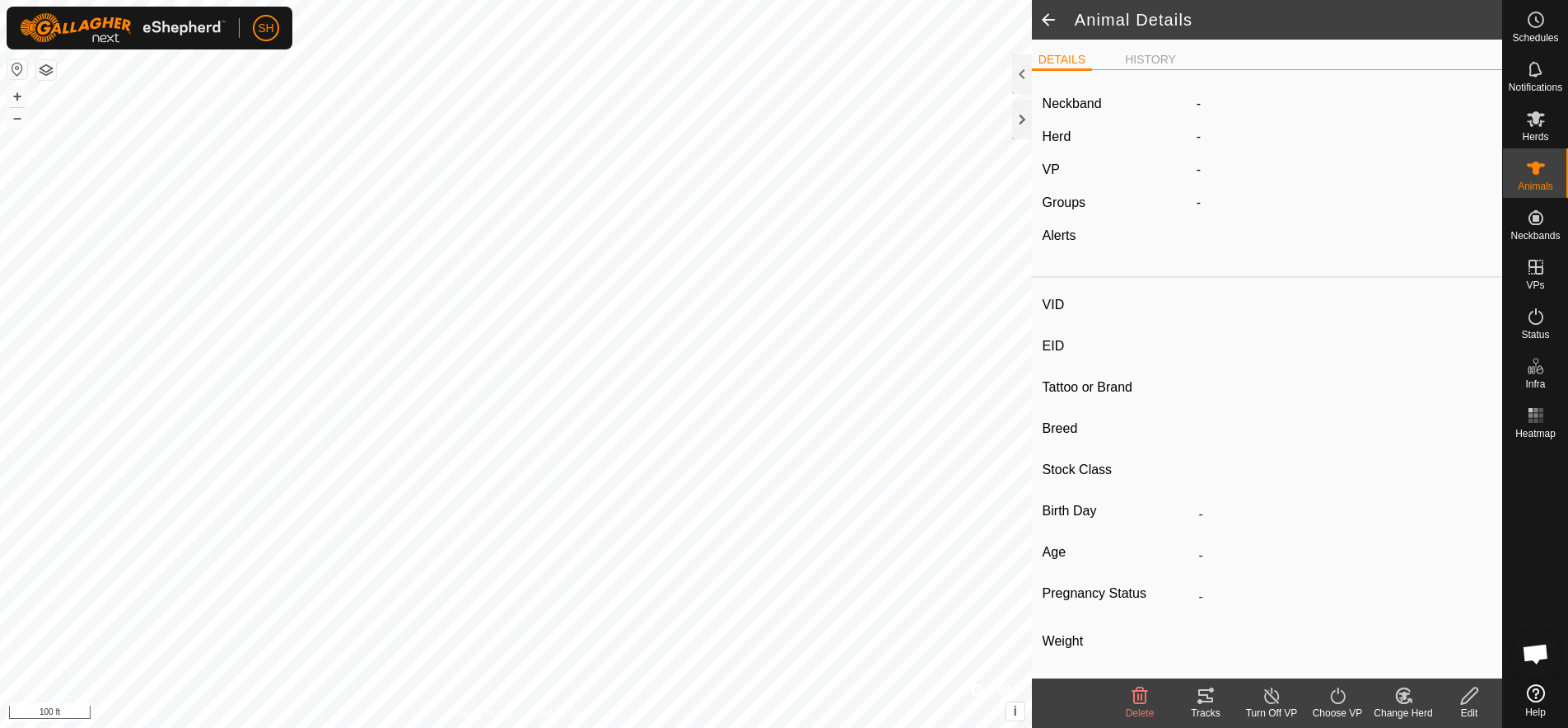
type input "Cow8"
type input "-"
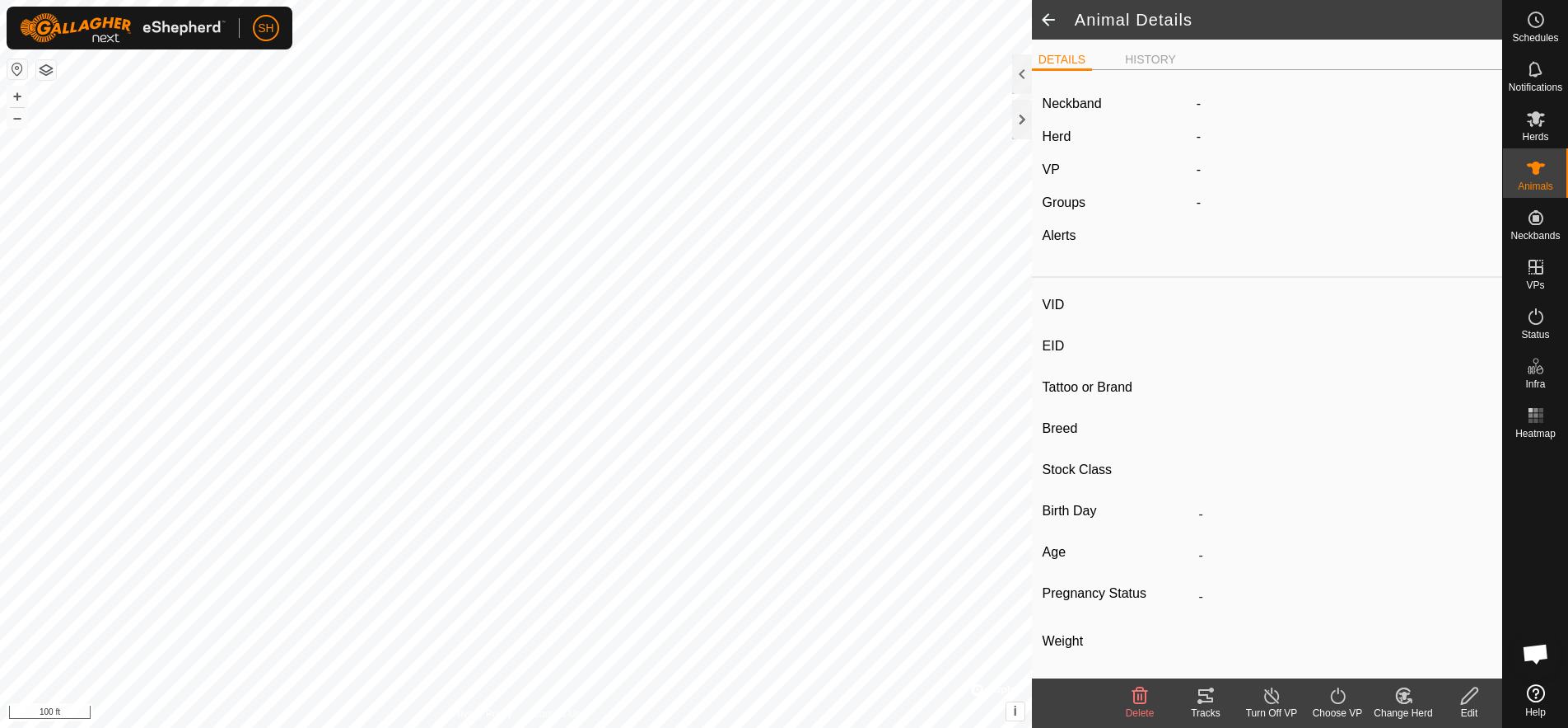
type input "0 kg"
type input "-"
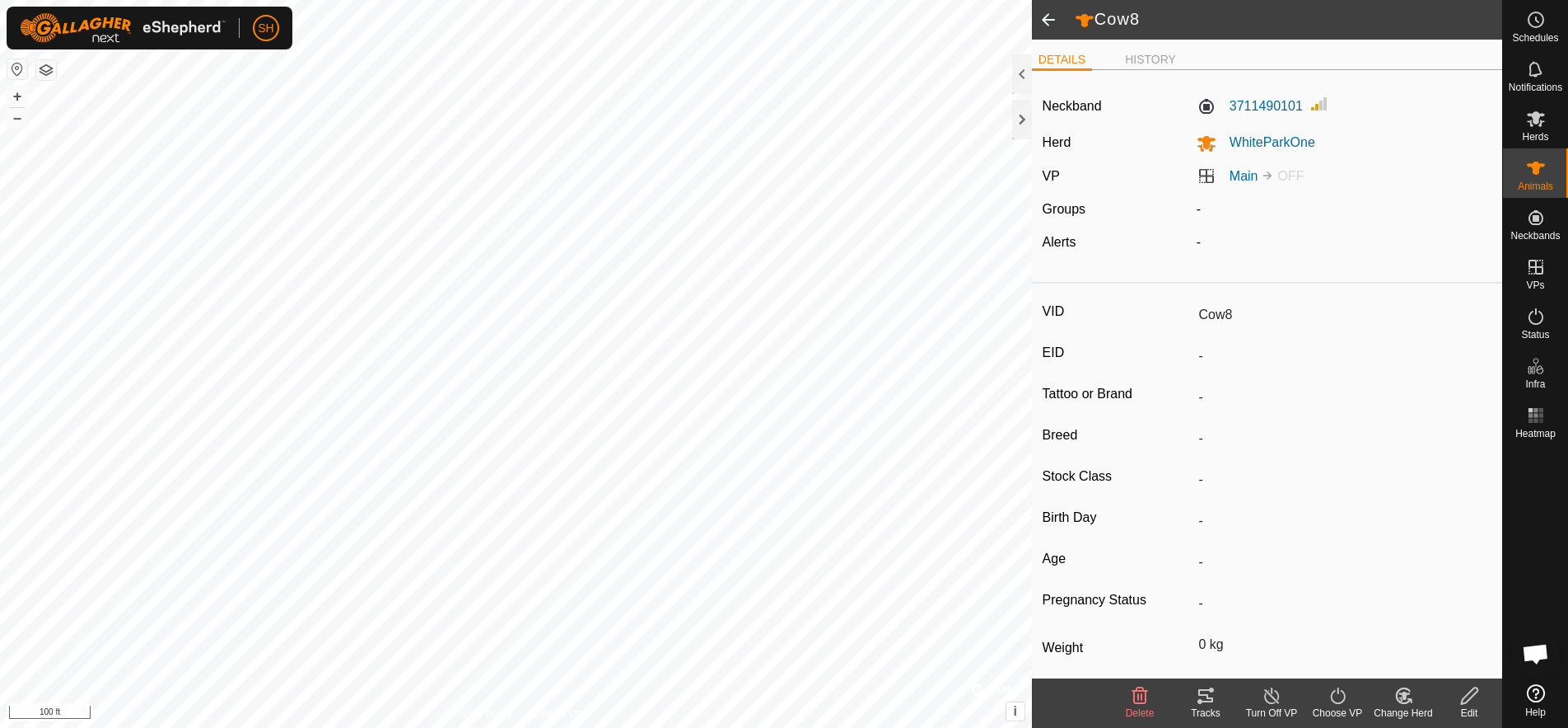
click at [1047, 18] on span at bounding box center [1049, 19] width 33 height 39
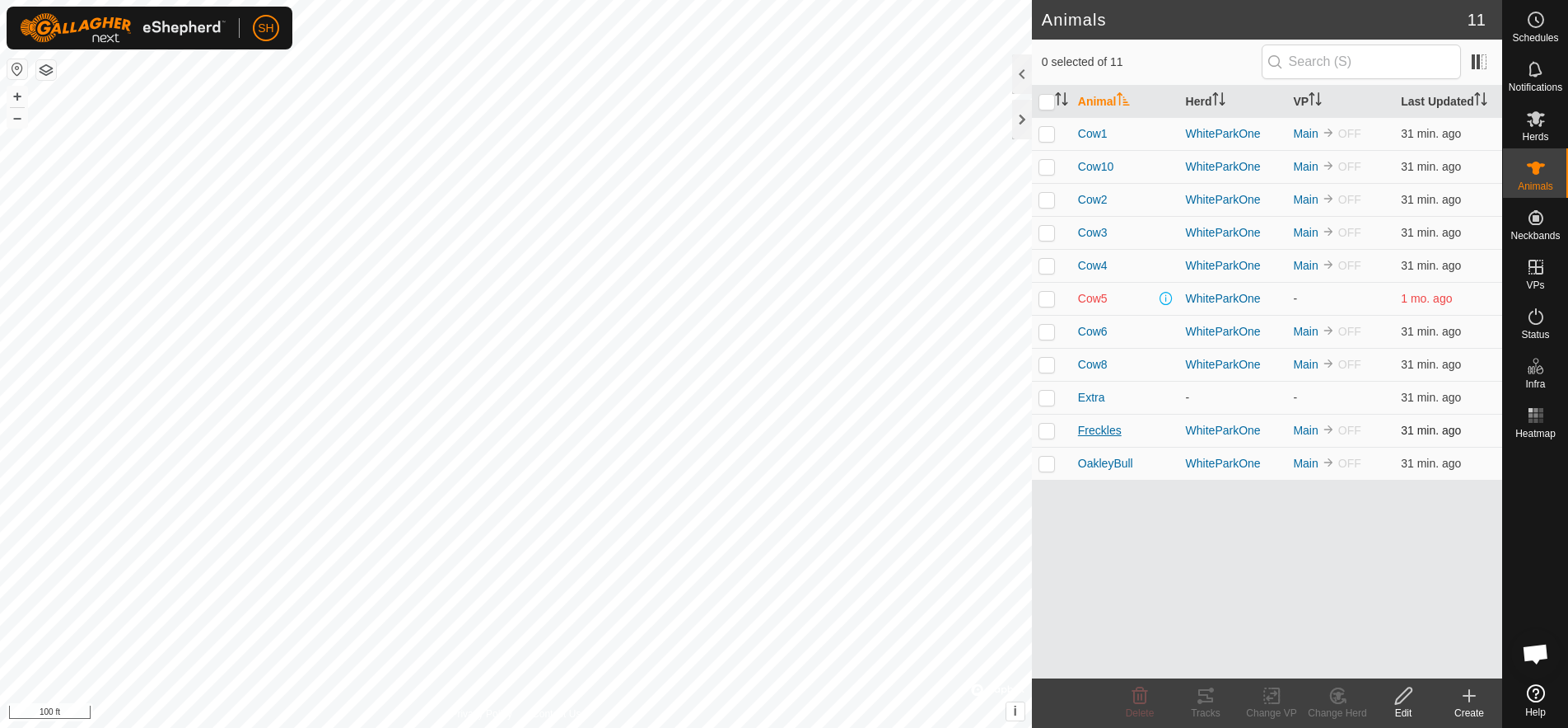
click at [1097, 424] on span "Freckles" at bounding box center [1100, 430] width 44 height 18
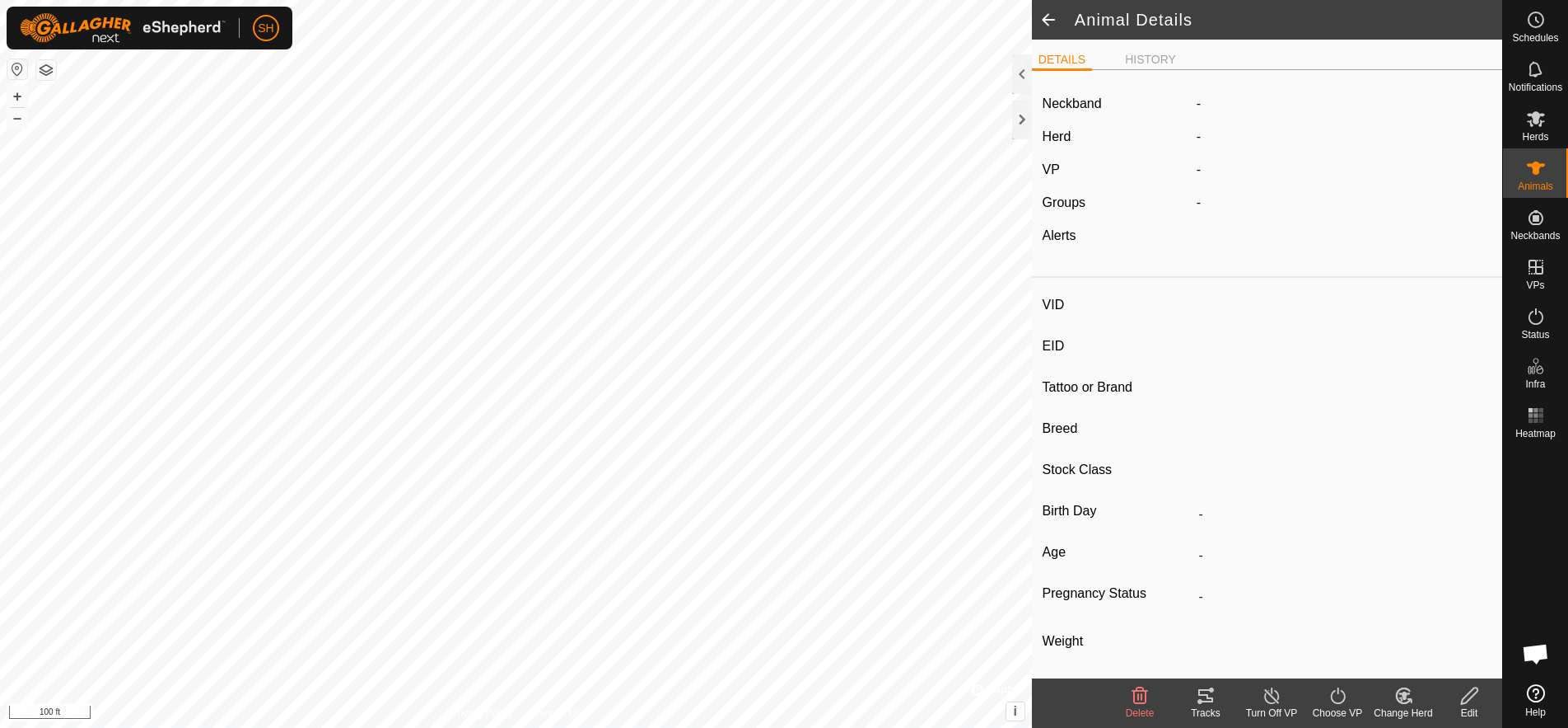
type input "Freckles"
type input "-"
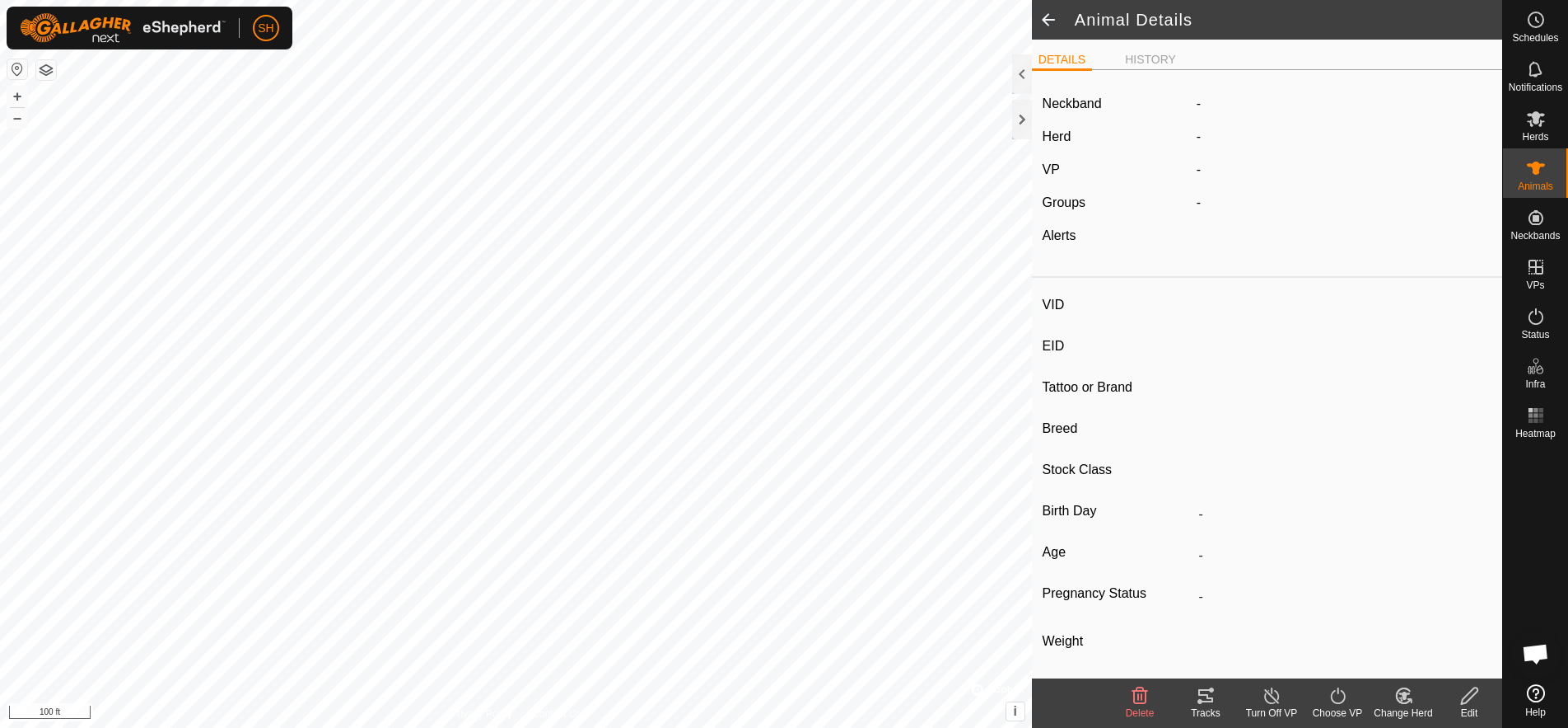
type input "0 kg"
type input "-"
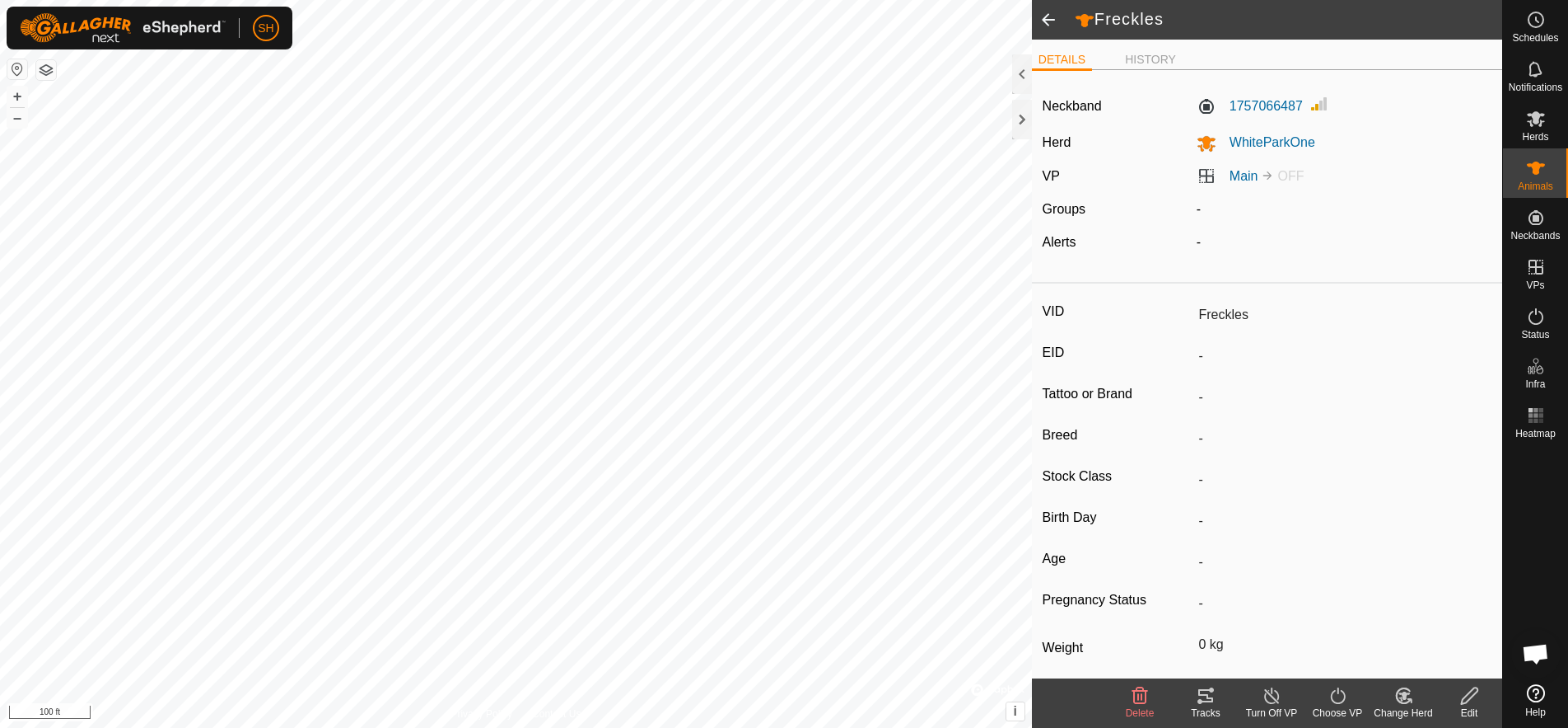
click at [1050, 21] on span at bounding box center [1049, 19] width 33 height 39
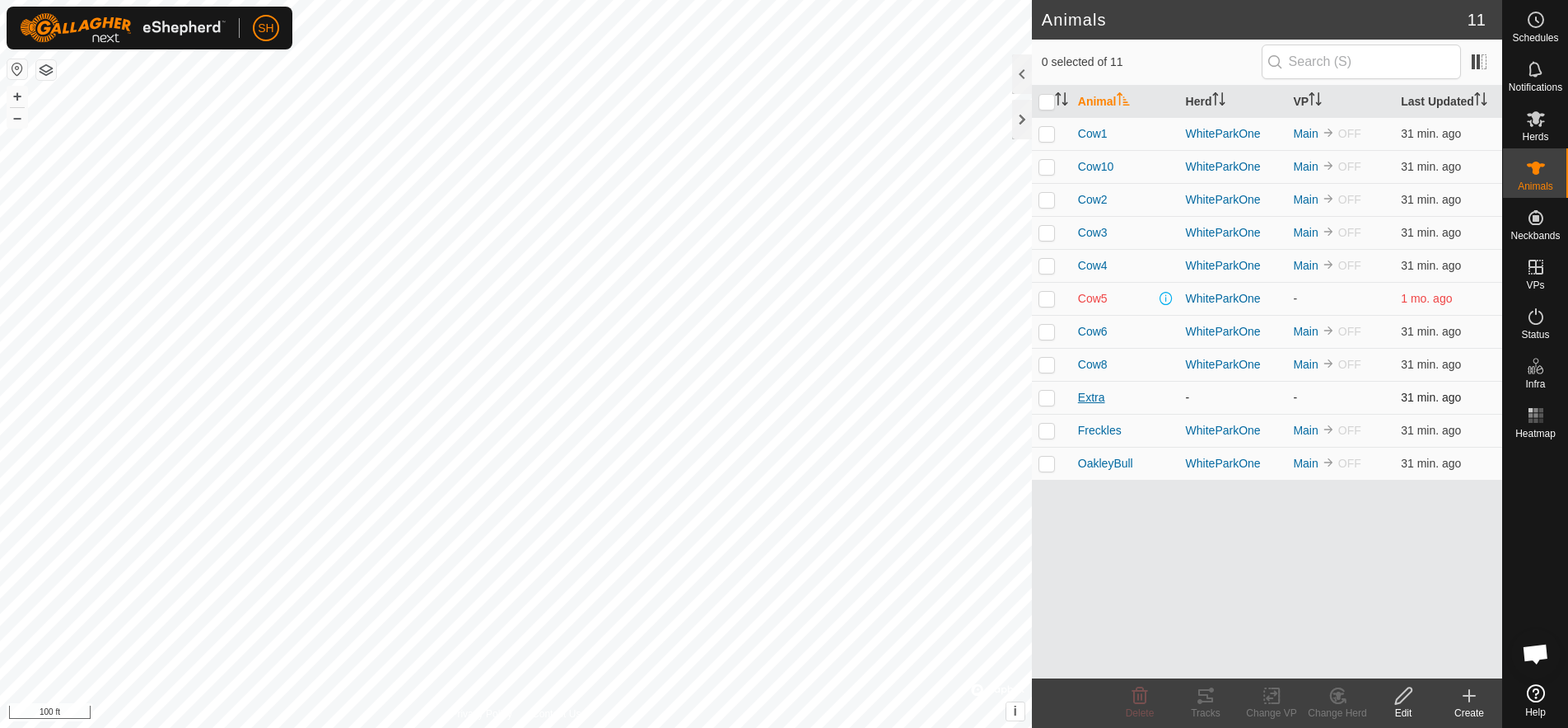
click at [1099, 404] on span "Extra" at bounding box center [1091, 398] width 27 height 18
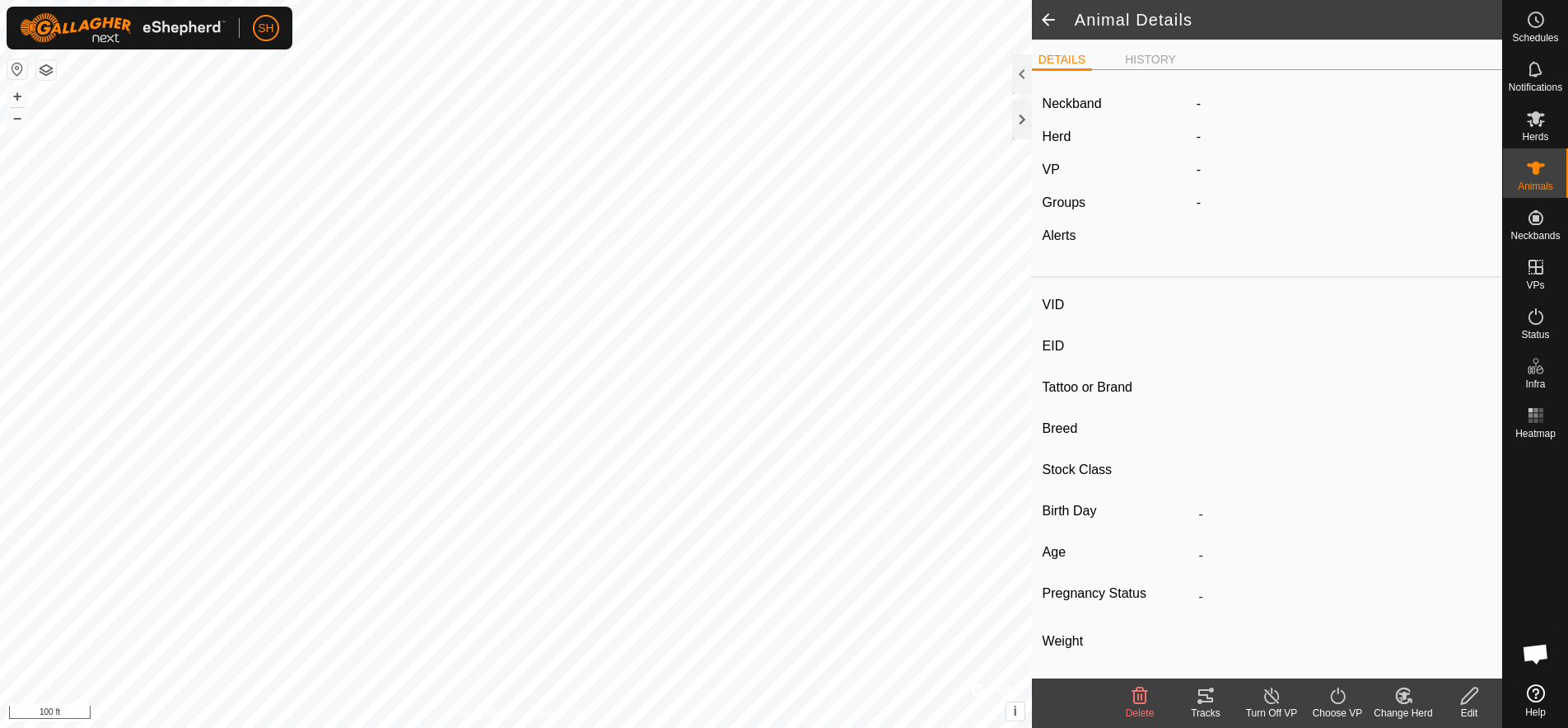
type input "Extra"
type input "-"
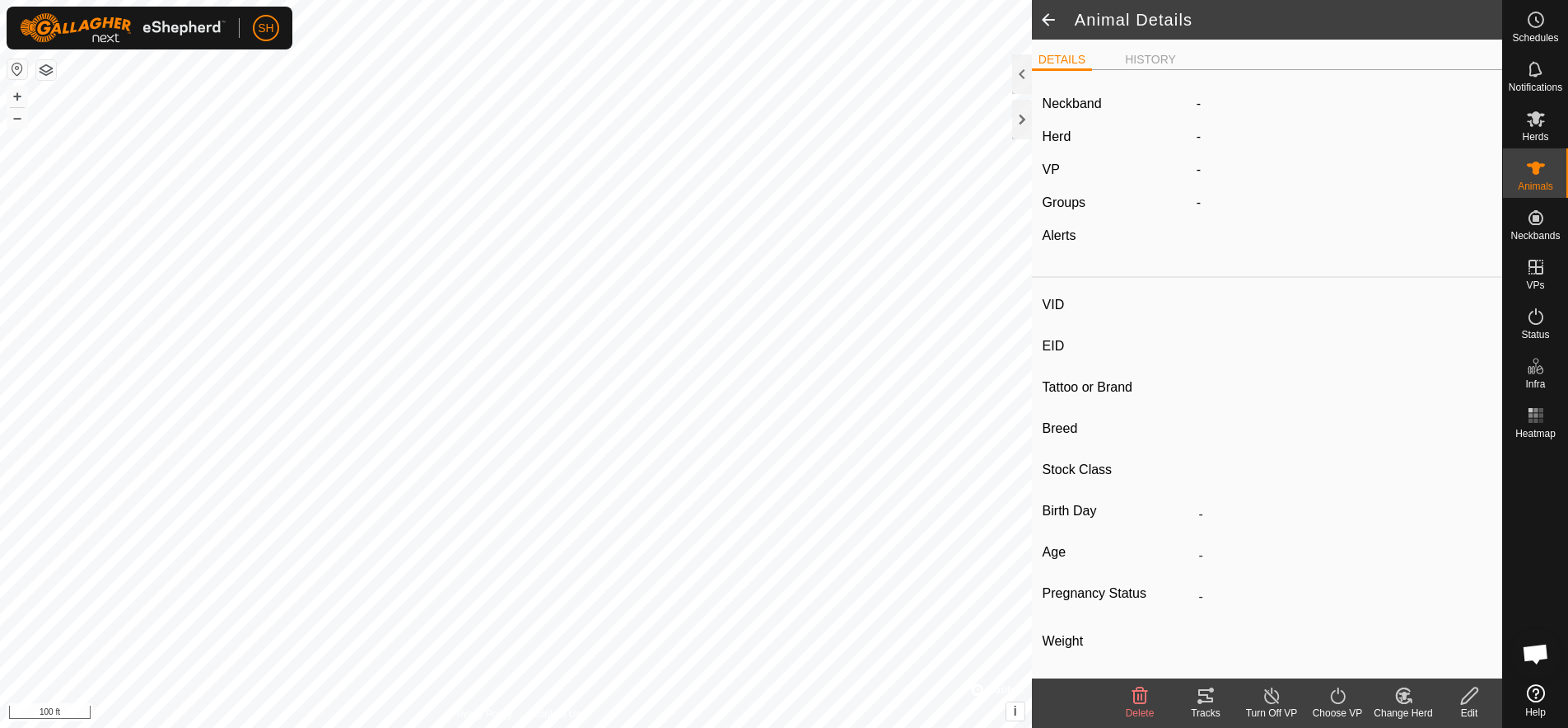
type input "0 kg"
type input "-"
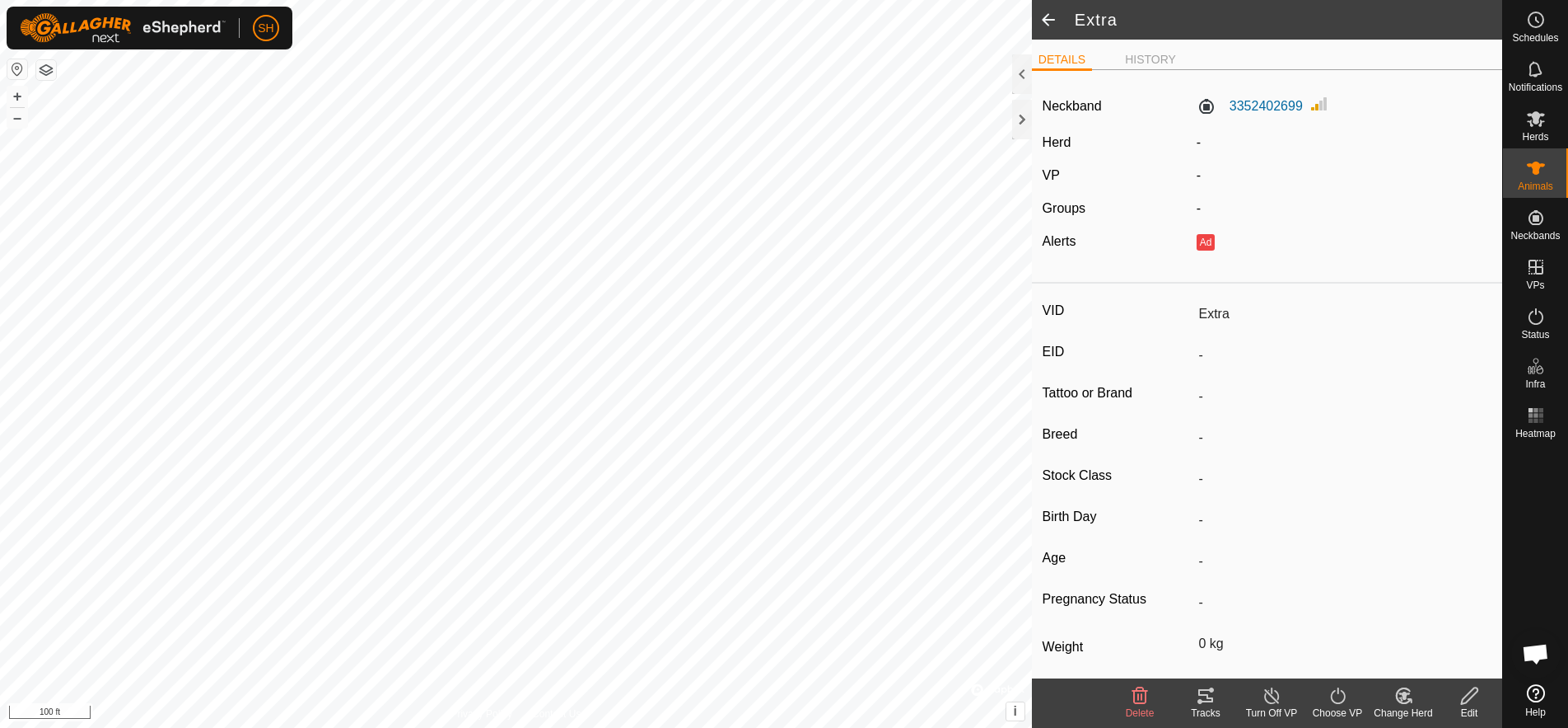
click at [1048, 24] on span at bounding box center [1049, 19] width 33 height 39
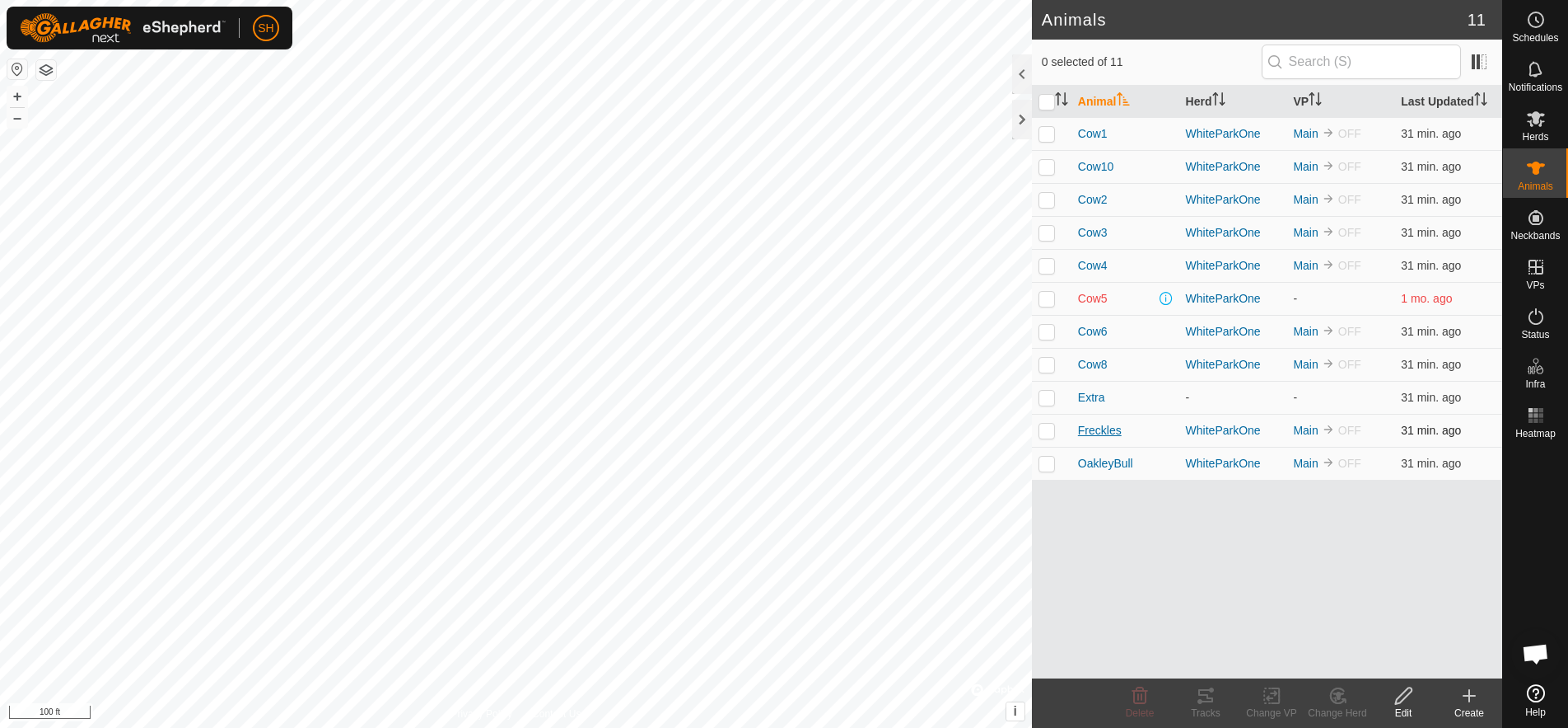
click at [1098, 438] on span "Freckles" at bounding box center [1100, 430] width 44 height 18
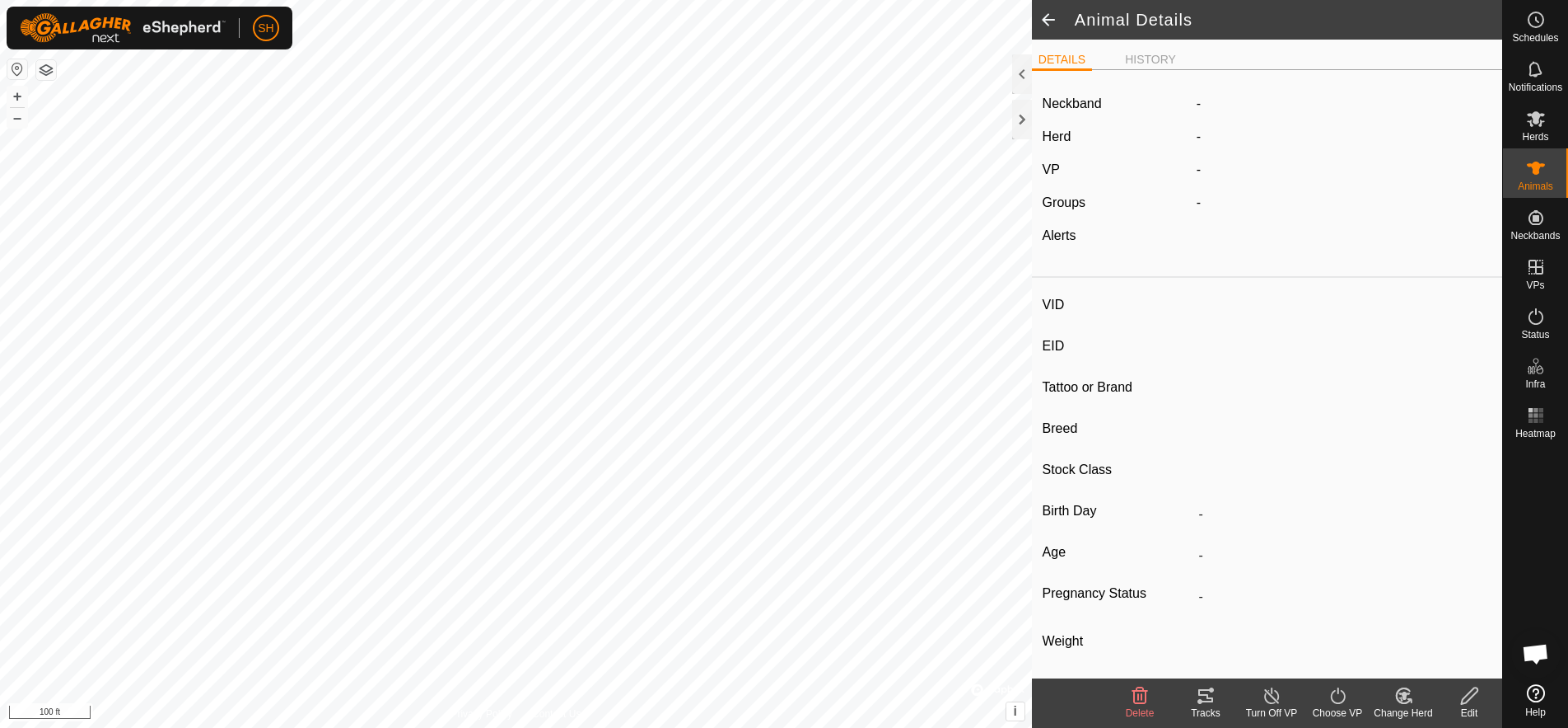
type input "Freckles"
type input "-"
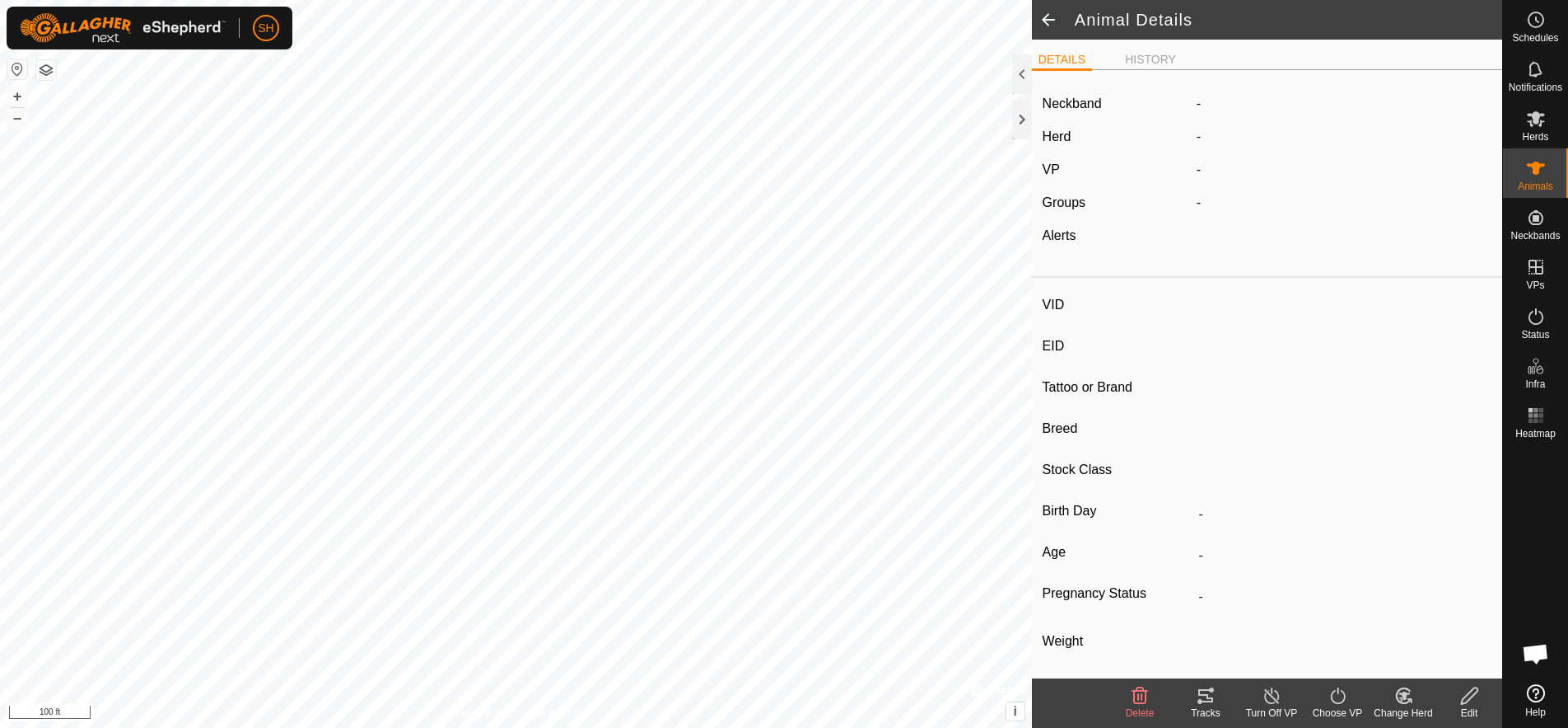
type input "0 kg"
type input "-"
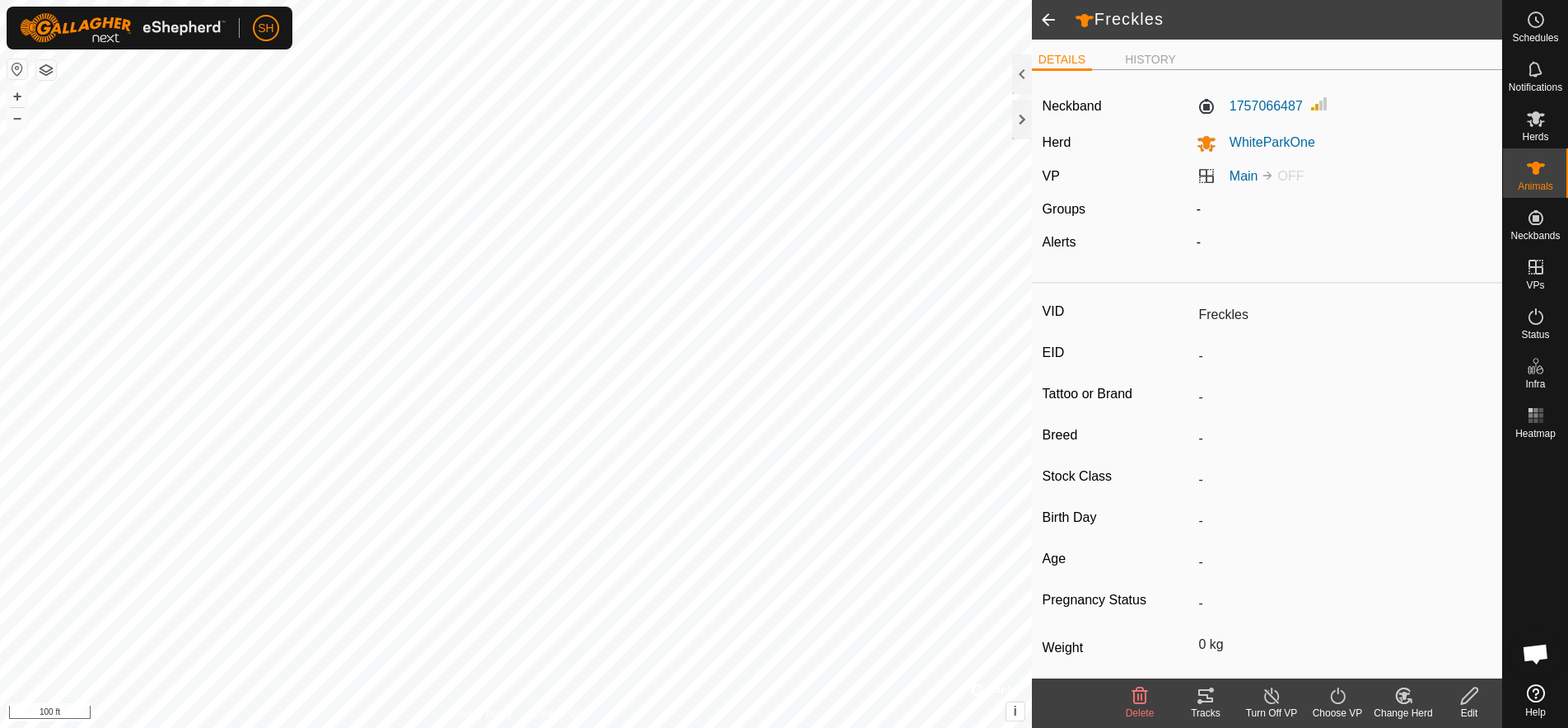
click at [1047, 17] on span at bounding box center [1049, 19] width 33 height 39
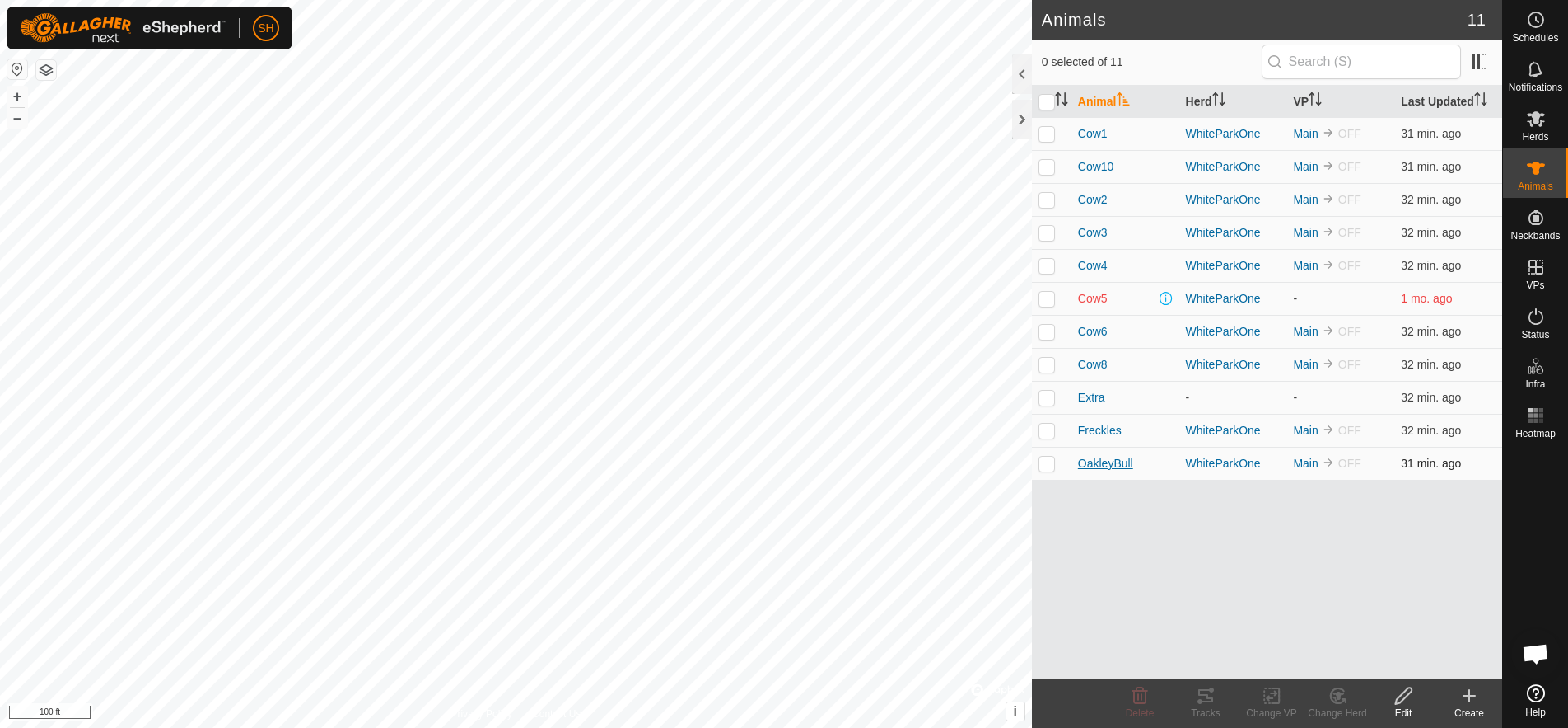
click at [1105, 460] on span "OakleyBull" at bounding box center [1105, 464] width 55 height 18
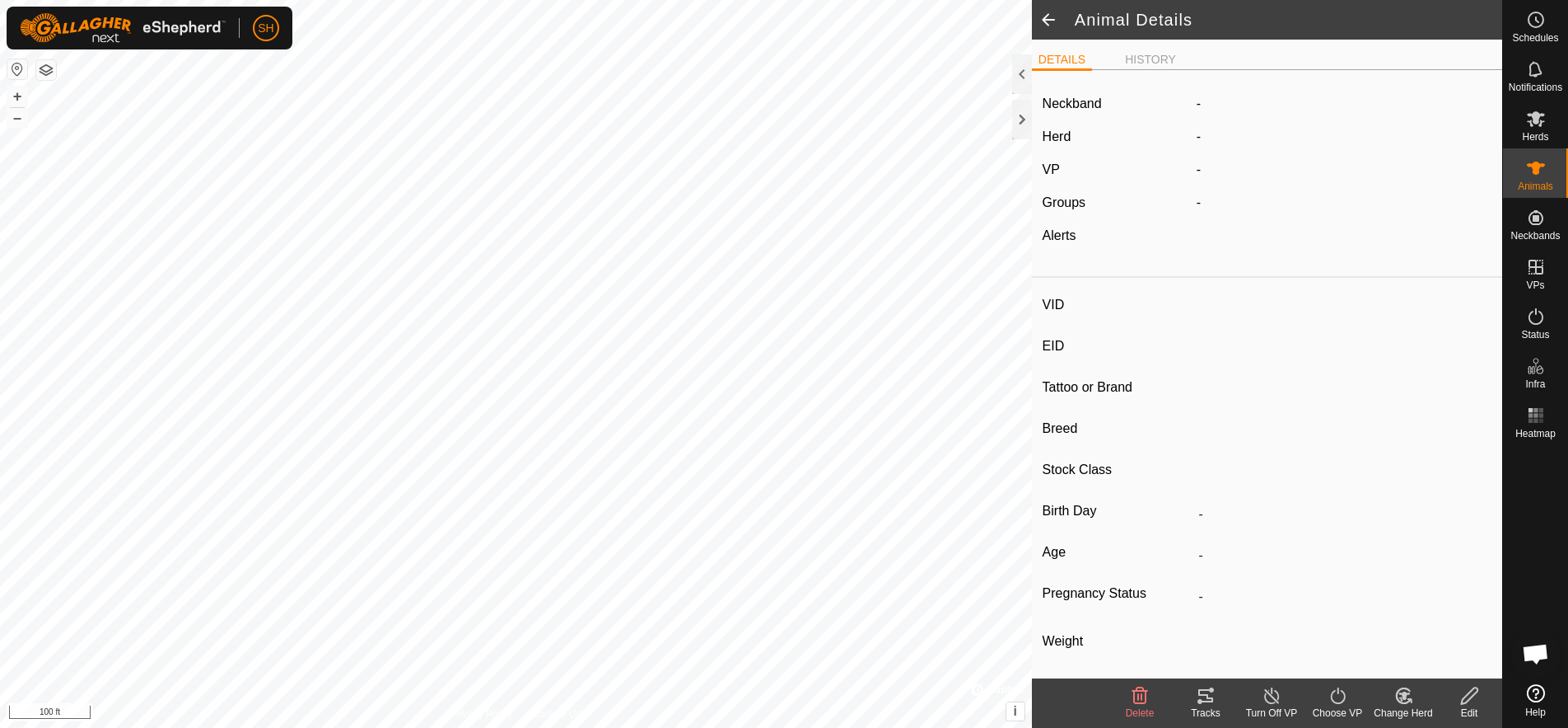
type input "OakleyBull"
type input "-"
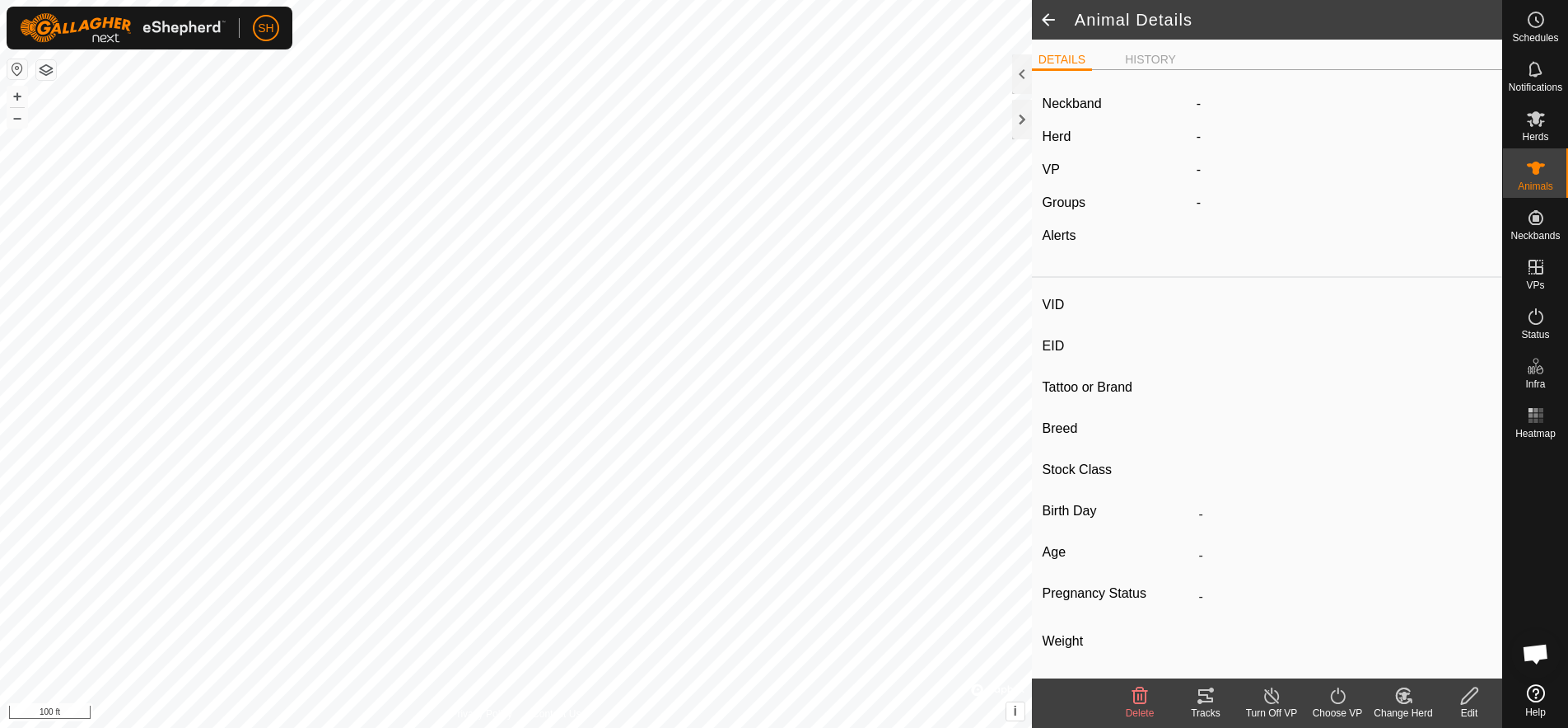
type input "0 kg"
type input "-"
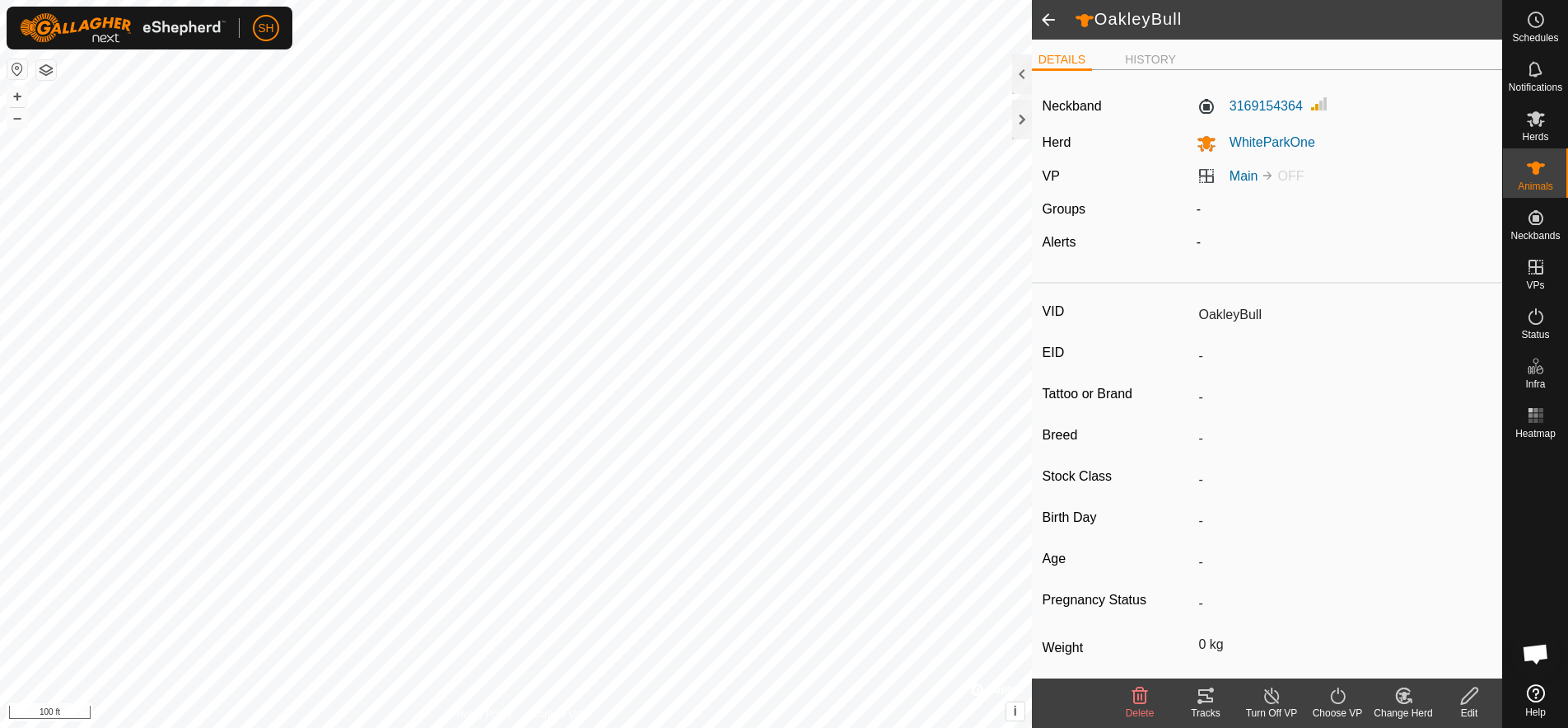
click at [1049, 18] on span at bounding box center [1049, 19] width 33 height 39
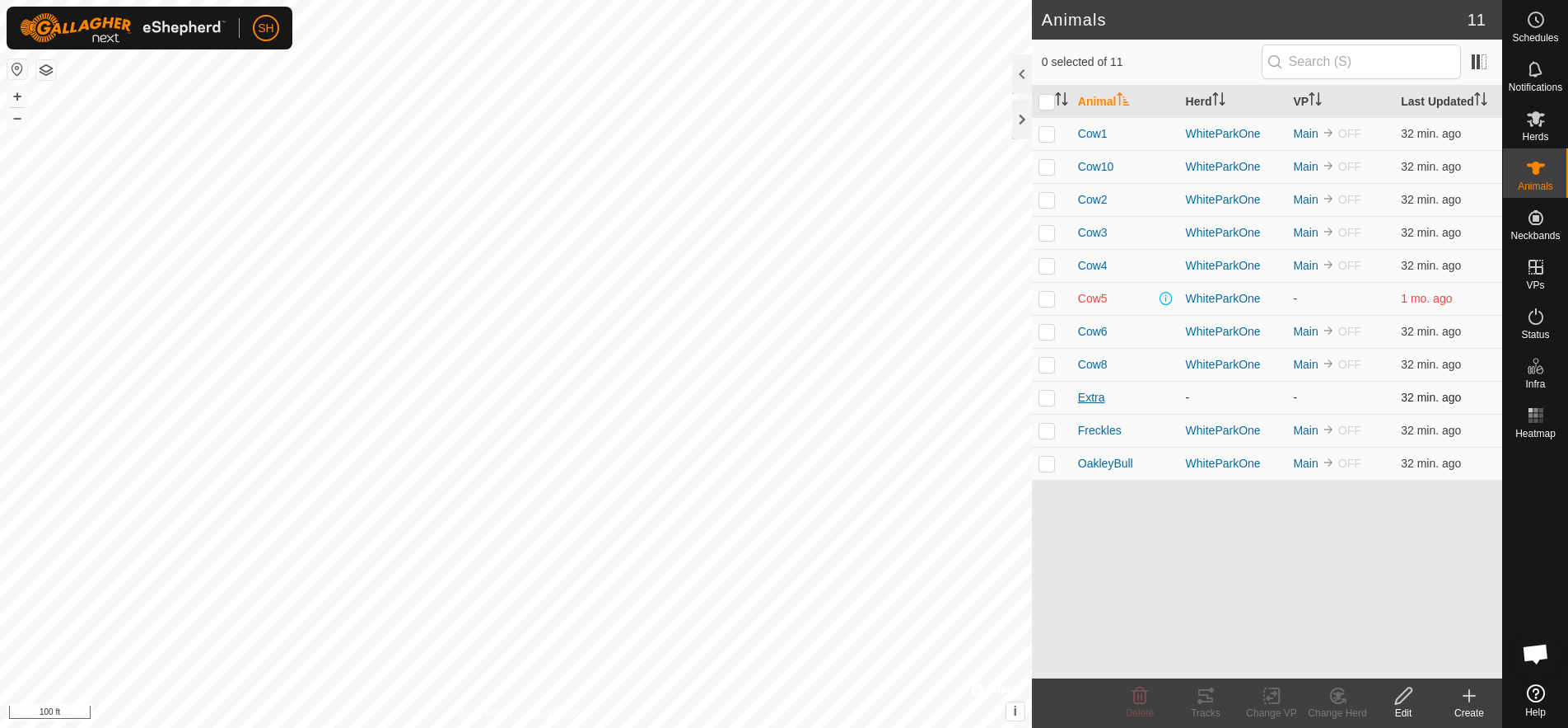
click at [1091, 400] on span "Extra" at bounding box center [1091, 398] width 27 height 18
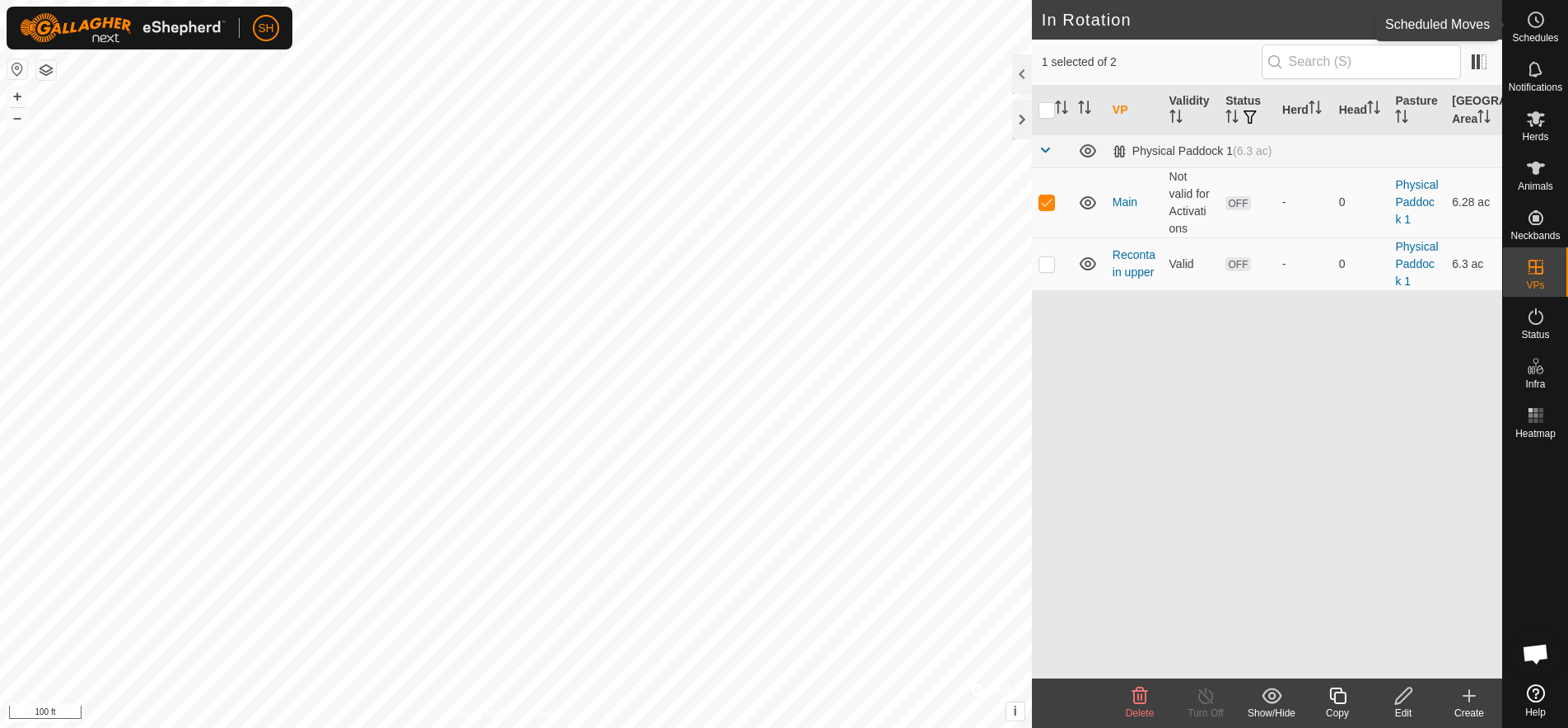
click at [1534, 24] on icon at bounding box center [1536, 19] width 20 height 20
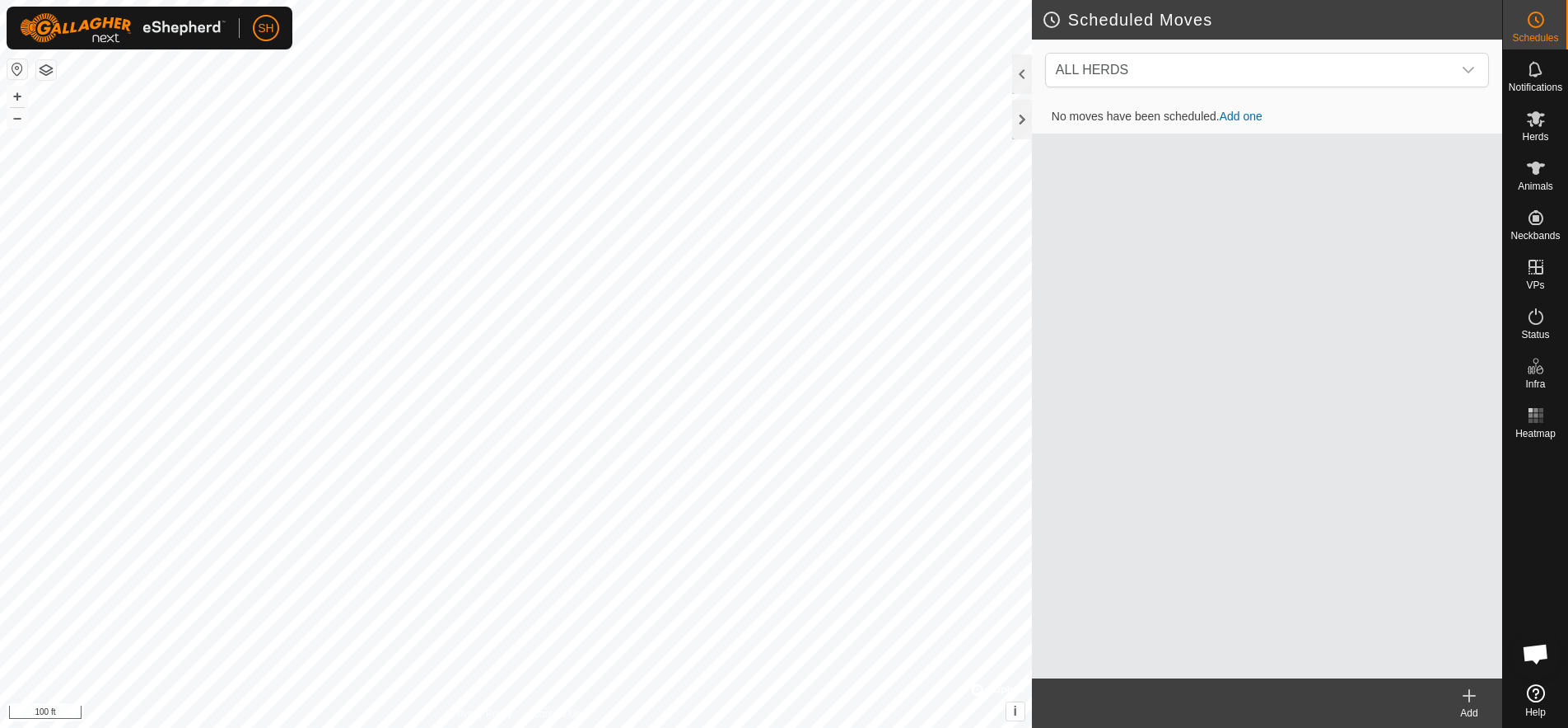
click at [1235, 118] on link "Add one" at bounding box center [1241, 116] width 43 height 13
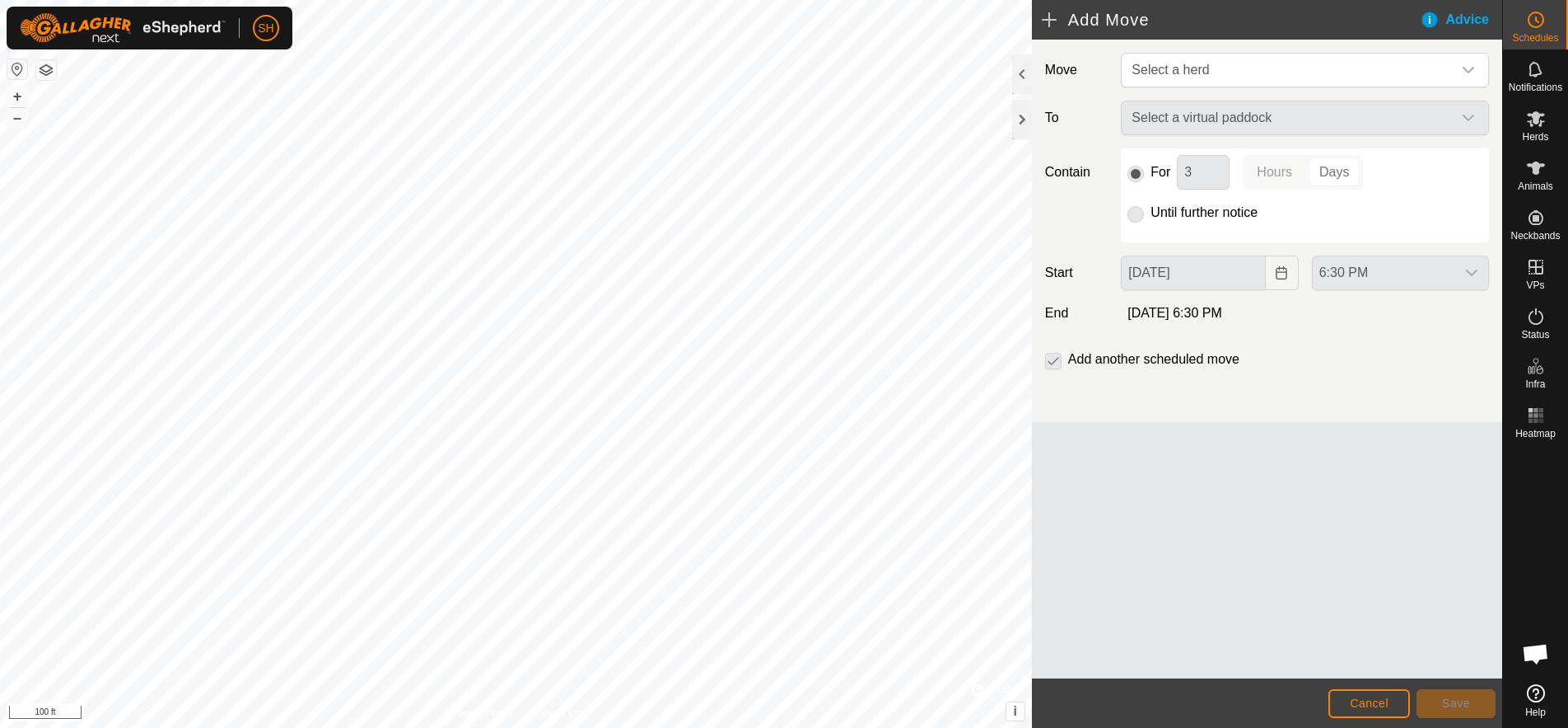
click at [1227, 128] on div "Select a virtual paddock" at bounding box center [1305, 118] width 381 height 35
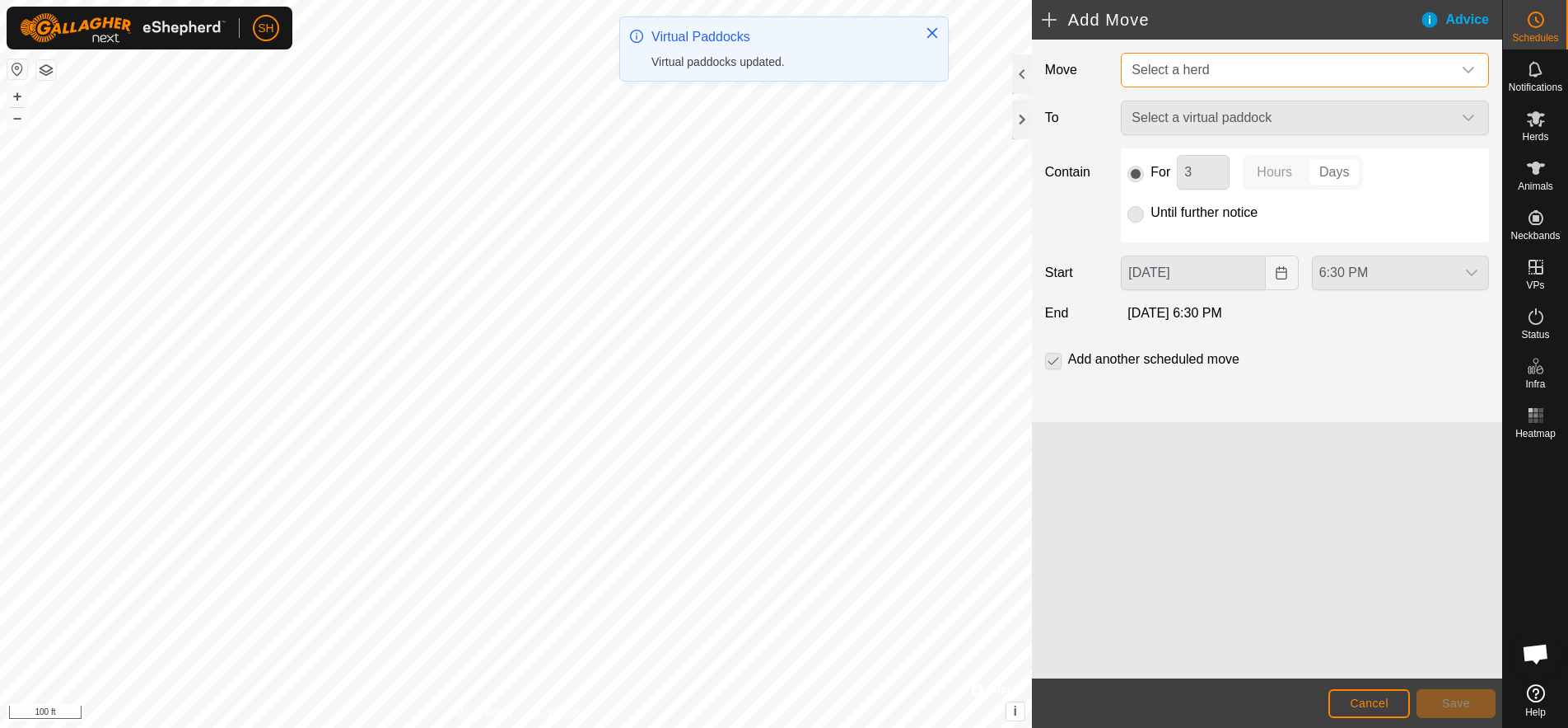
click at [1226, 71] on span "Select a herd" at bounding box center [1289, 70] width 327 height 33
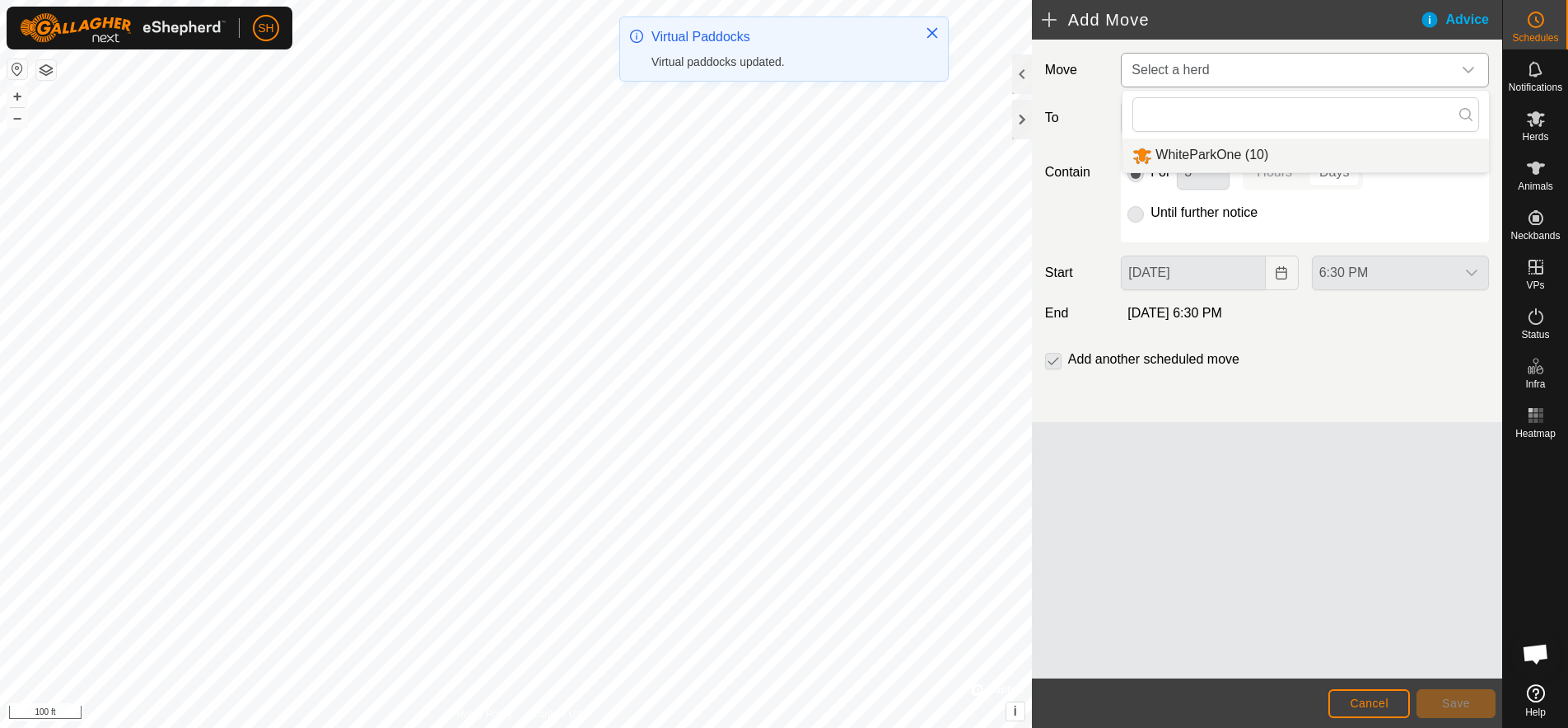
click at [1219, 160] on li "WhiteParkOne (10)" at bounding box center [1306, 155] width 366 height 34
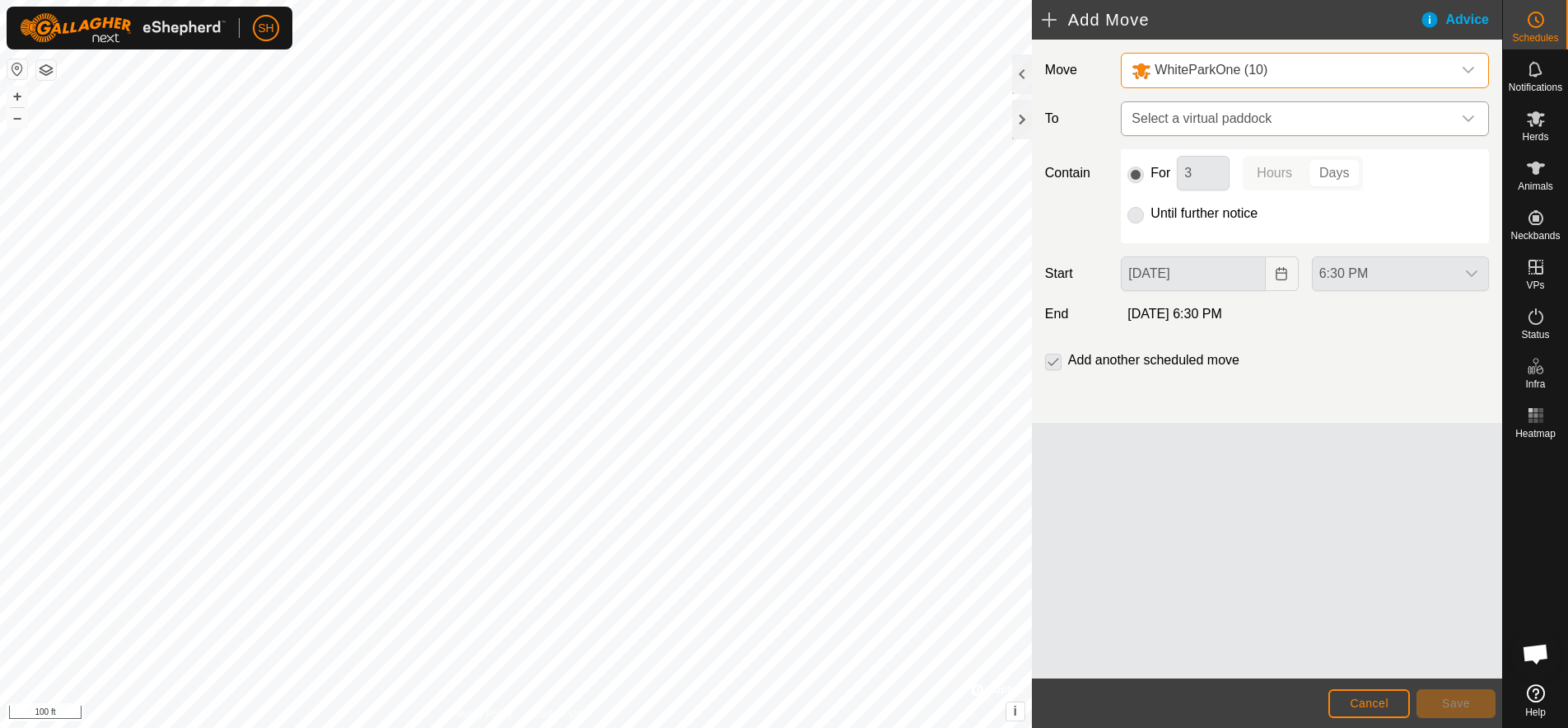
click at [1228, 119] on span "Select a virtual paddock" at bounding box center [1289, 119] width 327 height 33
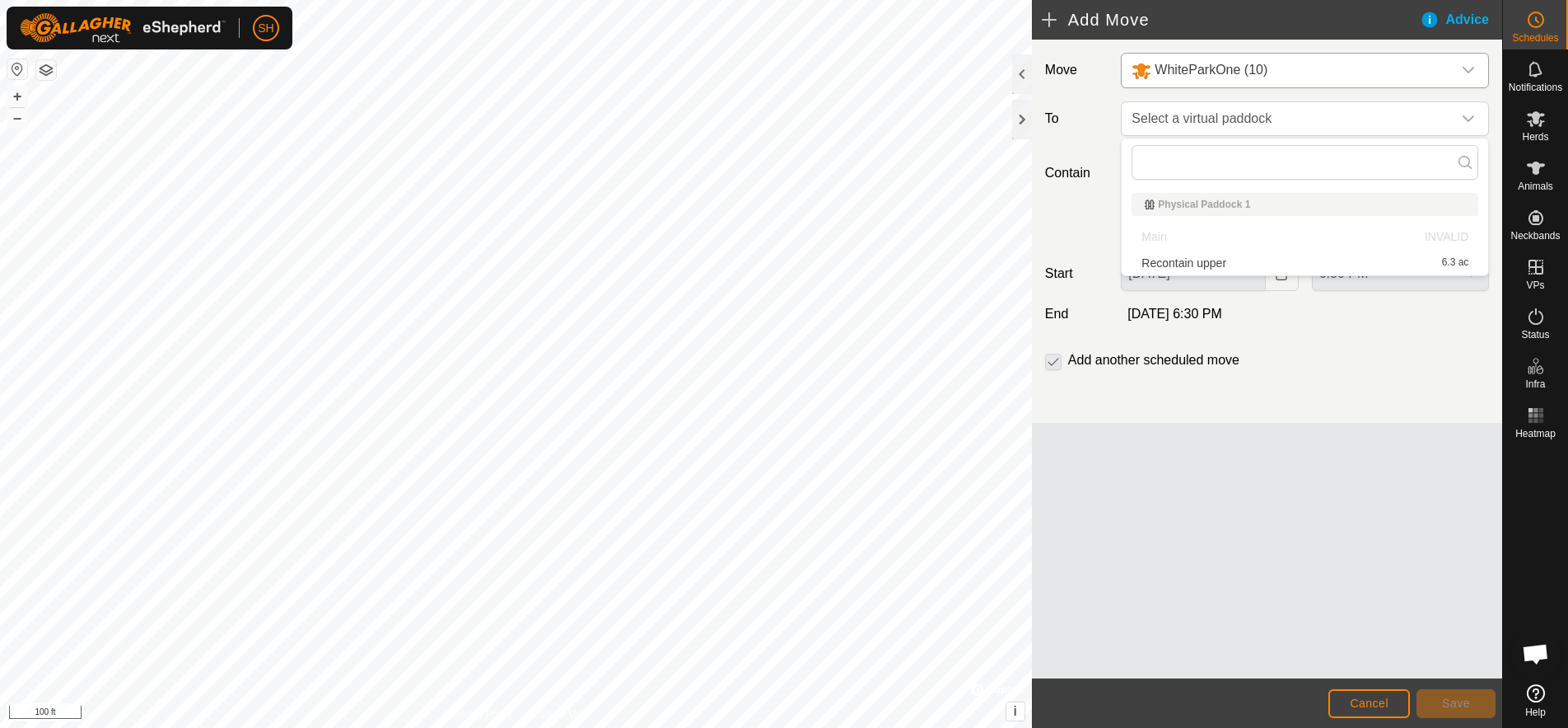
click at [1168, 232] on p-selectitem "Main INVALID" at bounding box center [1305, 236] width 366 height 24
click at [1155, 237] on p-selectitem "Main INVALID" at bounding box center [1305, 236] width 366 height 24
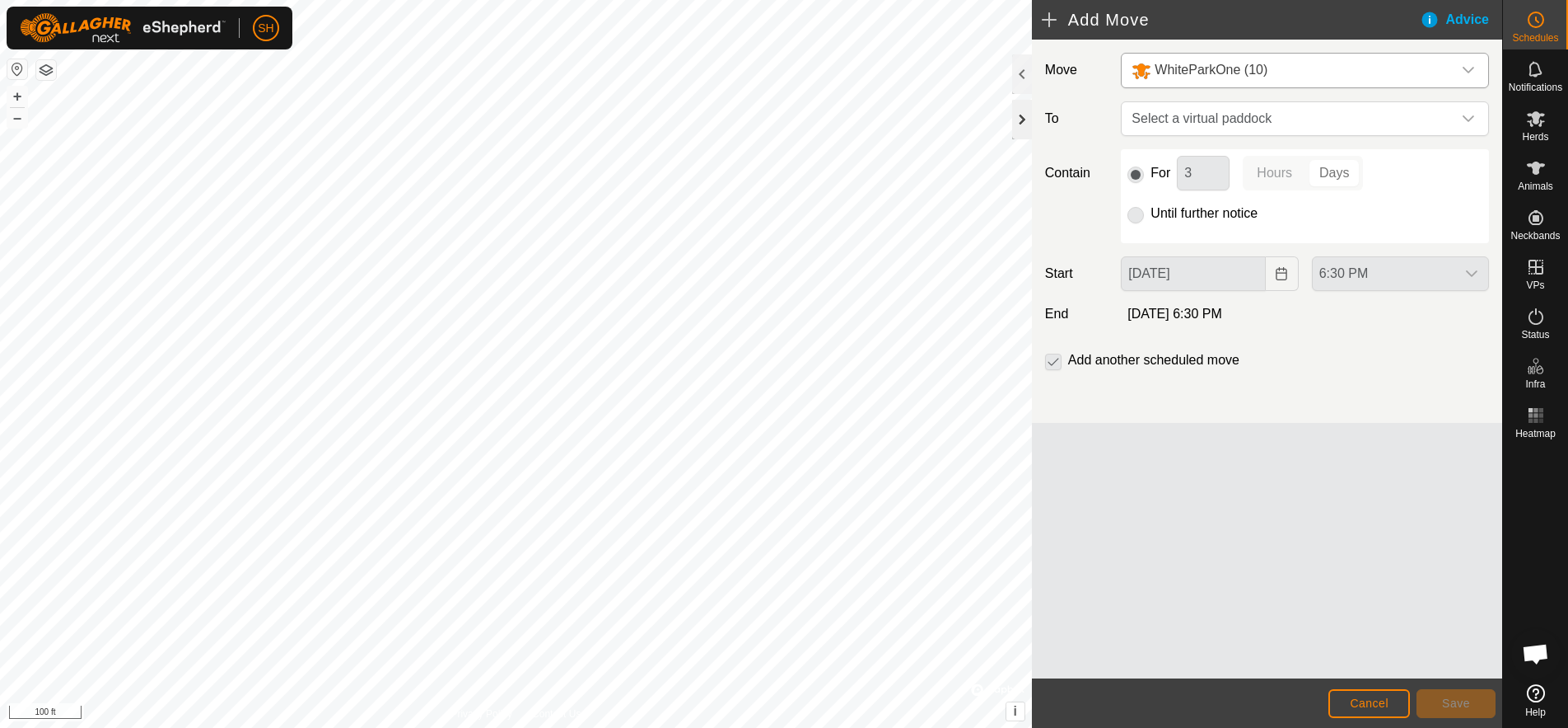
click at [1022, 111] on div at bounding box center [1022, 119] width 20 height 39
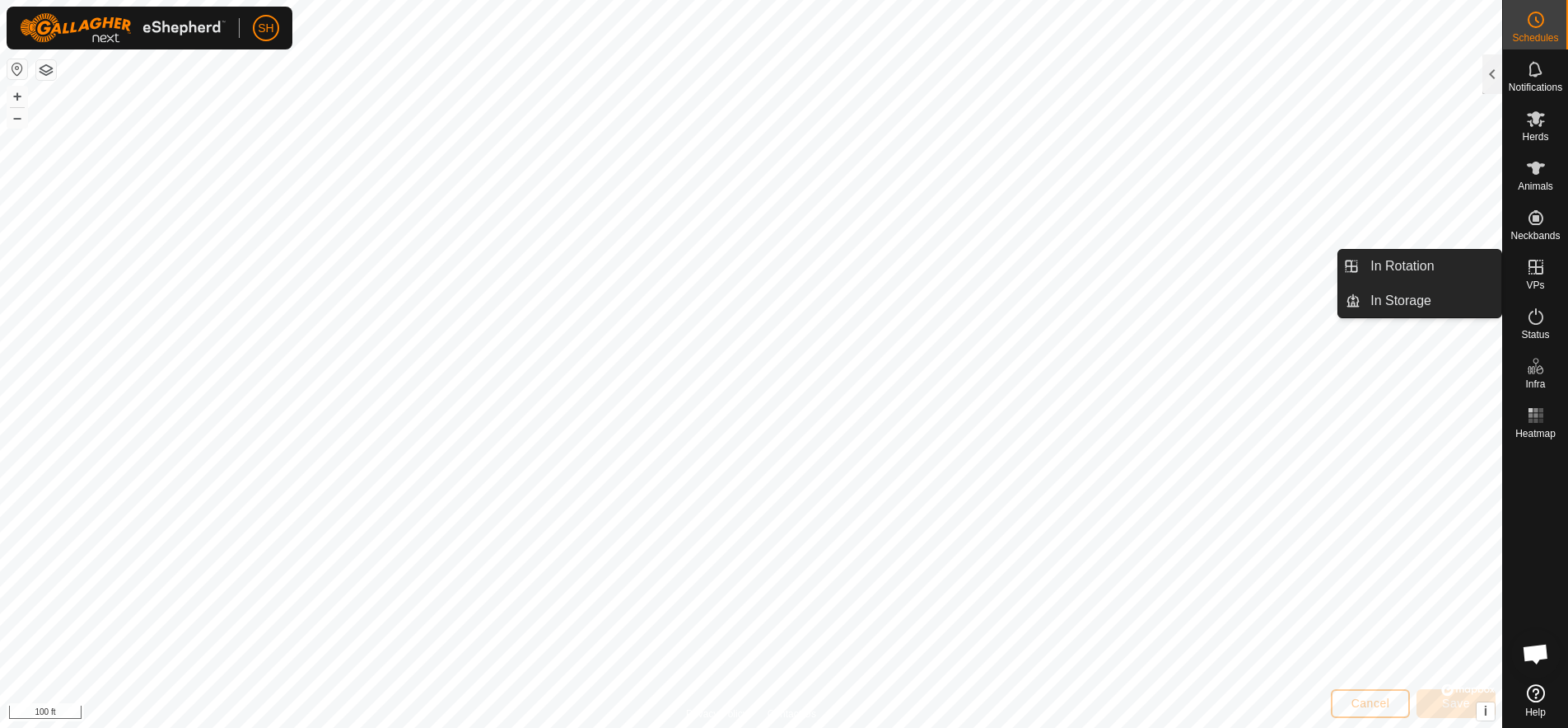
click at [1530, 269] on icon at bounding box center [1536, 267] width 20 height 20
click at [1435, 268] on link "In Rotation" at bounding box center [1431, 266] width 141 height 33
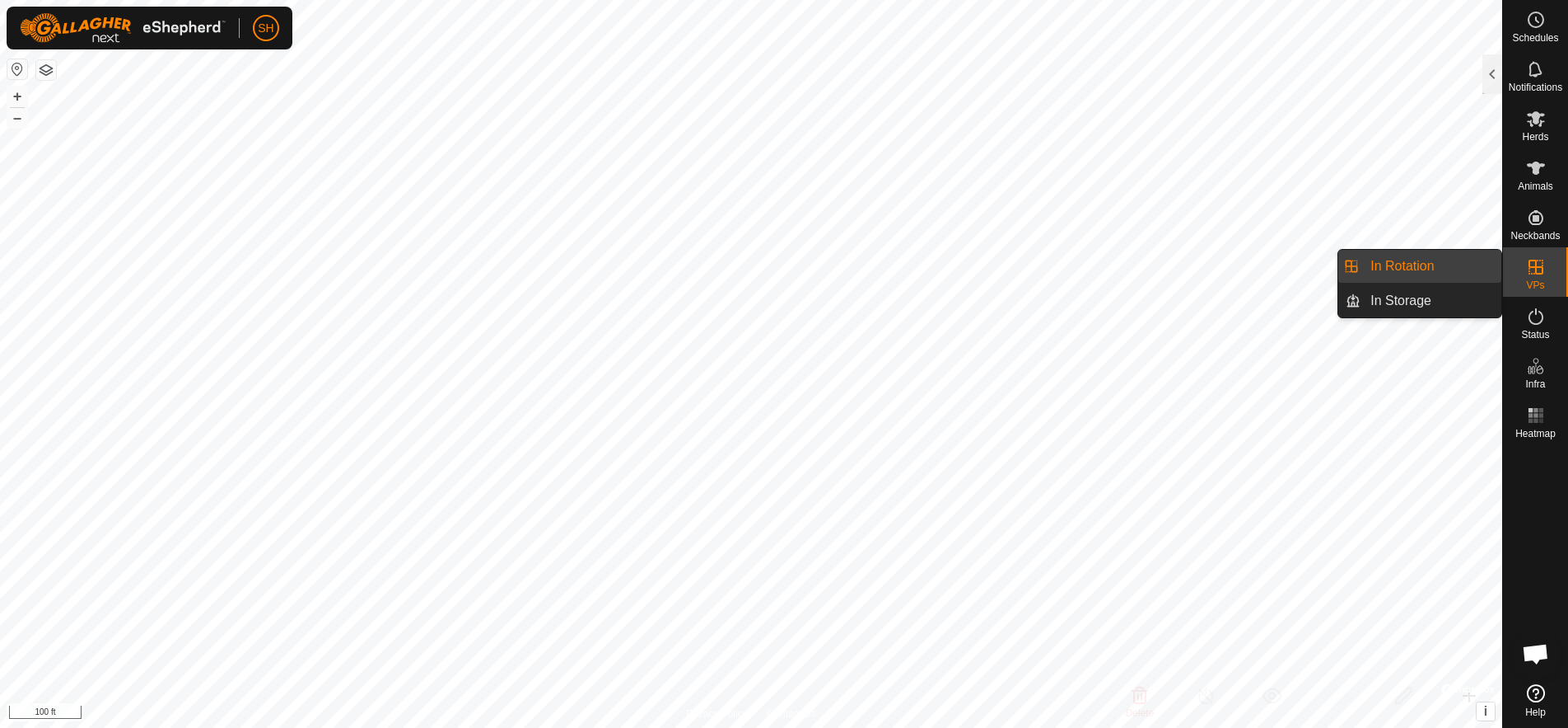
click at [1432, 267] on link "In Rotation" at bounding box center [1431, 266] width 141 height 33
click at [1495, 74] on div at bounding box center [1492, 74] width 20 height 39
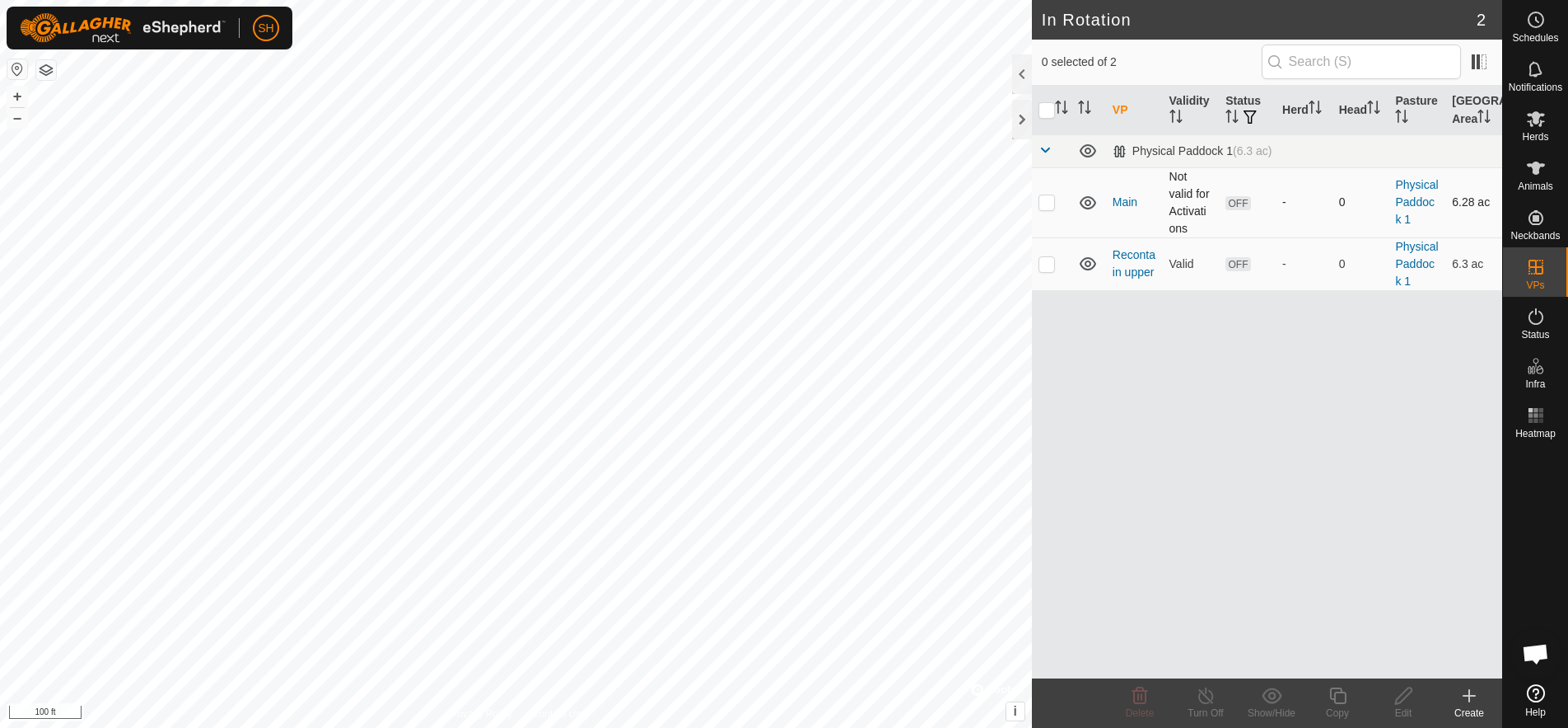
click at [1051, 206] on p-checkbox at bounding box center [1047, 201] width 17 height 13
checkbox input "true"
click at [1404, 697] on icon at bounding box center [1404, 696] width 17 height 17
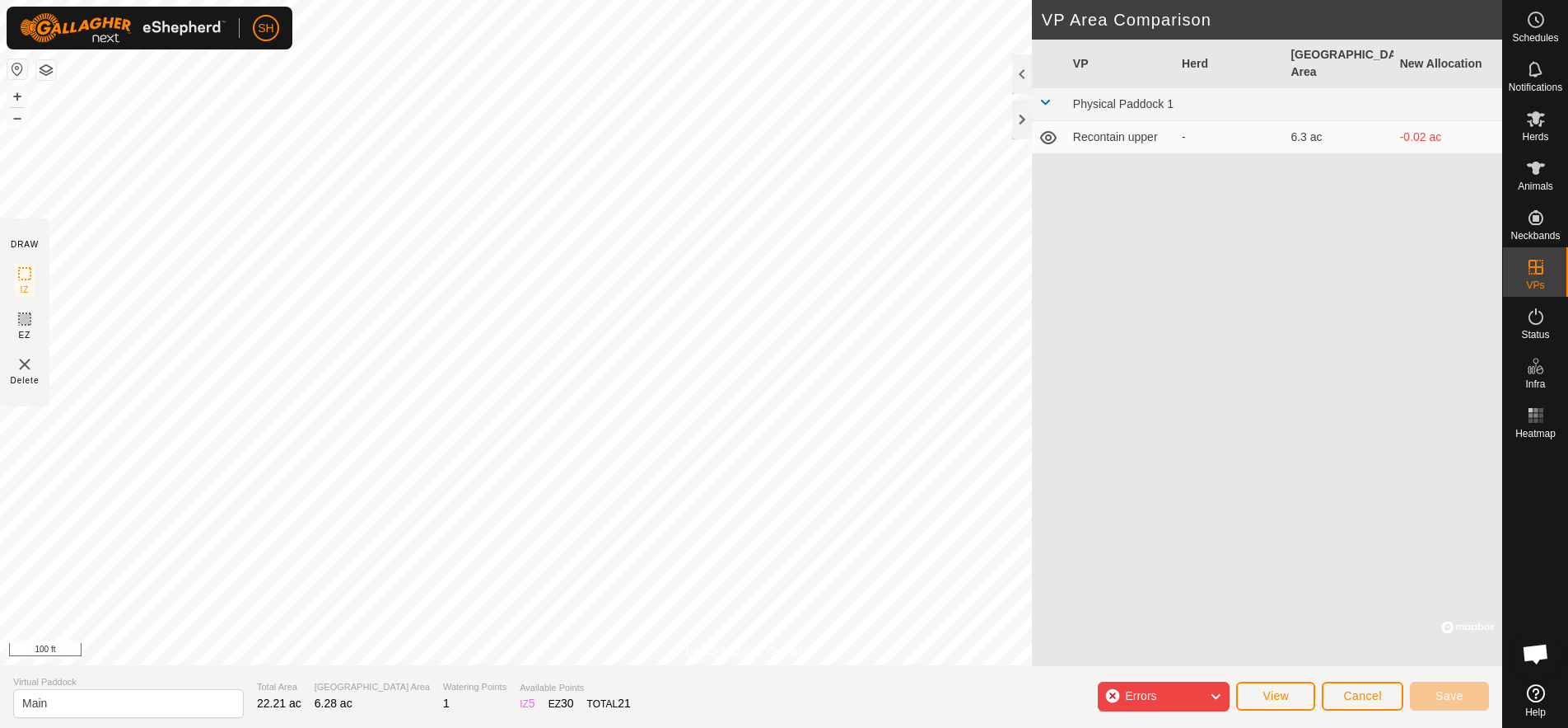
click at [1174, 694] on div "Errors" at bounding box center [1164, 696] width 132 height 30
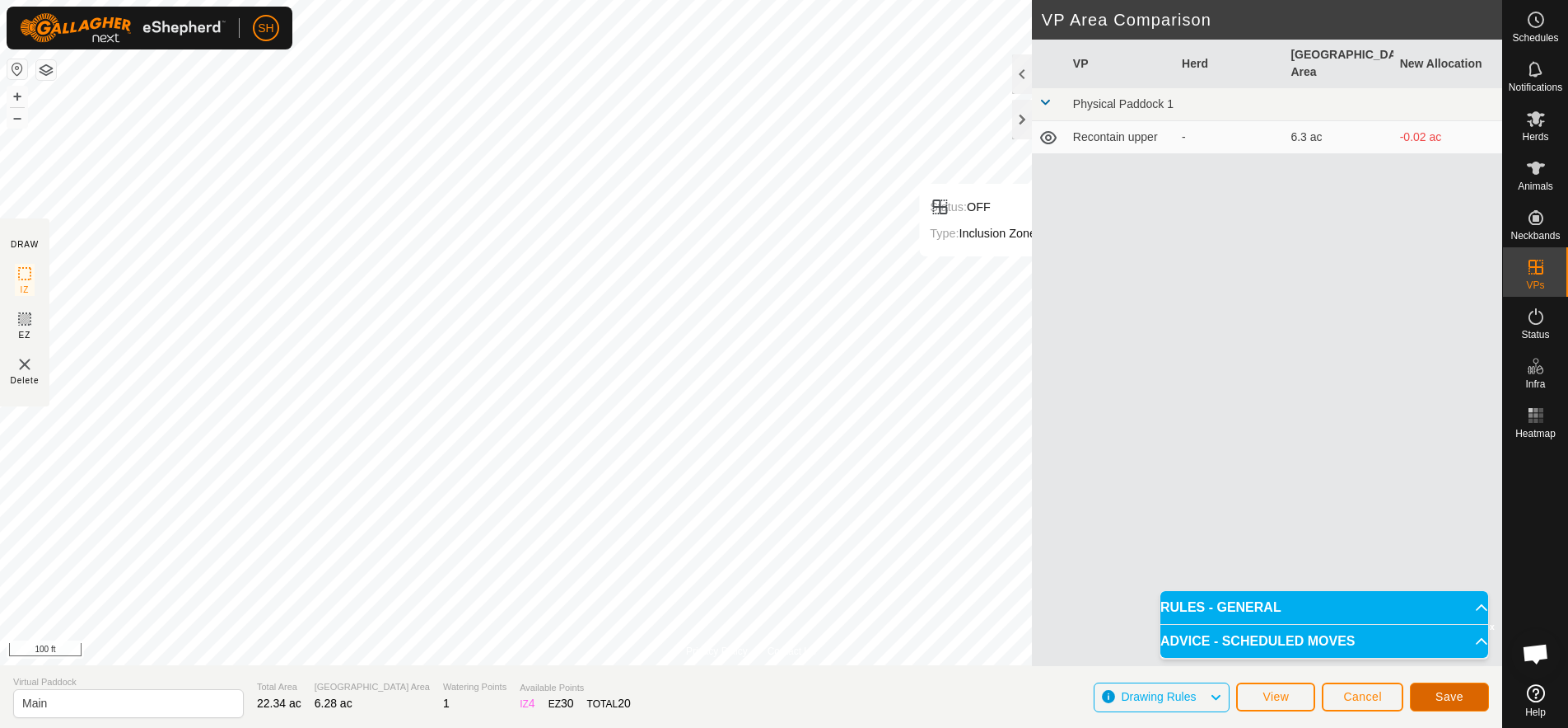
click at [1447, 694] on span "Save" at bounding box center [1450, 696] width 28 height 13
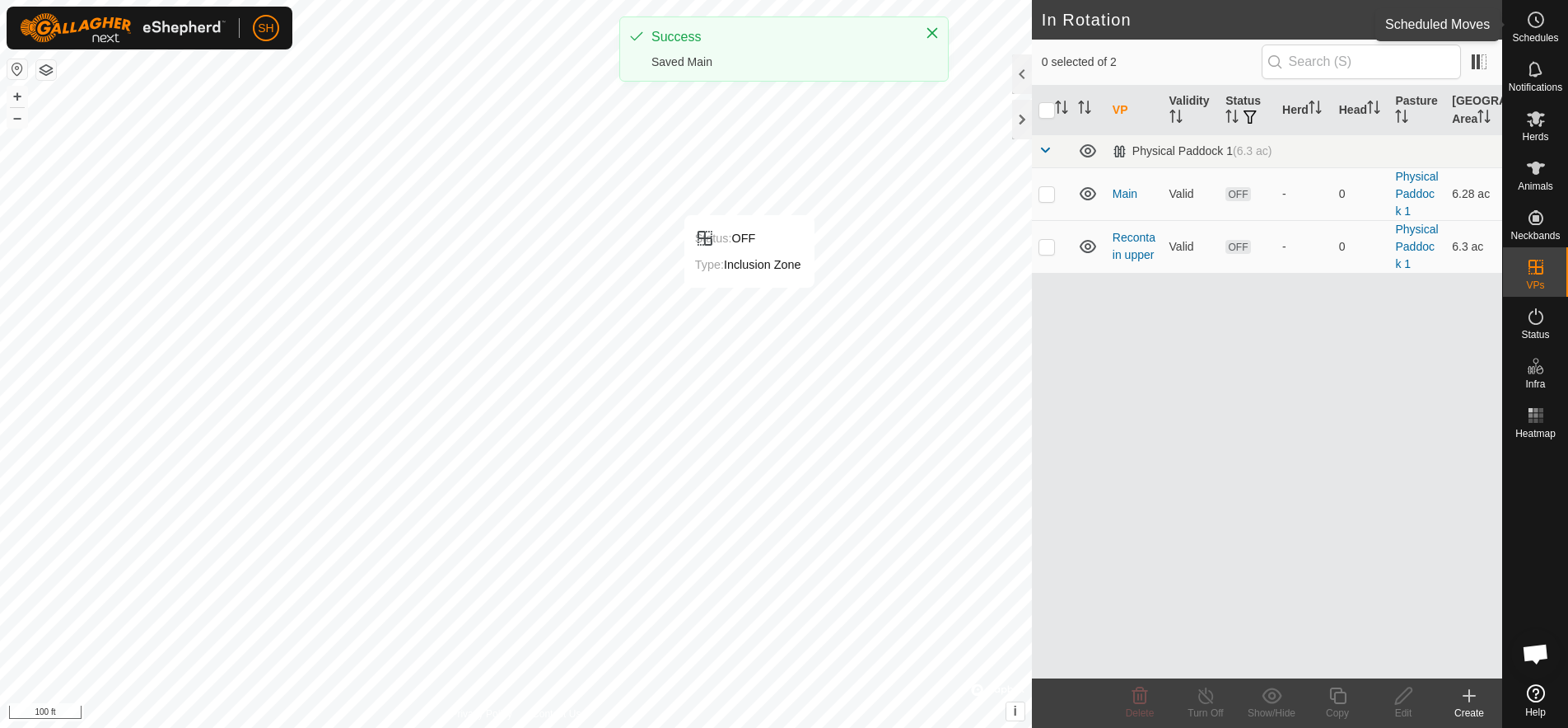
click at [1545, 24] on es-schedule-vp-svg-icon at bounding box center [1537, 20] width 30 height 26
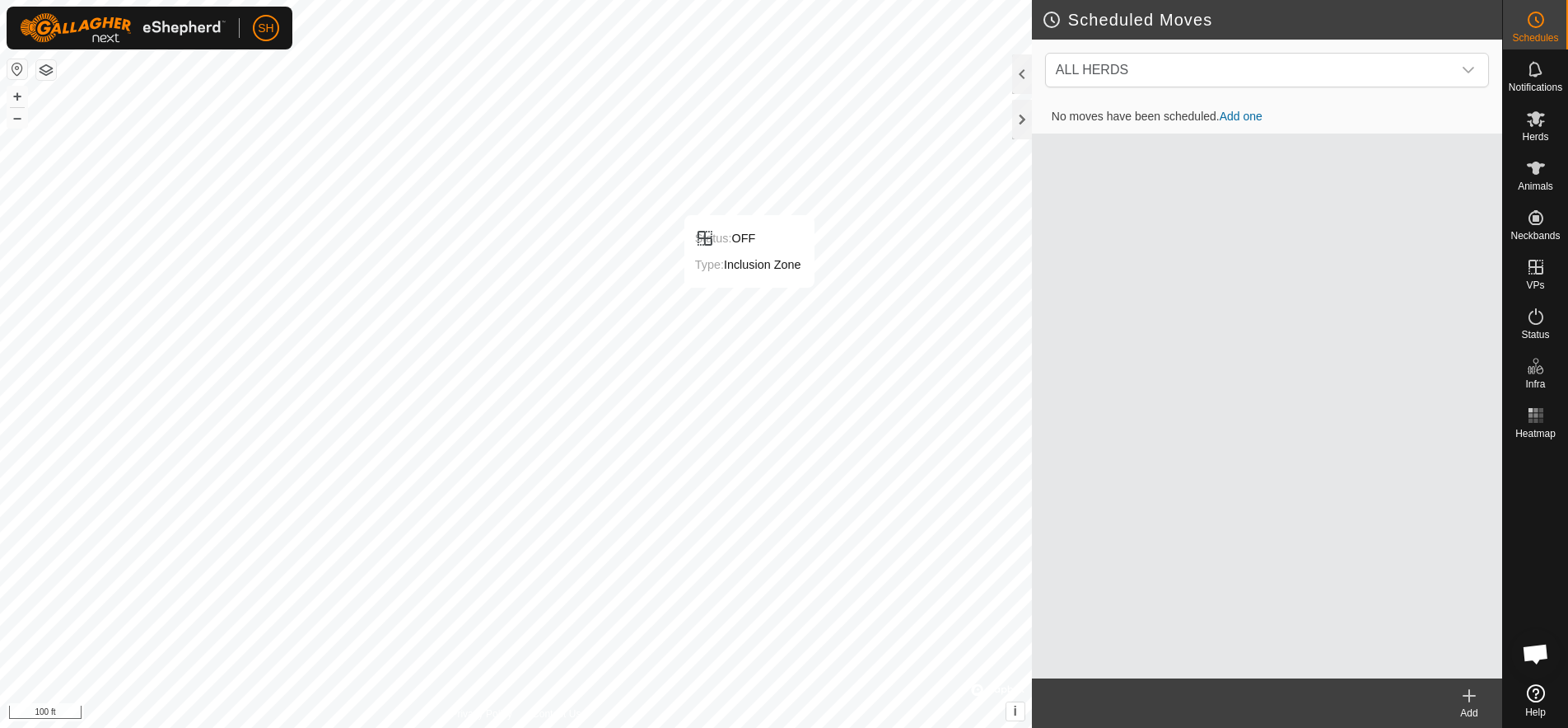
click at [1258, 114] on link "Add one" at bounding box center [1241, 116] width 43 height 13
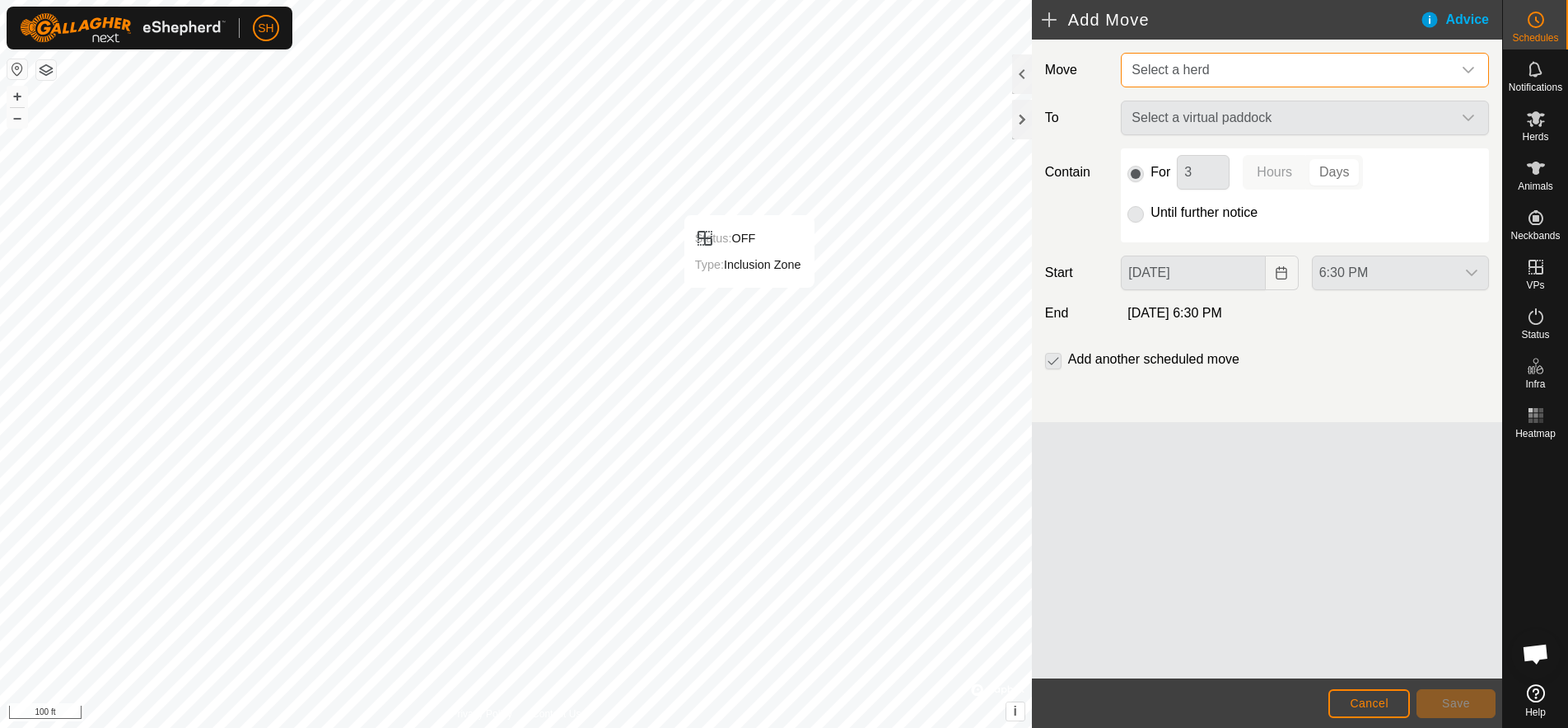
click at [1243, 78] on span "Select a herd" at bounding box center [1289, 70] width 327 height 33
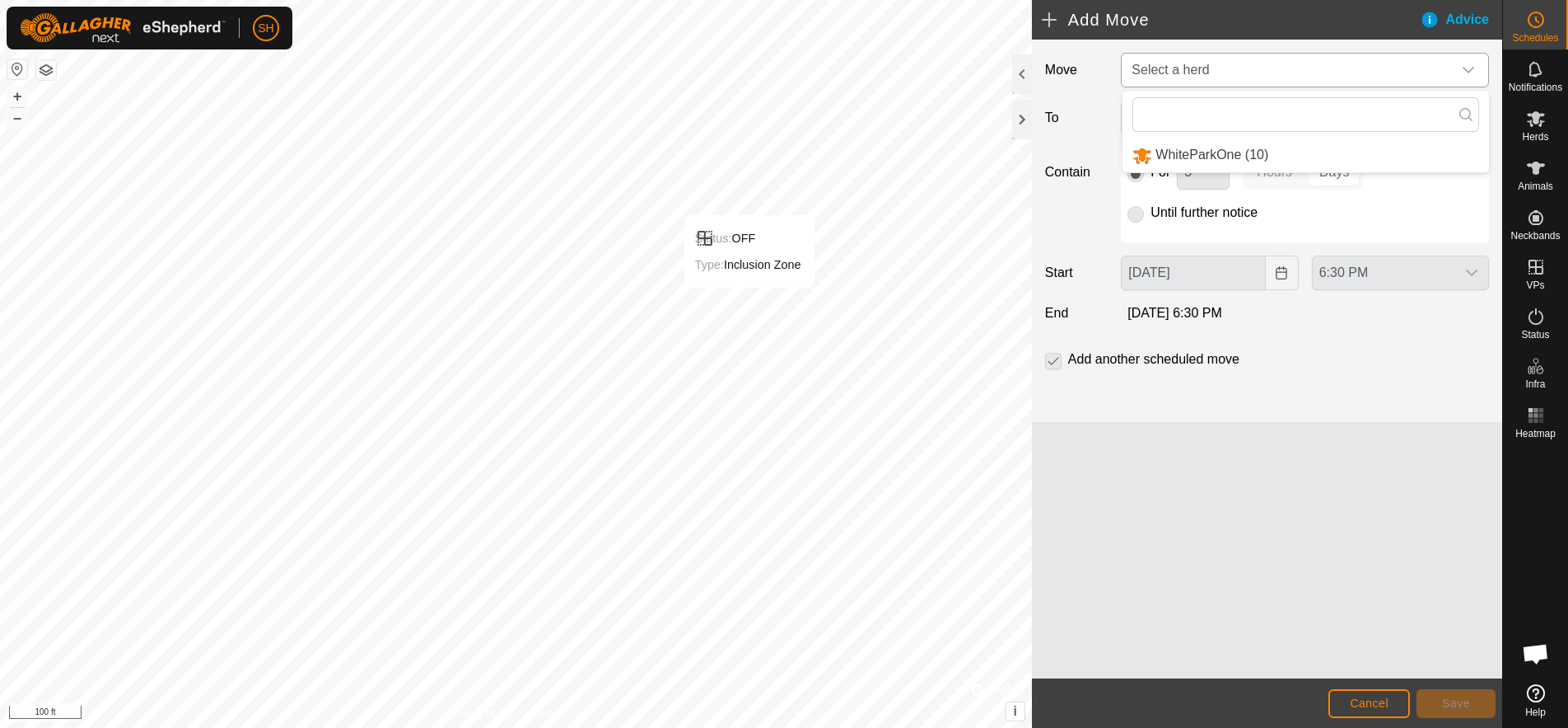
click at [1241, 150] on li "WhiteParkOne (10)" at bounding box center [1306, 155] width 366 height 34
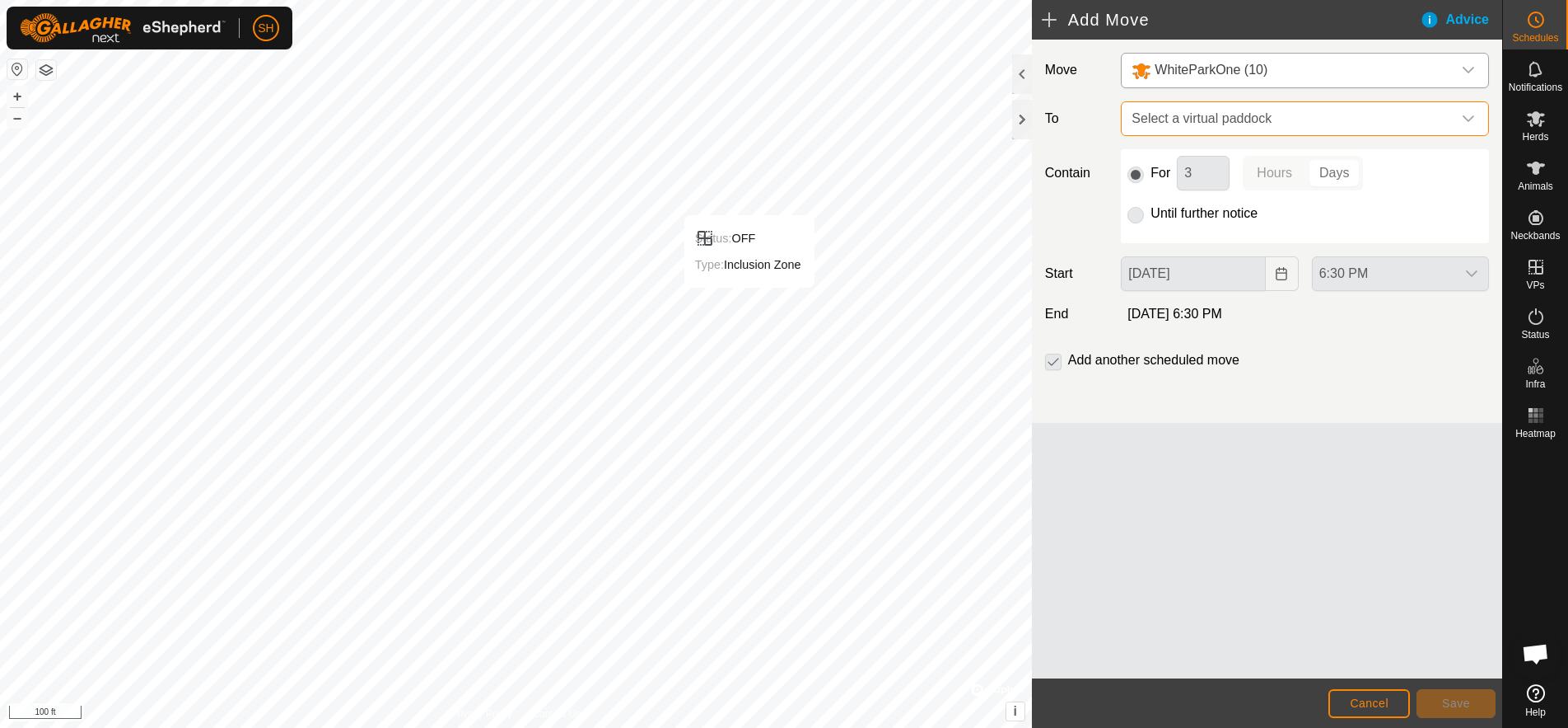
click at [1240, 128] on span "Select a virtual paddock" at bounding box center [1289, 119] width 327 height 33
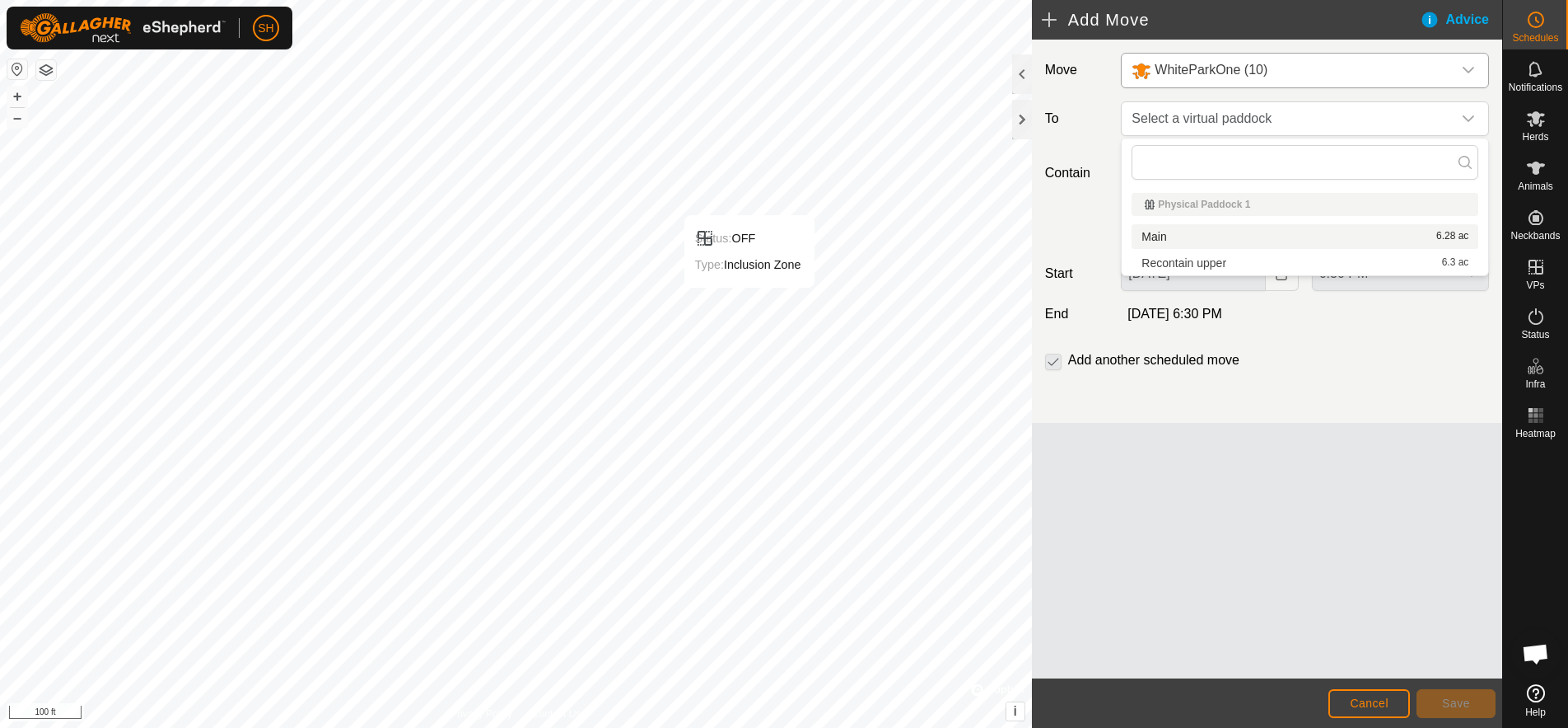
click at [1182, 242] on li "Main 6.28 ac" at bounding box center [1305, 236] width 347 height 24
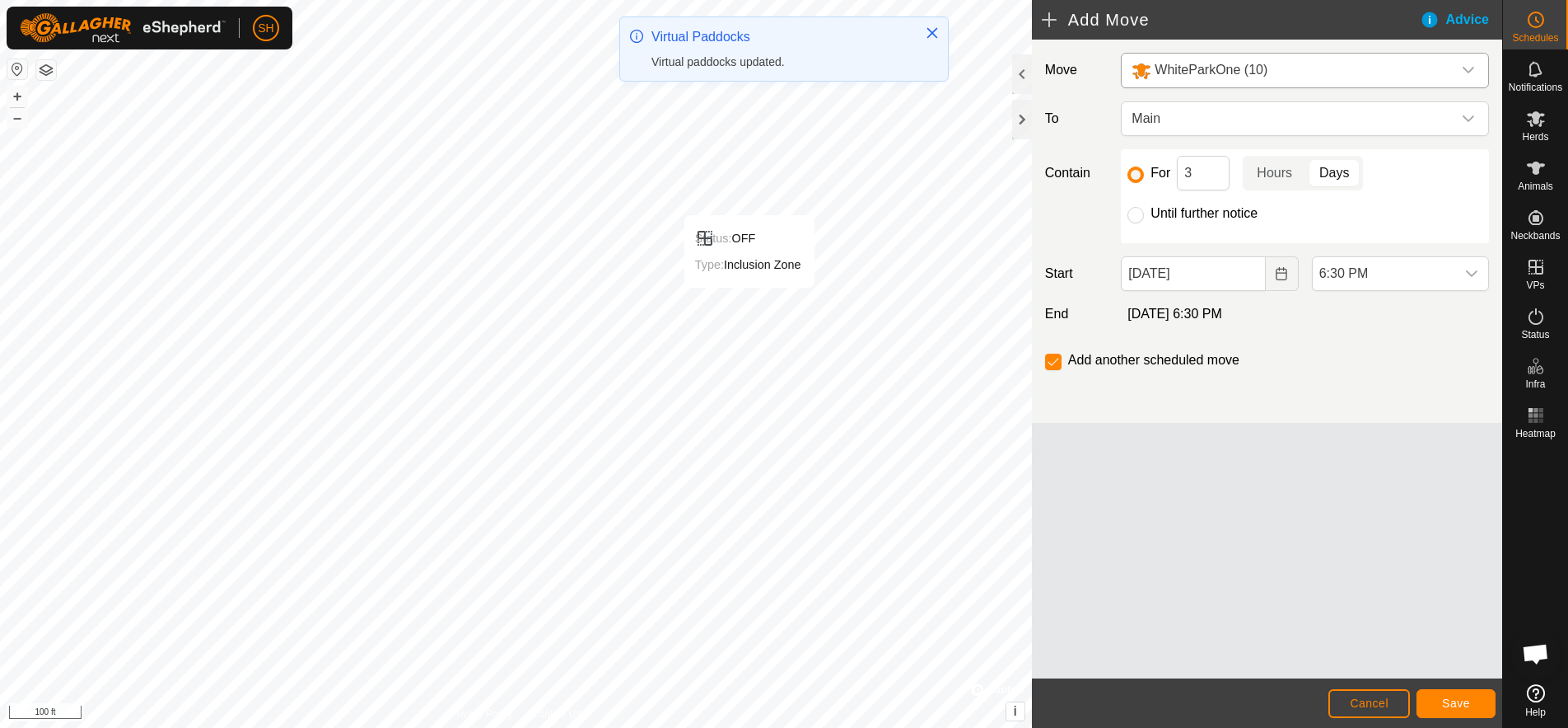
click at [1196, 215] on label "Until further notice" at bounding box center [1204, 213] width 107 height 13
click at [1144, 215] on input "Until further notice" at bounding box center [1135, 214] width 17 height 17
radio input "true"
checkbox input "false"
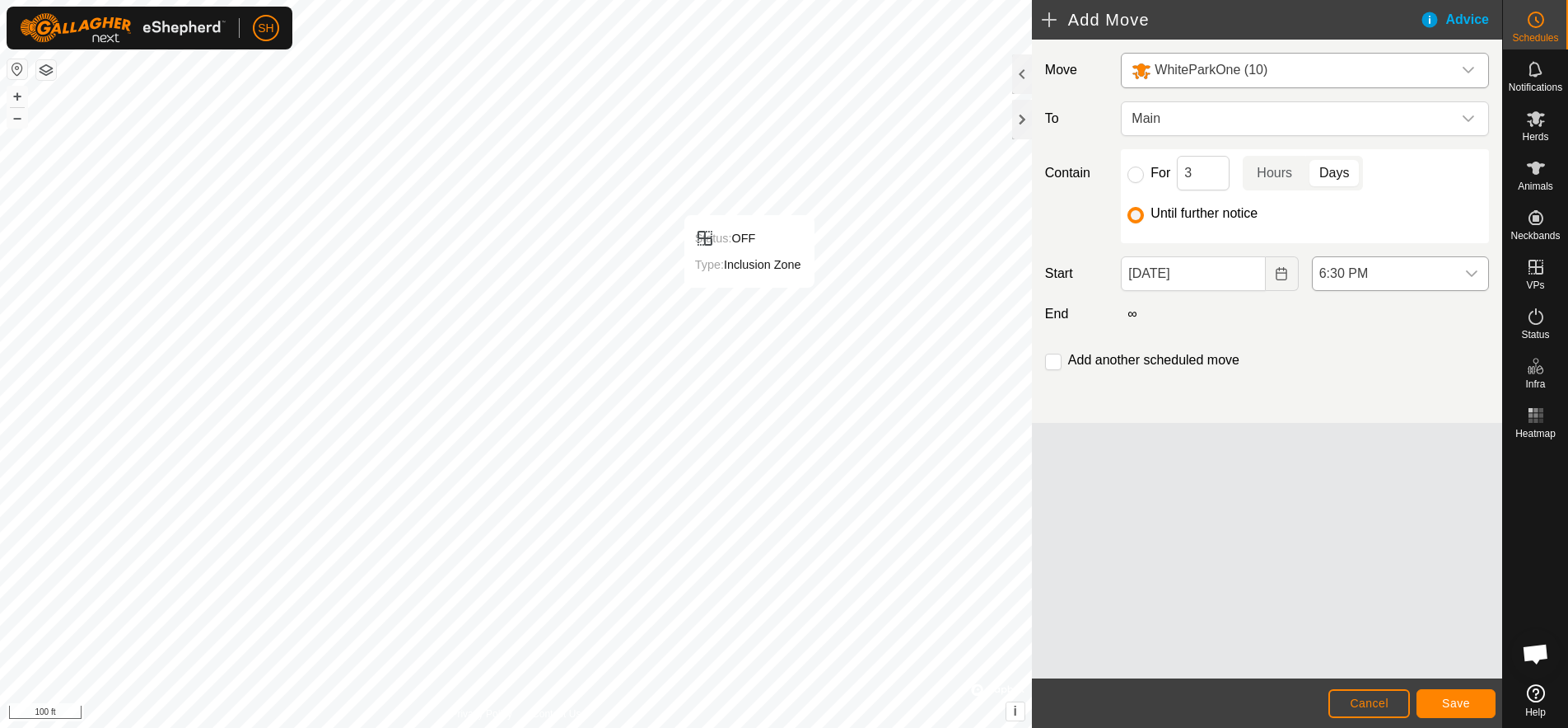
click at [1363, 274] on span "6:30 PM" at bounding box center [1383, 274] width 143 height 33
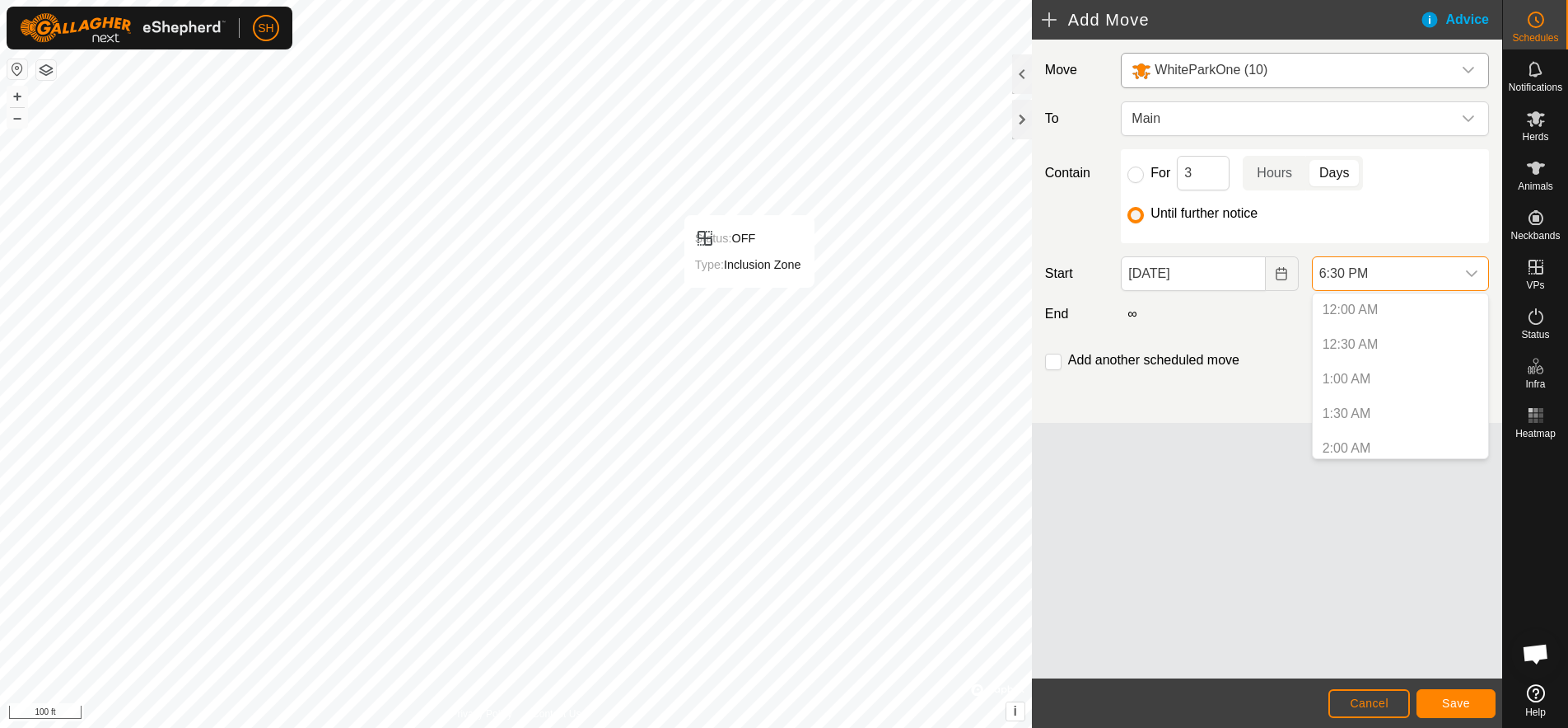
scroll to position [1149, 0]
click at [1348, 400] on p-selectitem "6:00 PM" at bounding box center [1400, 407] width 176 height 33
click at [1403, 621] on div "Move WhiteParkOne (10) To Main Contain For 3 Hours Days Until further notice St…" at bounding box center [1267, 359] width 470 height 639
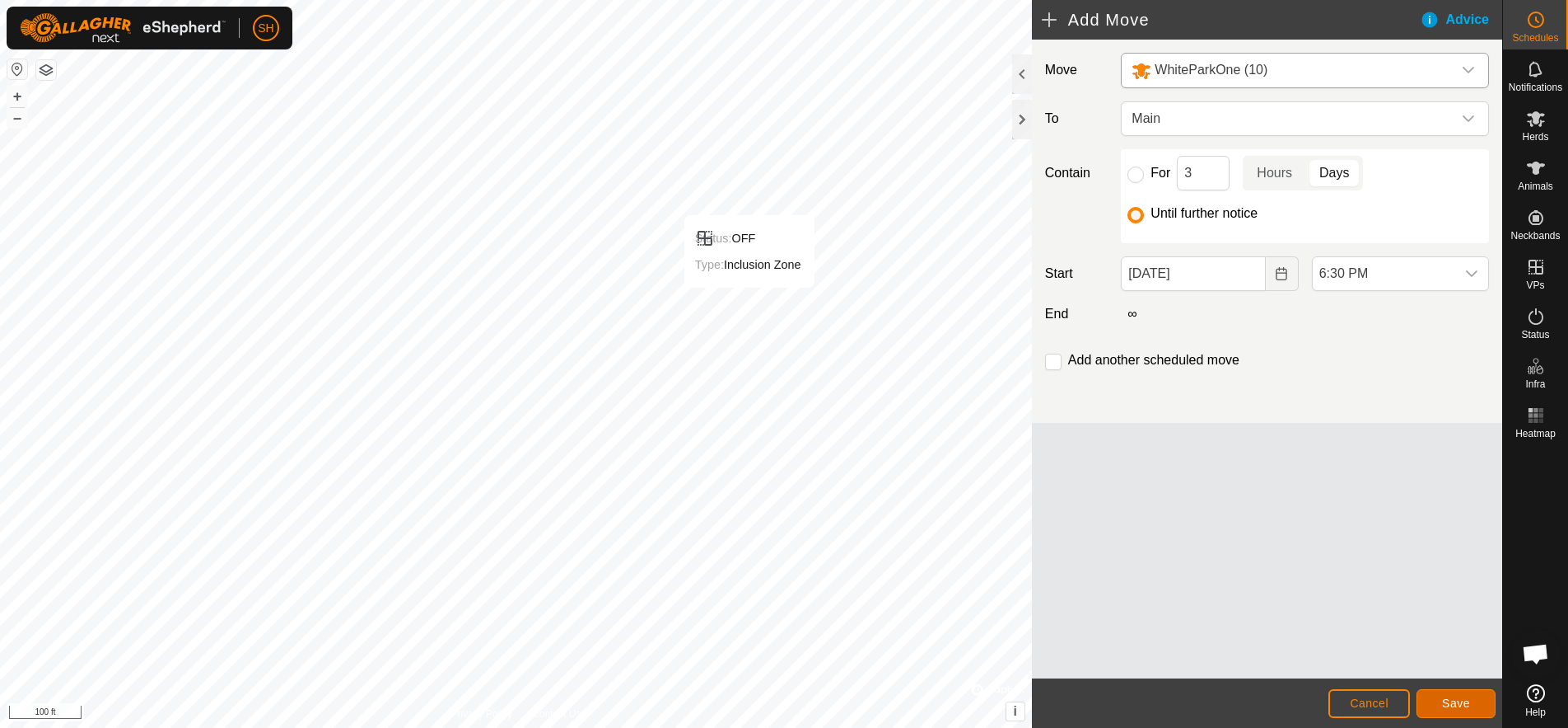
click at [1460, 705] on span "Save" at bounding box center [1456, 703] width 28 height 13
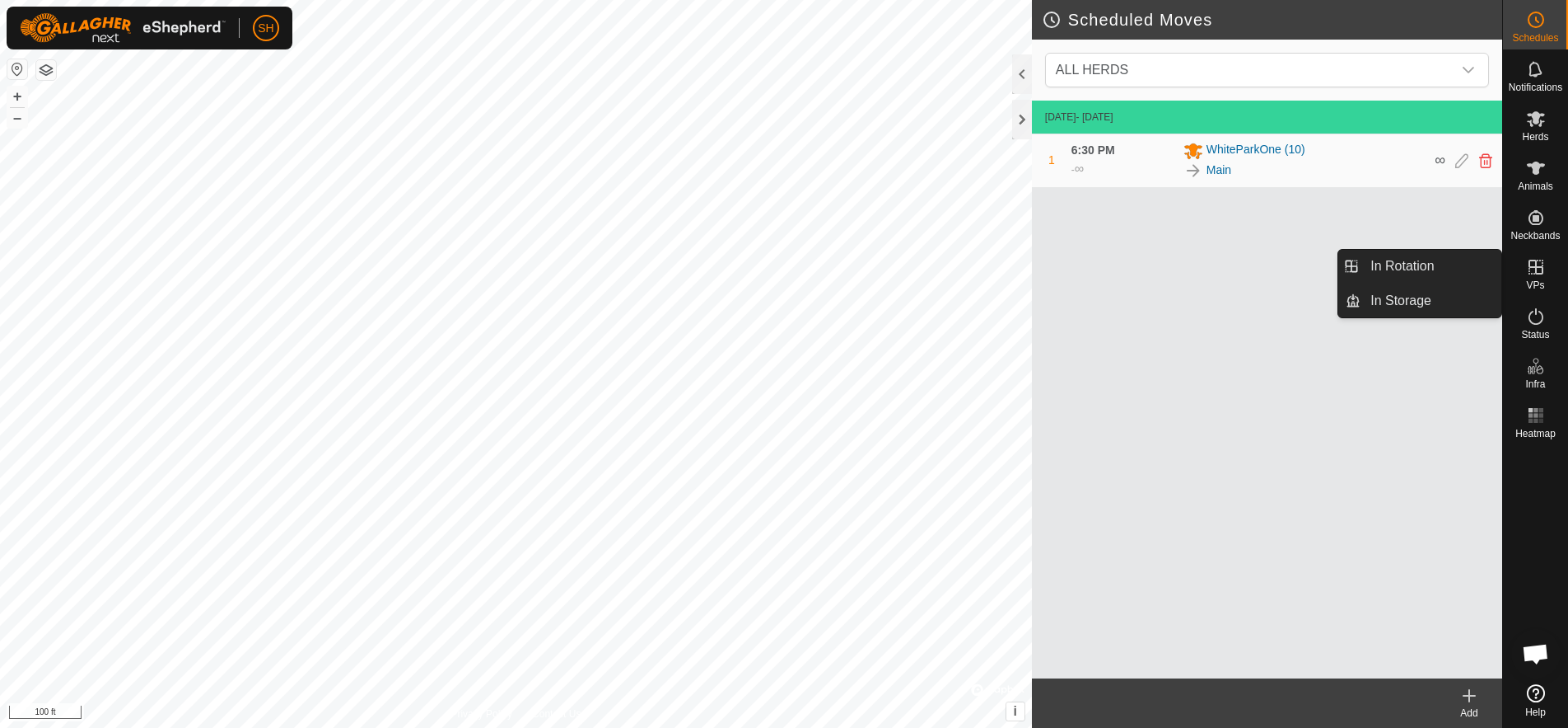
click at [1534, 263] on icon at bounding box center [1536, 267] width 20 height 20
click at [1427, 306] on link "In Storage" at bounding box center [1431, 301] width 141 height 33
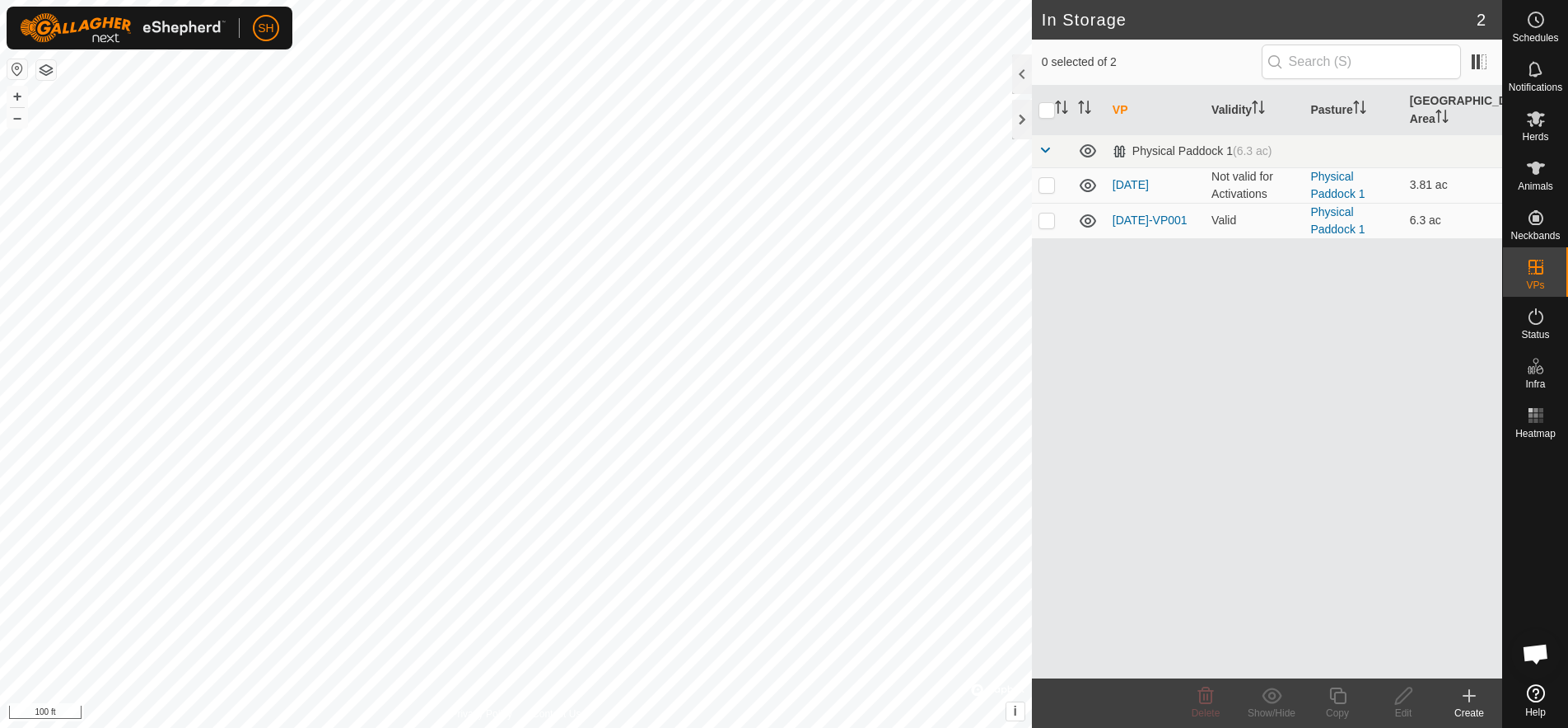
click at [1272, 360] on div "VP Validity Pasture Grazing Area Physical Paddock 1 (6.3 ac) 2025-08-28 Not val…" at bounding box center [1267, 382] width 470 height 592
click at [1470, 703] on icon at bounding box center [1469, 696] width 20 height 20
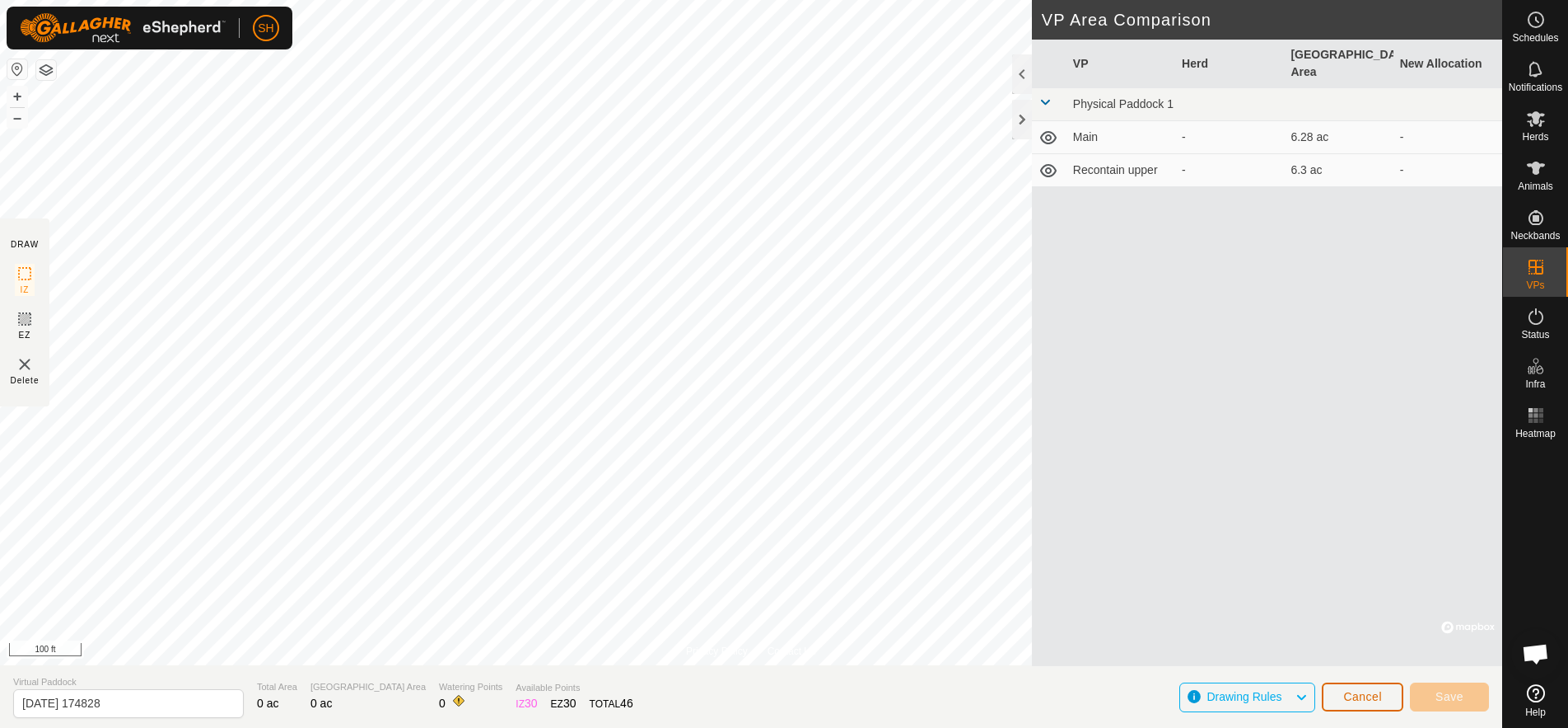
click at [1380, 703] on button "Cancel" at bounding box center [1362, 696] width 81 height 29
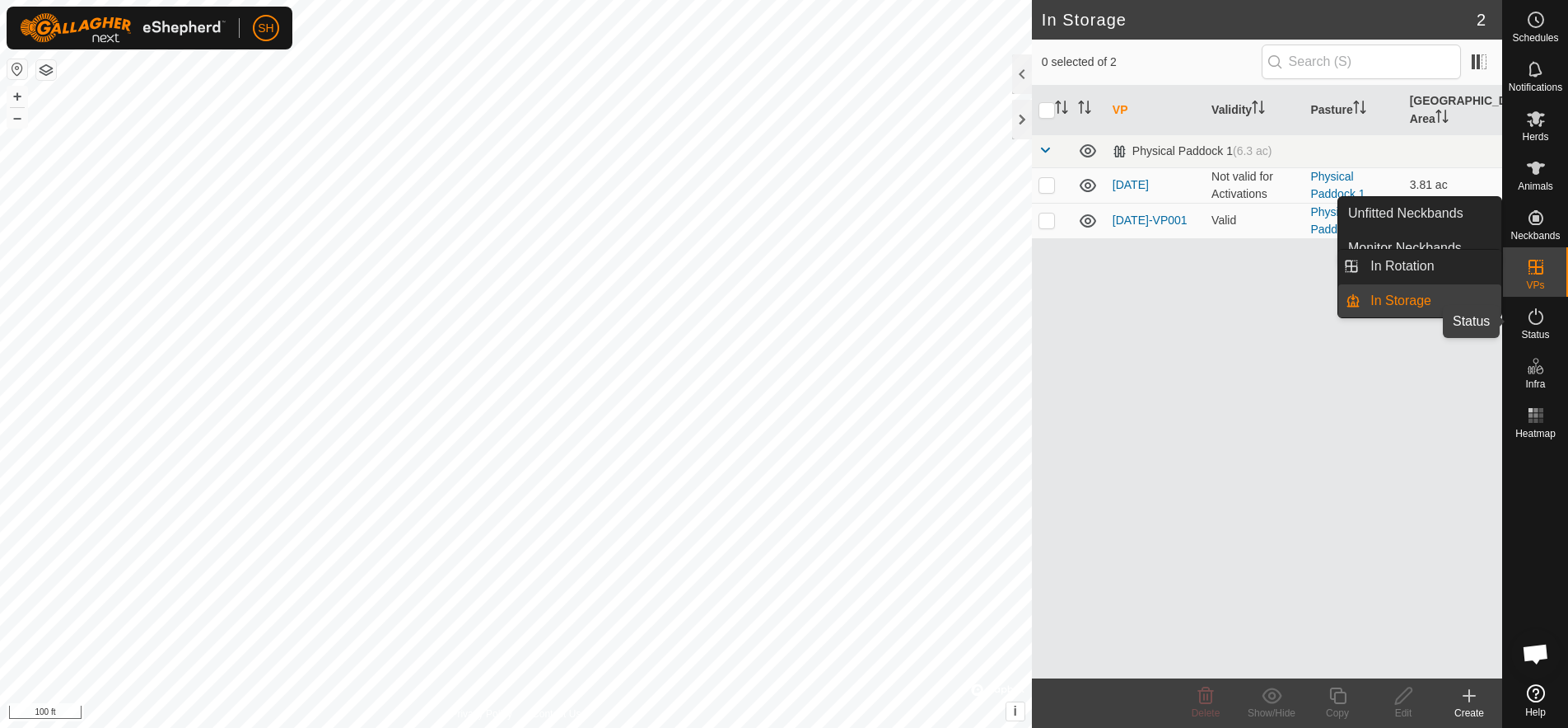
click at [1530, 319] on icon at bounding box center [1536, 316] width 20 height 20
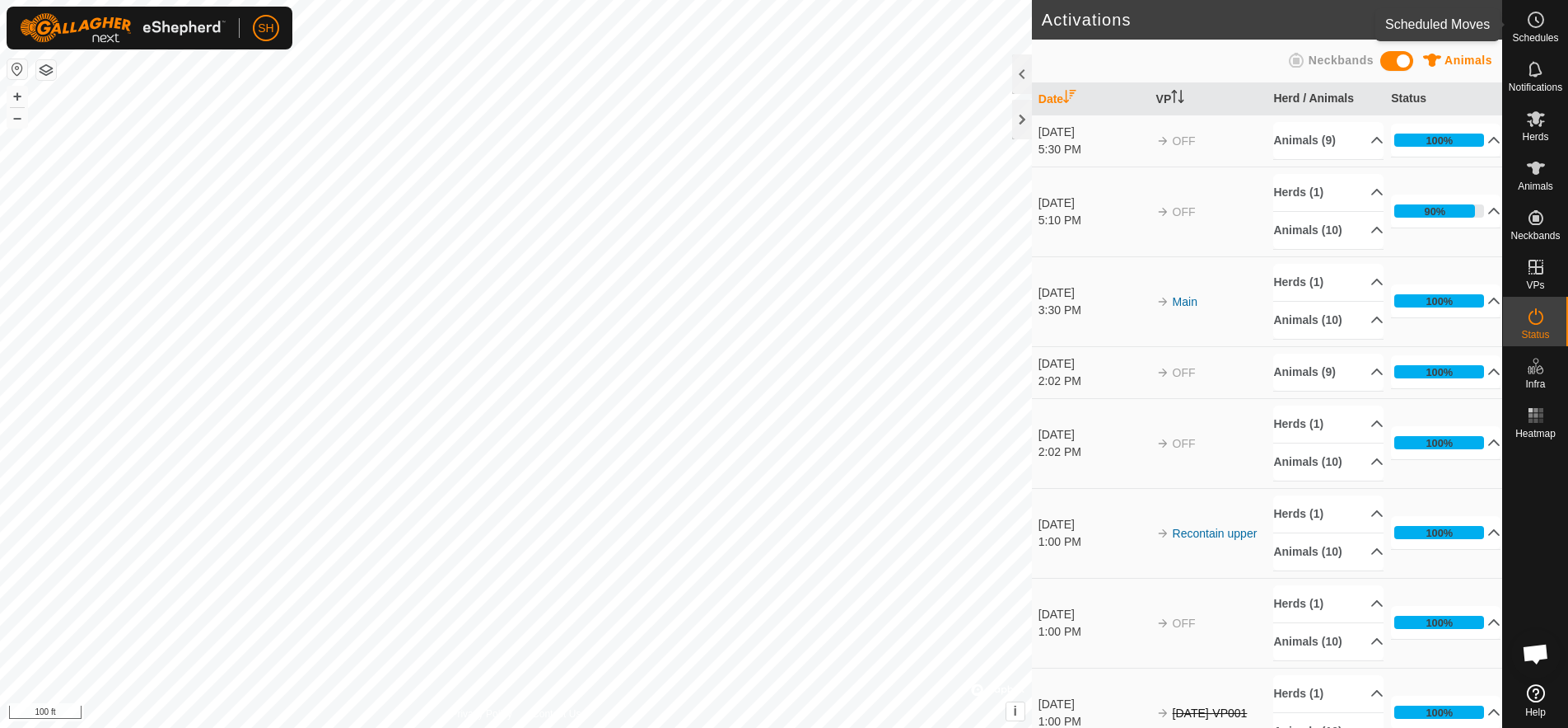
click at [1532, 38] on span "Schedules" at bounding box center [1535, 38] width 46 height 10
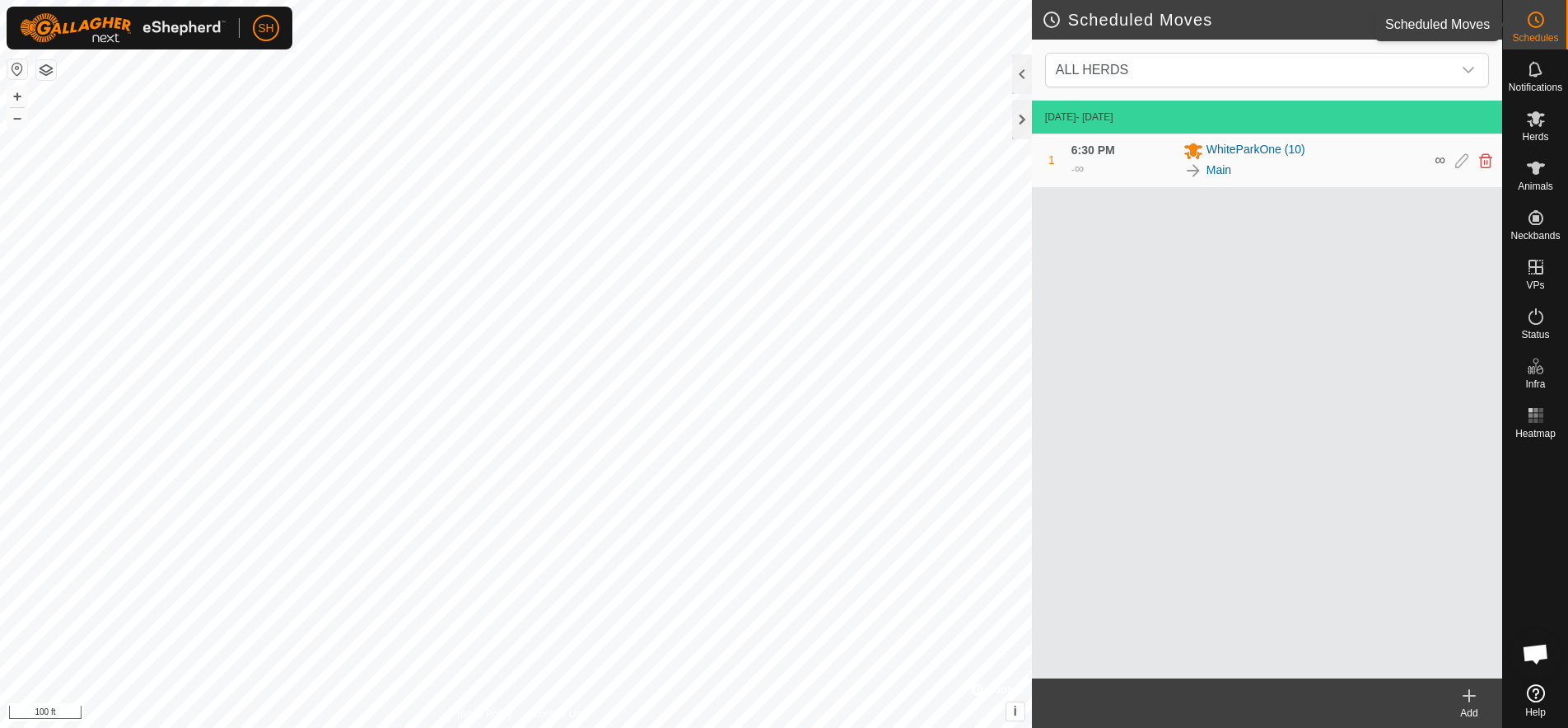
click at [1546, 22] on es-schedule-vp-svg-icon at bounding box center [1537, 20] width 30 height 26
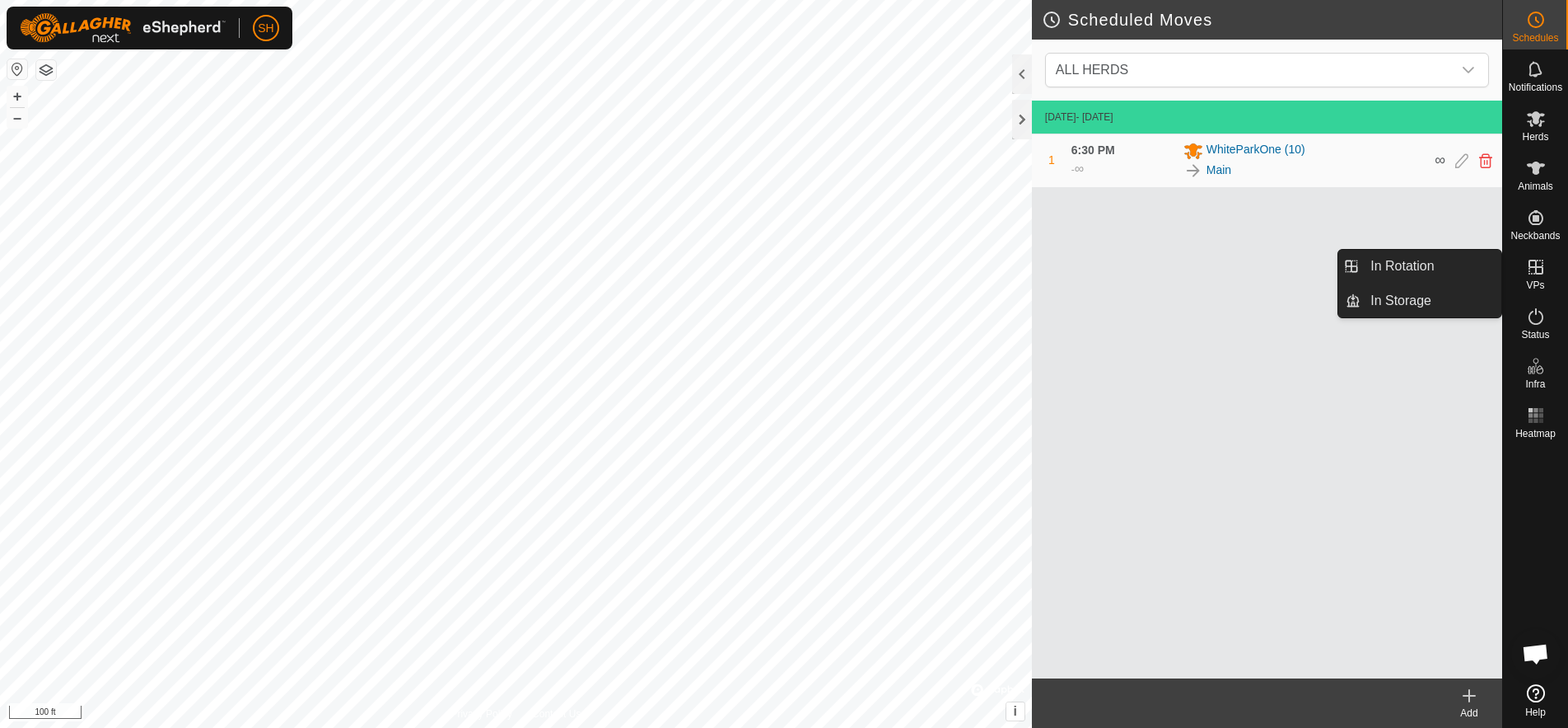
click at [1546, 272] on es-virtualpaddocks-svg-icon at bounding box center [1537, 267] width 30 height 26
click at [1536, 266] on icon at bounding box center [1536, 267] width 15 height 15
click at [1470, 262] on link "In Rotation" at bounding box center [1431, 266] width 141 height 33
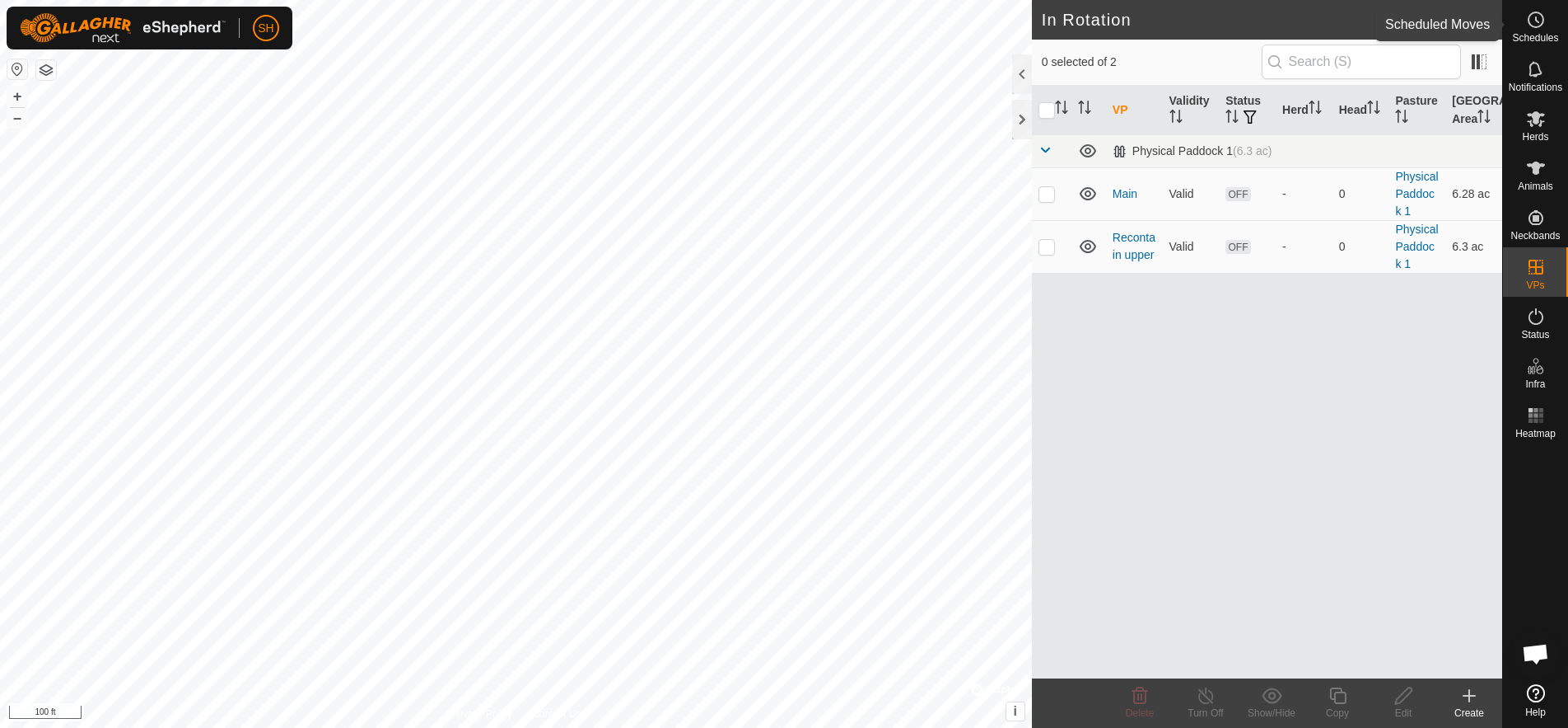
click at [1533, 21] on icon at bounding box center [1536, 19] width 20 height 20
